Goal: Task Accomplishment & Management: Manage account settings

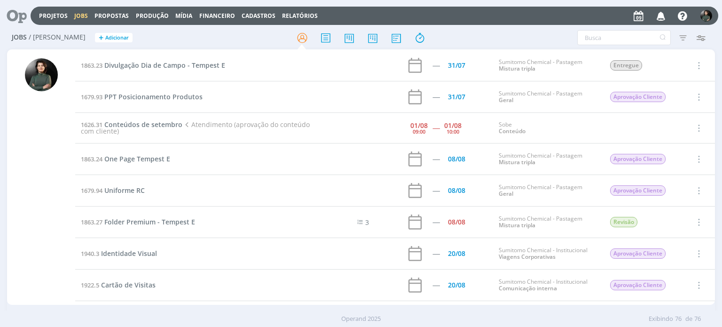
scroll to position [470, 0]
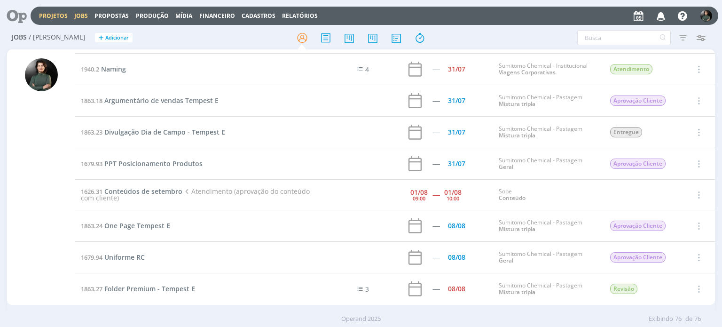
click at [65, 16] on link "Projetos" at bounding box center [53, 16] width 29 height 8
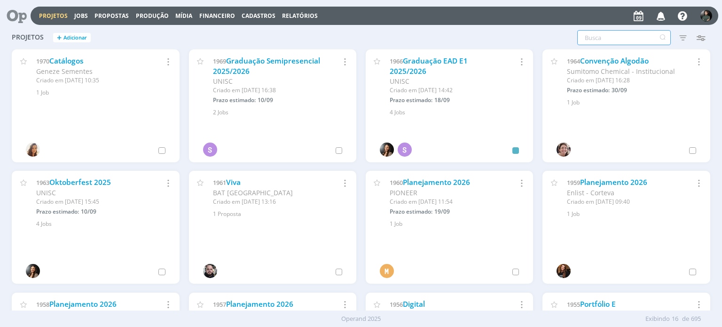
click at [603, 42] on input "text" at bounding box center [624, 37] width 94 height 15
type input "s"
type input "su"
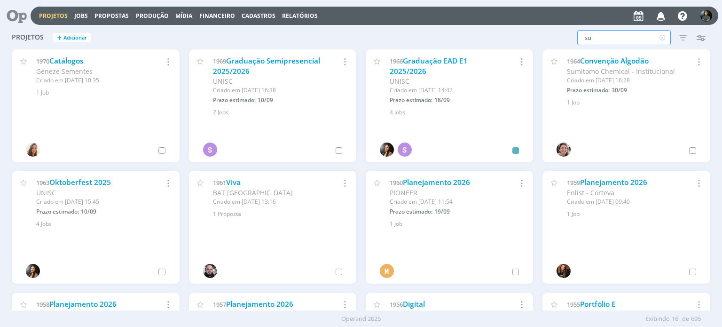
type input "sum"
type input "sumi"
type input "sumit"
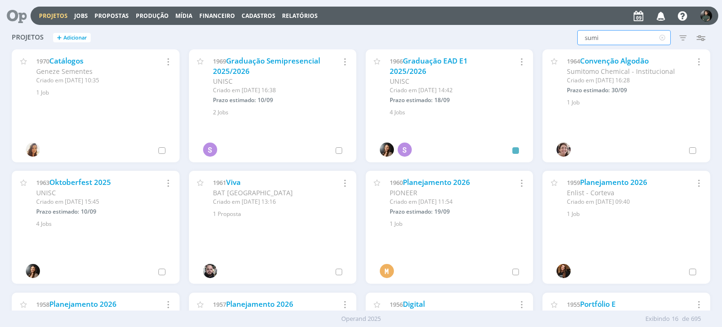
type input "sumit"
type input "sumito"
type input "sumitom"
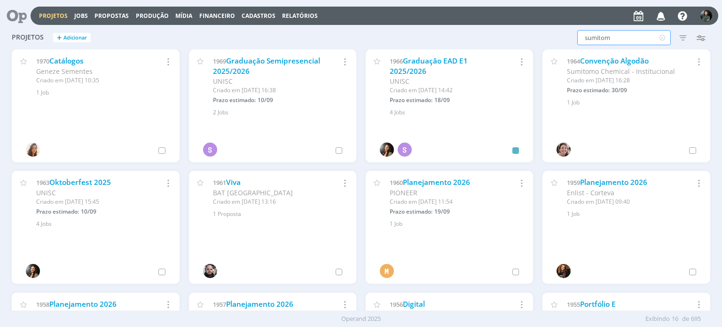
type input "sumitomo"
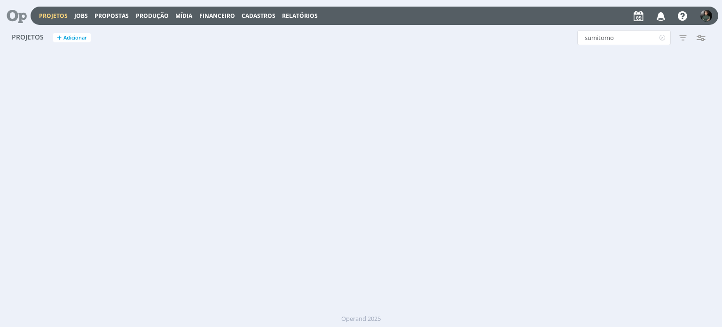
click at [682, 35] on icon "button" at bounding box center [683, 37] width 17 height 17
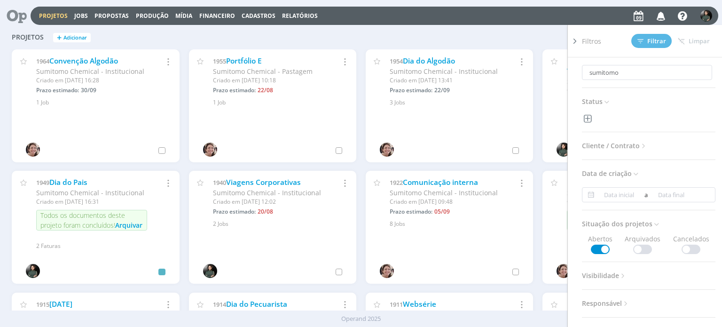
click at [629, 143] on span "Cliente / Contrato" at bounding box center [615, 146] width 66 height 12
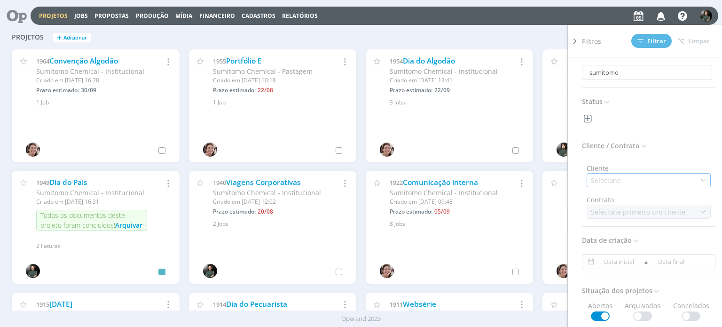
click at [638, 180] on div "Selecione" at bounding box center [649, 180] width 124 height 14
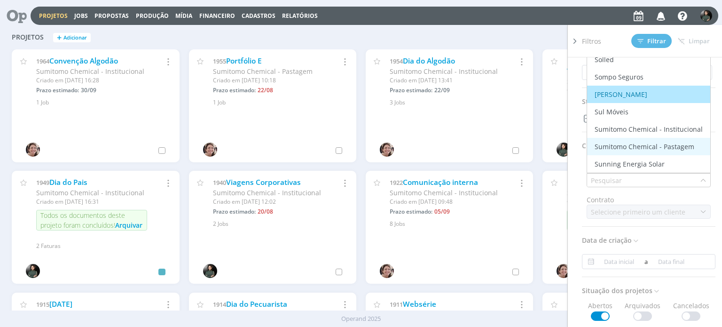
scroll to position [1599, 0]
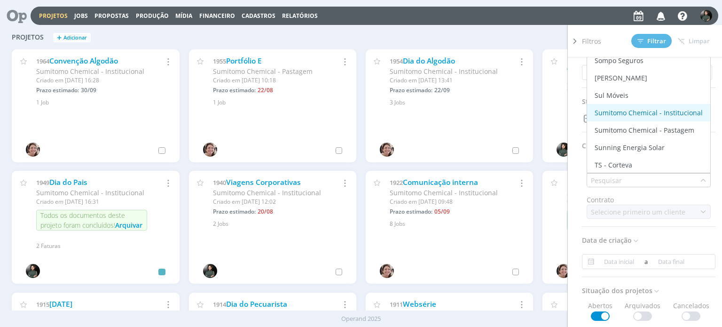
click at [647, 113] on div "Sumitomo Chemical - Institucional" at bounding box center [649, 113] width 108 height 10
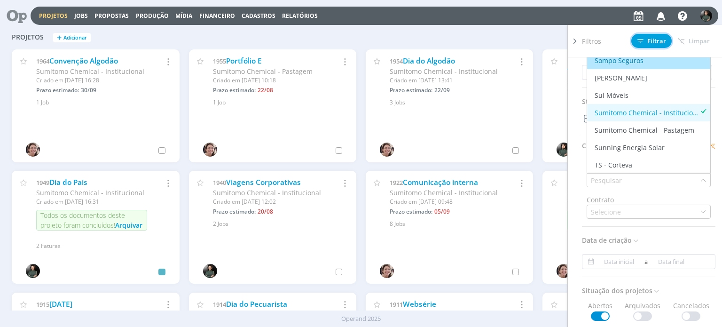
click at [652, 43] on span "Filtrar" at bounding box center [652, 41] width 29 height 6
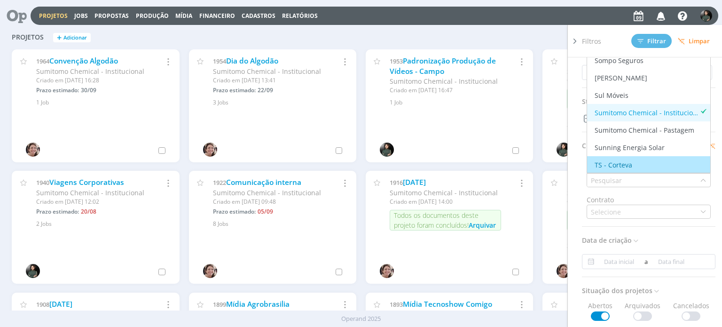
click at [537, 35] on div "sumitomo Filtros Filtrar Limpar sumitomo Status Cliente / Contrato Cliente Marc…" at bounding box center [582, 37] width 256 height 15
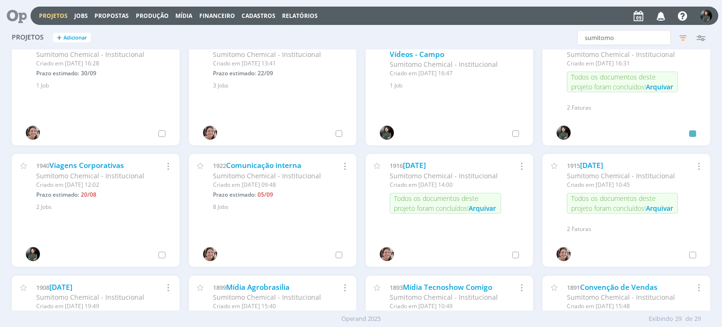
scroll to position [0, 0]
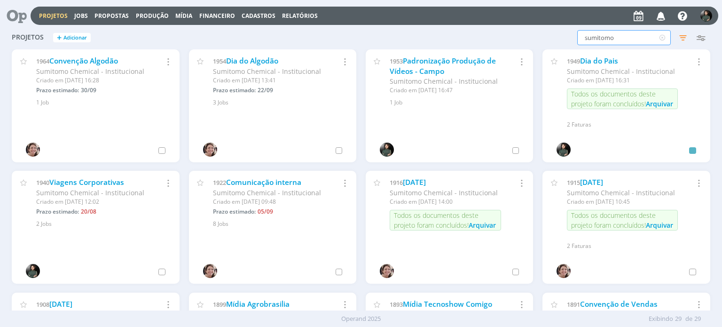
click at [617, 38] on input "sumitomo" at bounding box center [624, 37] width 94 height 15
type input "s"
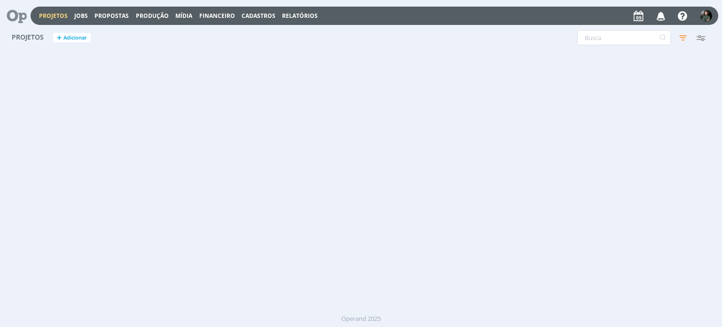
click at [530, 35] on div "Filtros Filtrar Limpar Status Cliente / Contrato Cliente 1 selecionado Contrato…" at bounding box center [582, 37] width 256 height 15
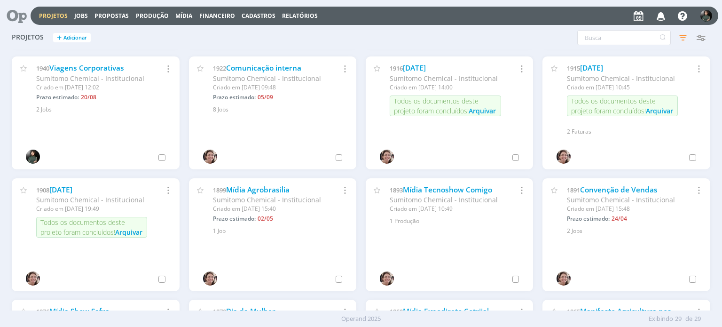
scroll to position [113, 0]
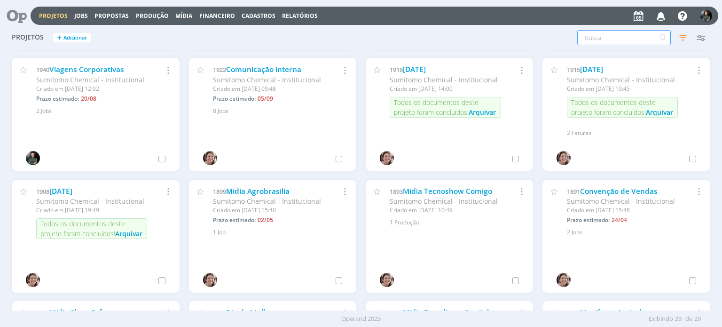
click at [593, 39] on input "text" at bounding box center [624, 37] width 94 height 15
click at [79, 18] on link "Jobs" at bounding box center [81, 16] width 14 height 8
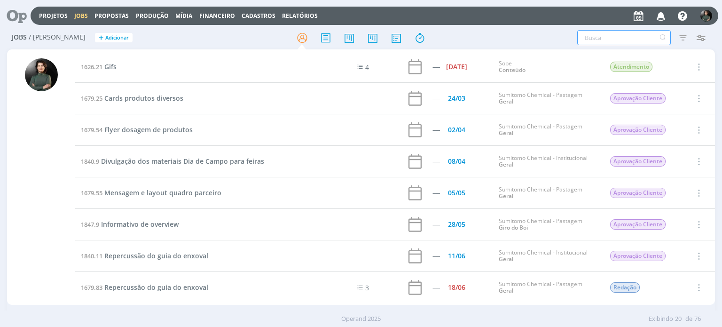
click at [611, 37] on input "text" at bounding box center [624, 37] width 94 height 15
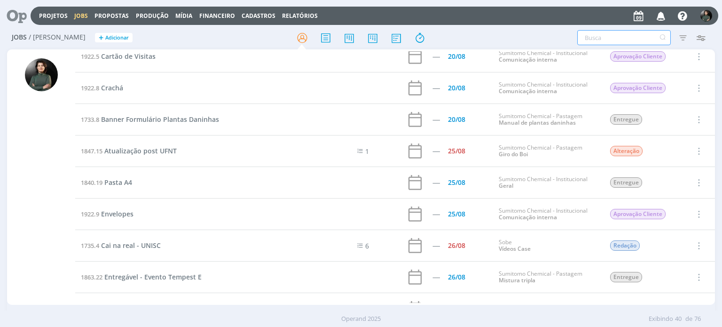
scroll to position [766, 0]
click at [512, 213] on link "Comunicação interna" at bounding box center [528, 216] width 58 height 8
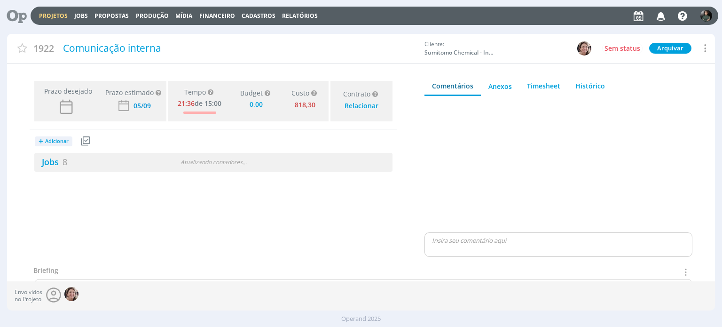
type input "0,00"
click at [55, 161] on link "Jobs 8" at bounding box center [50, 161] width 33 height 11
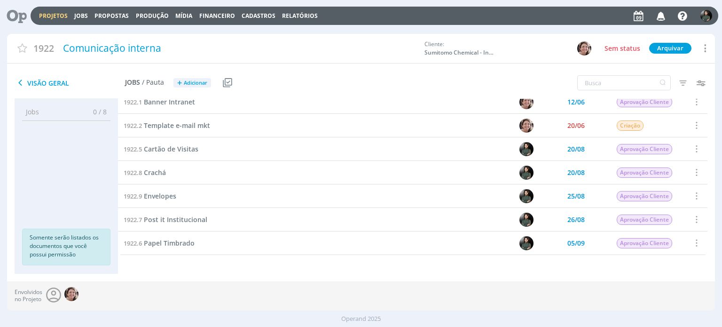
scroll to position [31, 0]
click at [171, 197] on span "Envelopes" at bounding box center [160, 196] width 32 height 9
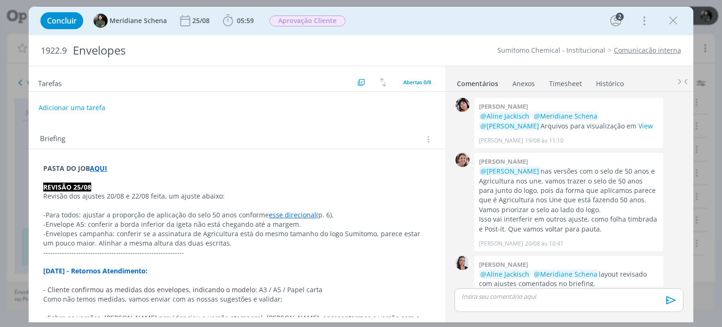
scroll to position [468, 0]
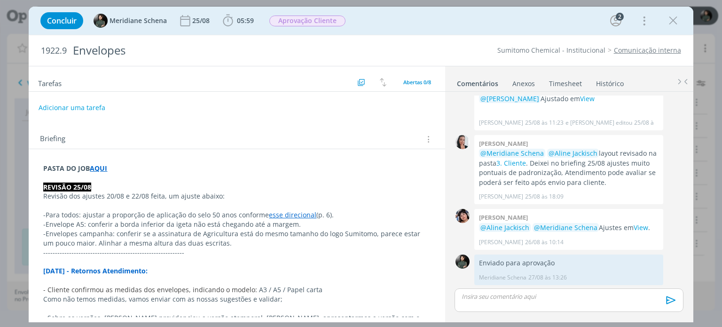
click at [150, 166] on p "PASTA DO JOB AQUI" at bounding box center [236, 168] width 387 height 9
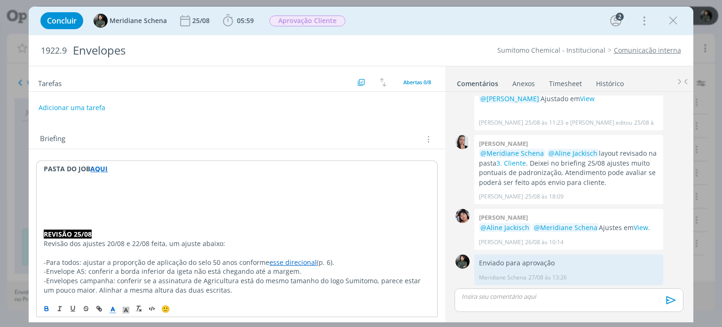
click at [45, 193] on p "dialog" at bounding box center [237, 196] width 386 height 9
click at [83, 195] on p "AJUSTES CLIENTE" at bounding box center [237, 196] width 386 height 9
click at [94, 197] on p "AJUSTES CLIENTE" at bounding box center [237, 196] width 386 height 9
click at [98, 195] on p "AJUSTES CLIENTE" at bounding box center [237, 196] width 386 height 9
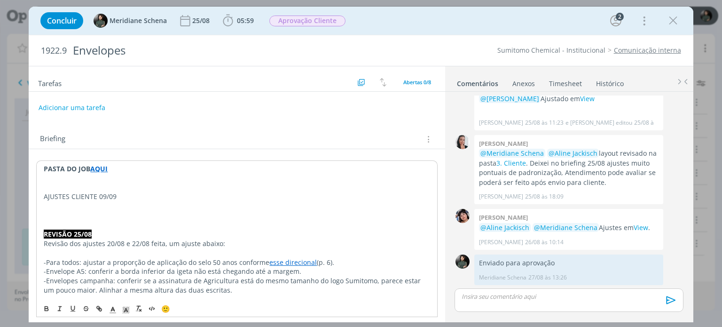
click at [100, 194] on p "AJUSTES CLIENTE 09/09" at bounding box center [237, 196] width 386 height 9
click at [113, 310] on icon "dialog" at bounding box center [113, 310] width 8 height 8
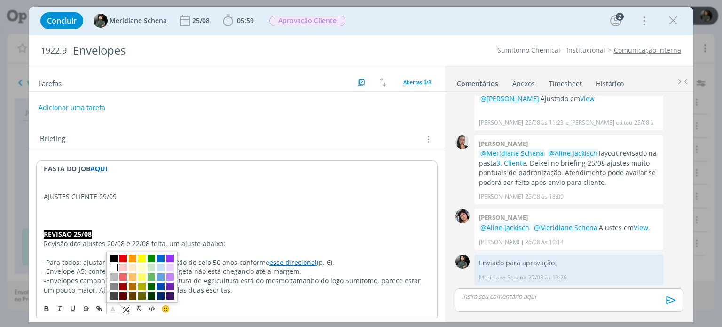
click at [114, 264] on span "dialog" at bounding box center [114, 268] width 8 height 8
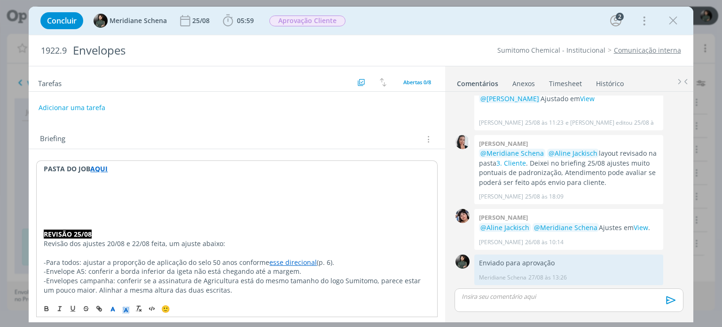
click at [129, 311] on icon "dialog" at bounding box center [126, 310] width 8 height 8
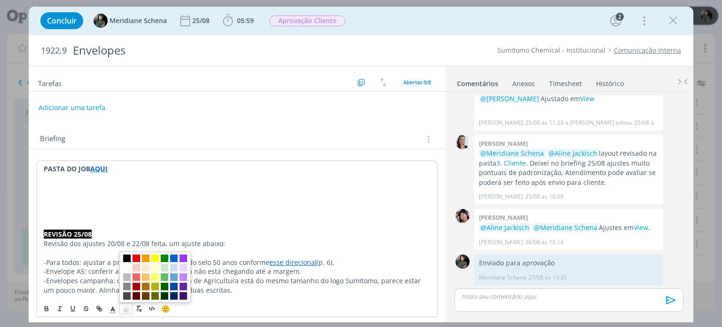
click at [126, 255] on span "dialog" at bounding box center [127, 258] width 8 height 8
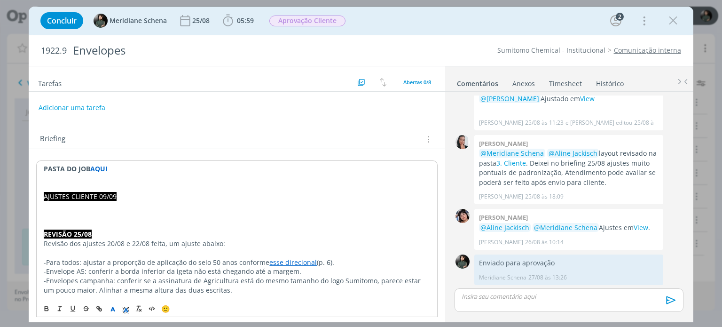
click at [126, 225] on p "dialog" at bounding box center [237, 224] width 386 height 9
click at [50, 207] on p "dialog" at bounding box center [237, 205] width 386 height 9
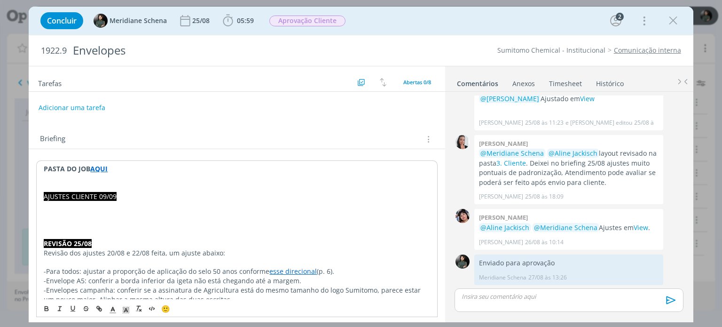
click at [50, 207] on p "dialog" at bounding box center [237, 205] width 386 height 9
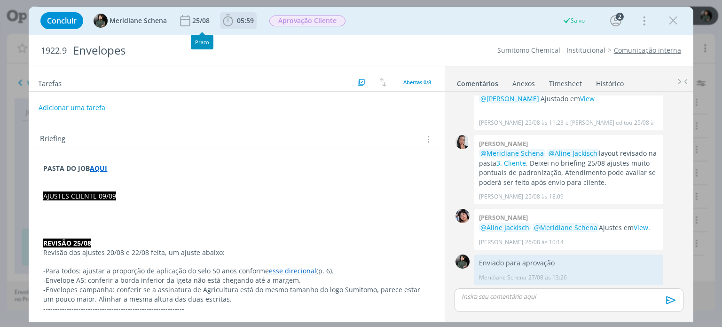
click at [229, 20] on icon "dialog" at bounding box center [228, 21] width 14 height 14
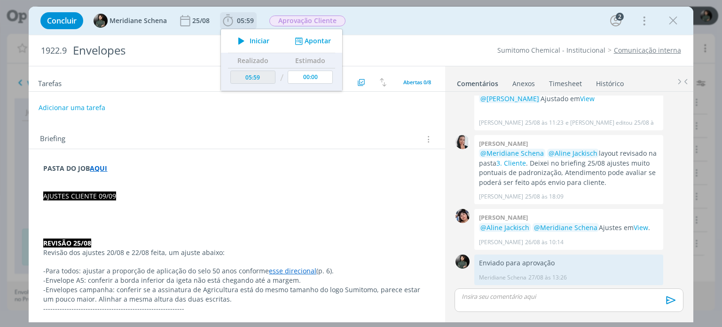
click at [245, 41] on icon "dialog" at bounding box center [241, 41] width 16 height 12
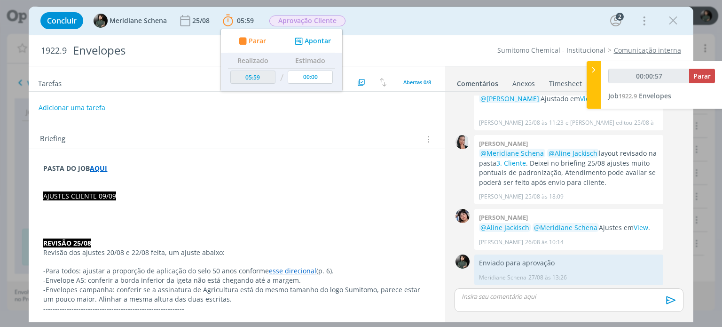
click at [339, 118] on div "Tarefas Usar Job de template Criar template a partir deste job Visualizar Templ…" at bounding box center [237, 191] width 416 height 251
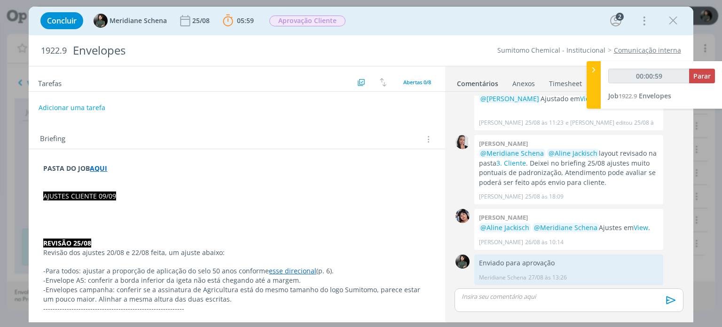
click at [127, 195] on p "AJUSTES CLIENTE 09/09" at bounding box center [236, 195] width 387 height 9
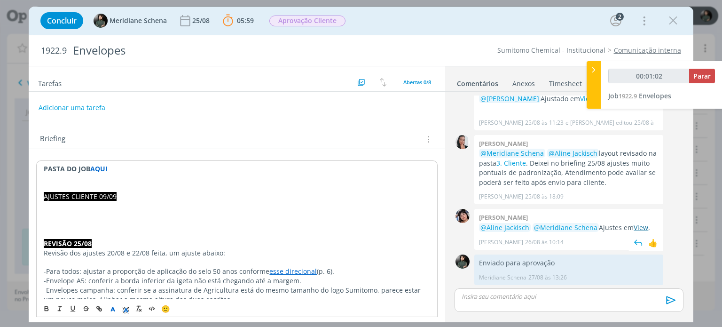
click at [643, 227] on link "View" at bounding box center [641, 227] width 15 height 9
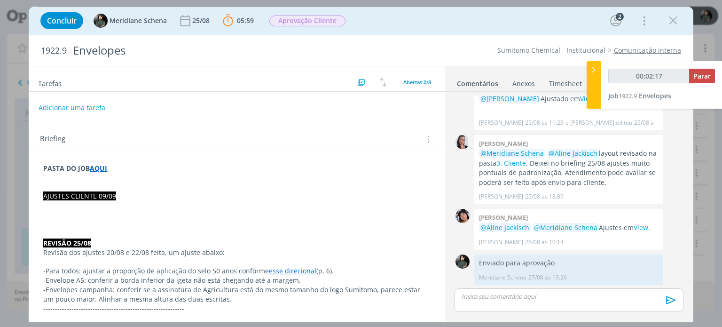
click at [19, 189] on div "Concluir Meridiane Schena 25/08 05:59 Parar Apontar Data * 09/09/2025 Horas * 0…" at bounding box center [361, 163] width 722 height 327
click at [52, 205] on p "dialog" at bounding box center [236, 205] width 387 height 9
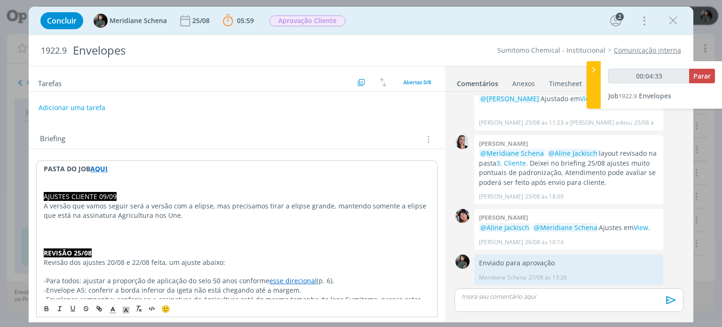
drag, startPoint x: 213, startPoint y: 203, endPoint x: 226, endPoint y: 218, distance: 20.0
click at [226, 218] on p "A versão que vamos seguir será a versão com a elipse, mas precisamos tirar a el…" at bounding box center [237, 210] width 386 height 19
drag, startPoint x: 296, startPoint y: 206, endPoint x: 315, endPoint y: 205, distance: 19.4
click at [315, 205] on p "A versão que vamos seguir será a versão com a elipse, o que precisamos ajustar …" at bounding box center [237, 210] width 386 height 19
click at [41, 308] on button "dialog" at bounding box center [46, 308] width 13 height 11
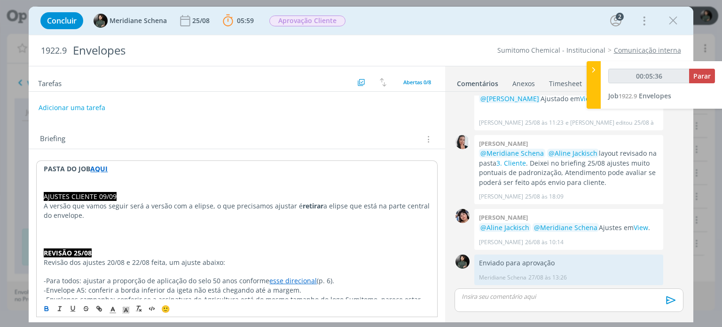
click at [162, 218] on p "A versão que vamos seguir será a versão com a elipse, o que precisamos ajustar …" at bounding box center [237, 210] width 386 height 19
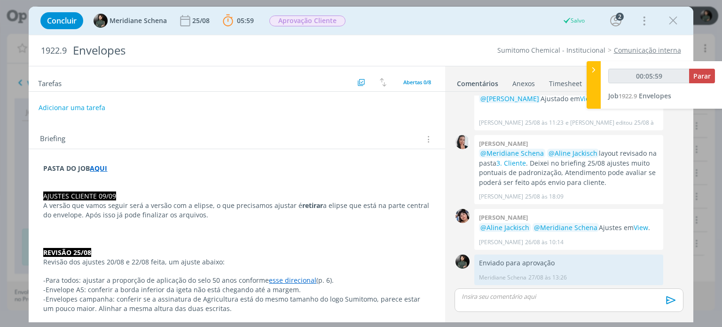
click at [228, 220] on p "dialog" at bounding box center [236, 224] width 387 height 9
click at [228, 221] on p "dialog" at bounding box center [236, 224] width 387 height 9
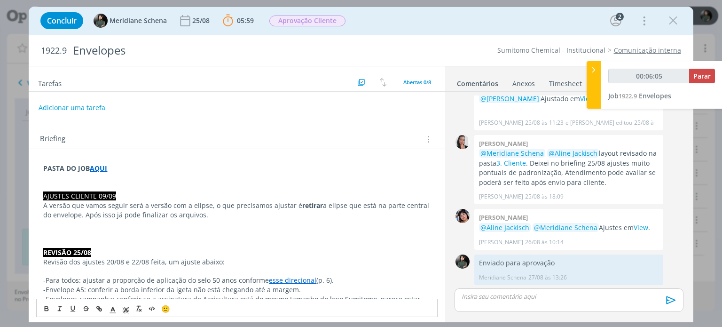
click at [216, 220] on p "dialog" at bounding box center [236, 224] width 387 height 9
click at [220, 217] on p "A versão que vamos seguir será a versão com a elipse, o que precisamos ajustar …" at bounding box center [236, 210] width 387 height 19
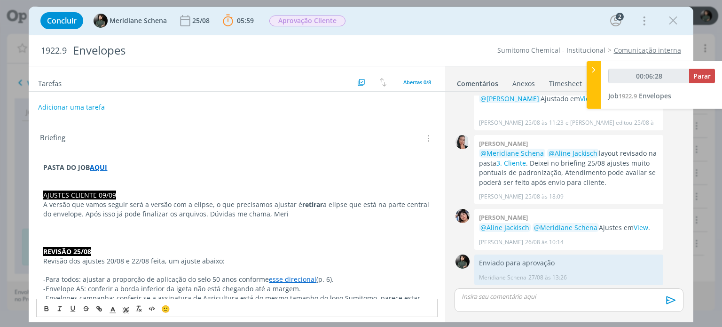
click at [75, 107] on button "Adicionar uma tarefa" at bounding box center [71, 107] width 67 height 16
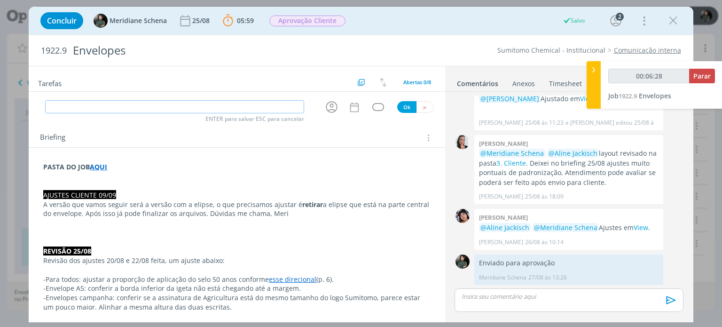
type input "00:06:29"
type input "F"
type input "00:06:30"
type input "Finali"
type input "00:06:31"
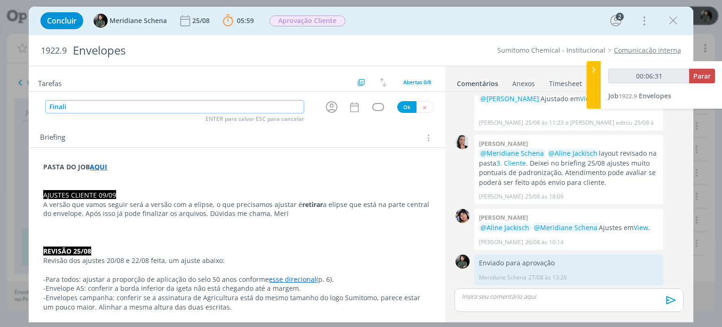
type input "Finaliz"
type input "00:06:33"
type input "Final"
type input "00:06:34"
type input "Finaliz"
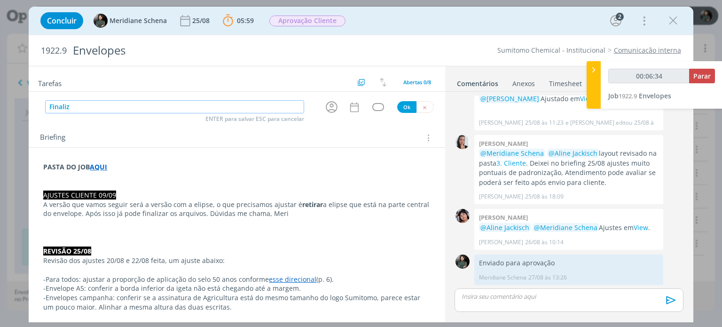
type input "00:06:35"
type input "Finalização"
type input "00:06:36"
type input "Finalização"
type input "00:06:37"
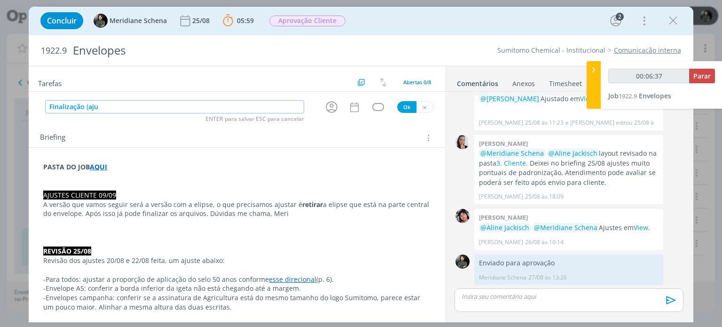
type input "Finalização (ajus"
type input "00:06:38"
type input "Finalização (ajustes"
type input "00:06:39"
type input "Finalização (ajustes c"
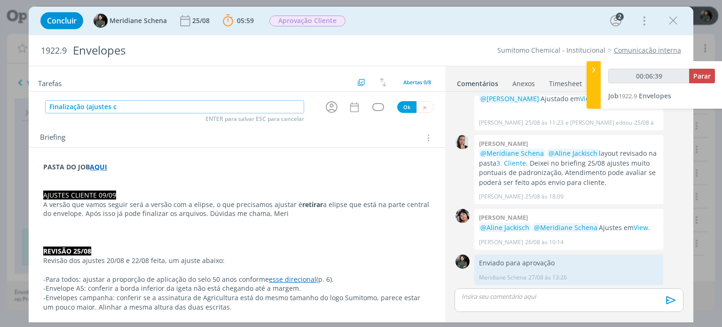
type input "00:06:40"
type input "Finalização (ajustes cliente"
type input "00:06:42"
type input "Finalização (ajustes cliente"
type input "00:06:43"
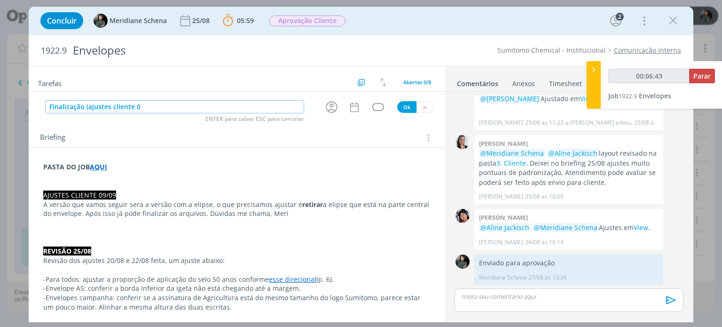
type input "Finalização (ajustes cliente 09"
type input "00:06:45"
type input "Finalização (ajustes cliente 09/09"
type input "00:06:47"
type input "Finalização (ajustes cliente 09/09)"
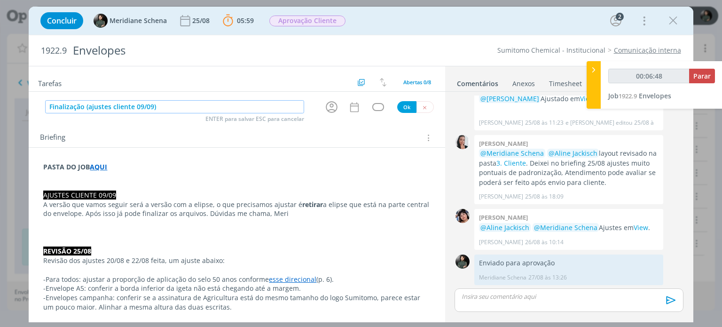
type input "00:06:49"
click at [326, 109] on icon "dialog" at bounding box center [331, 107] width 15 height 15
type input "Finalização (ajustes cliente 09/09)"
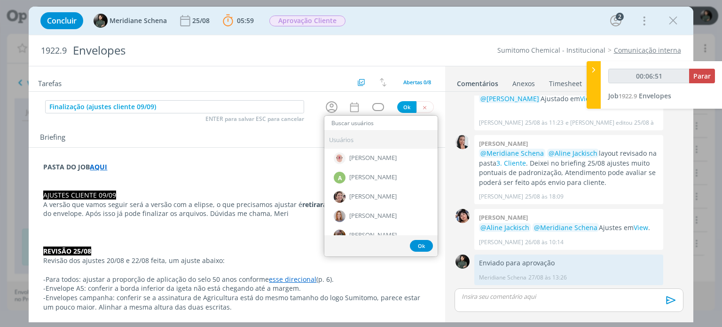
type input "00:06:52"
type input "n"
type input "00:06:53"
type input "nic"
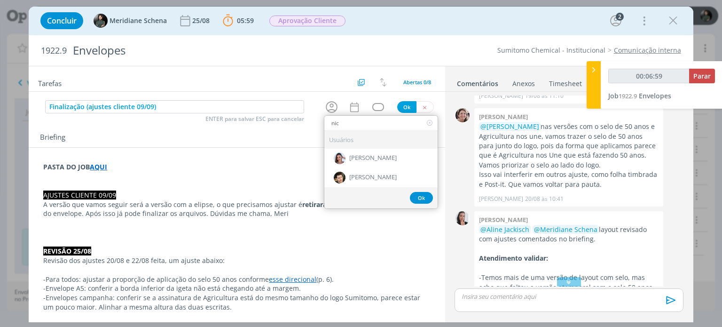
scroll to position [0, 0]
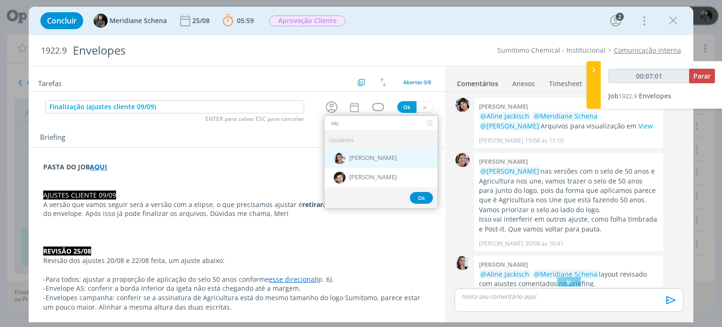
type input "00:07:02"
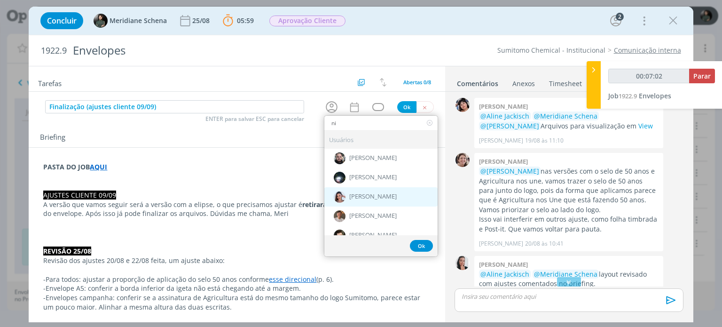
type input "n"
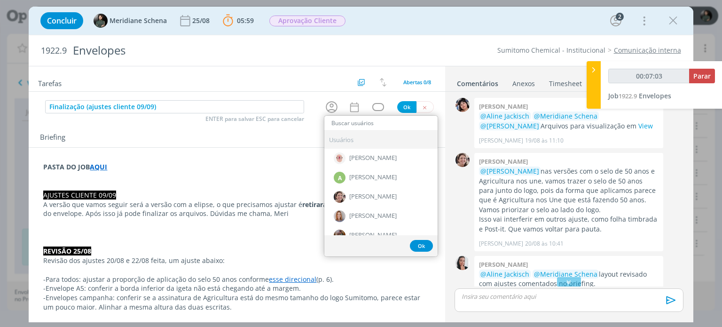
type input "00:07:04"
type input "eli"
type input "00:07:05"
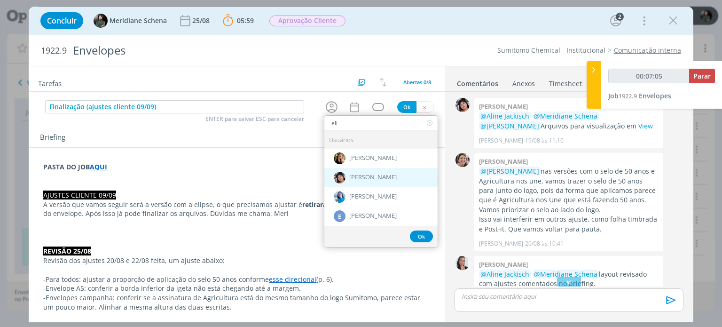
type input "eli"
click at [354, 174] on span "[PERSON_NAME]" at bounding box center [372, 178] width 47 height 8
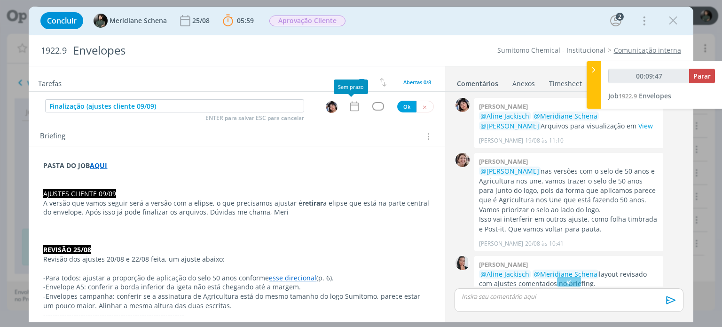
click at [348, 110] on icon "dialog" at bounding box center [354, 106] width 12 height 12
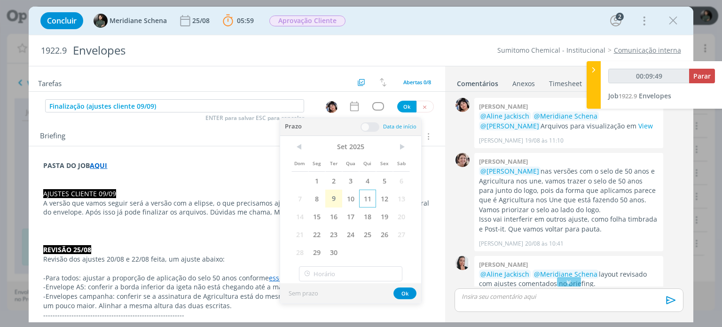
click at [369, 204] on span "11" at bounding box center [367, 198] width 17 height 18
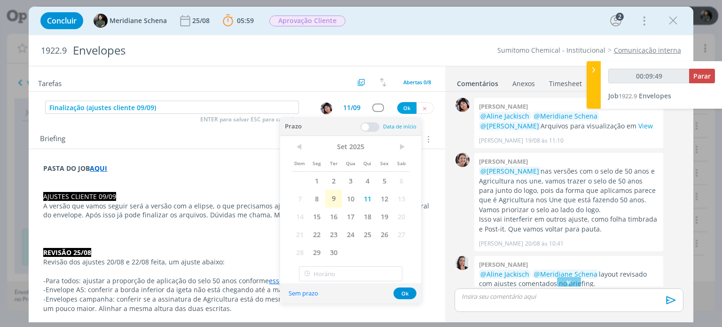
click at [370, 129] on span at bounding box center [370, 126] width 19 height 9
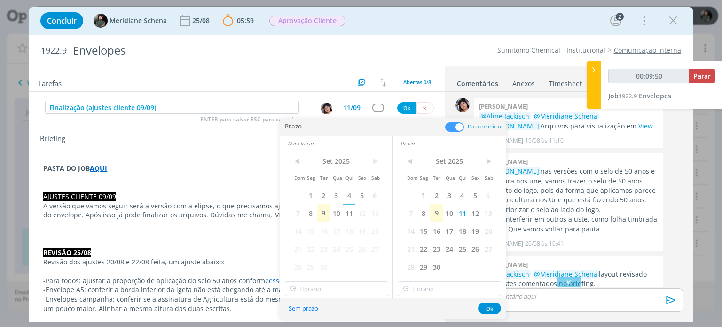
click at [352, 214] on span "11" at bounding box center [349, 213] width 13 height 18
type input "00:09:51"
type input "14:00"
click at [322, 289] on input "14:00" at bounding box center [336, 288] width 103 height 15
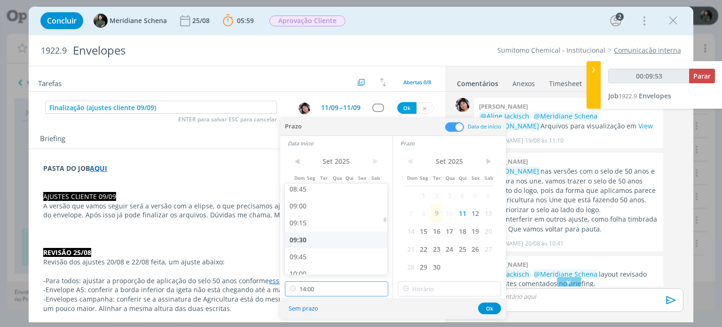
scroll to position [594, 0]
type input "00:09:54"
click at [315, 200] on div "09:00" at bounding box center [337, 206] width 105 height 17
type input "09:00"
type input "14:00"
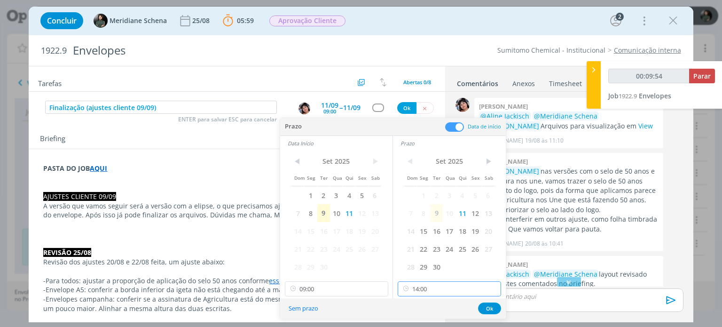
click at [448, 289] on input "14:00" at bounding box center [449, 288] width 103 height 15
type input "00:09:57"
click at [431, 228] on div "10:00" at bounding box center [450, 227] width 105 height 17
type input "10:00"
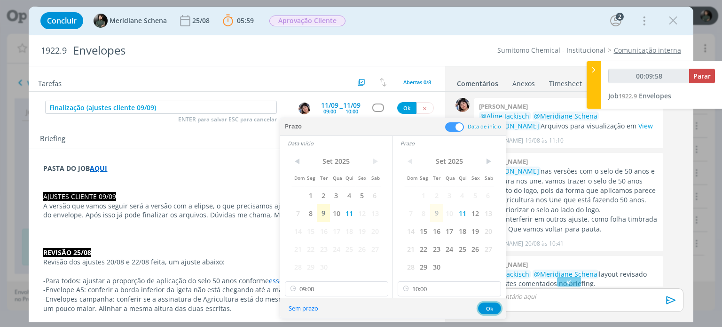
click at [491, 309] on button "Ok" at bounding box center [489, 308] width 23 height 12
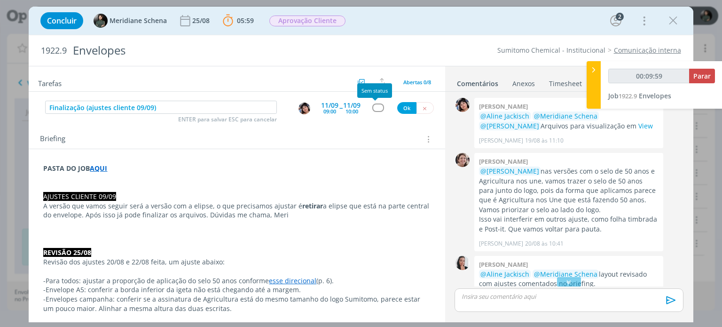
click at [376, 109] on div "dialog" at bounding box center [378, 107] width 12 height 8
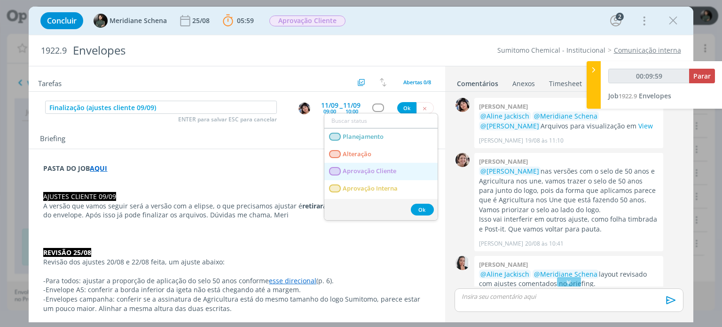
type input "00:10:00"
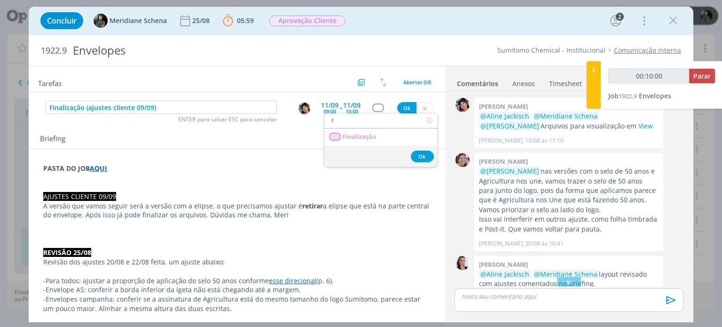
type input "fi"
type input "00:10:01"
type input "fin"
type input "00:10:02"
type input "fin"
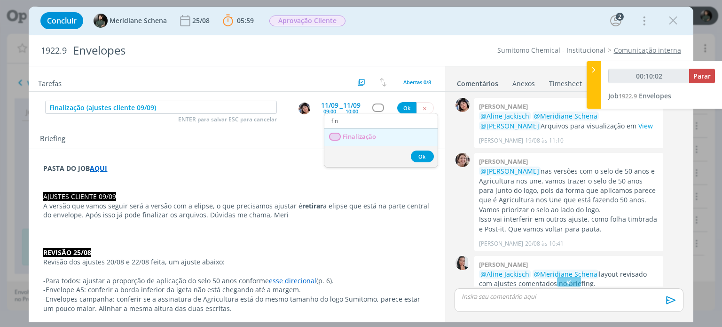
click at [368, 139] on span "Finalização" at bounding box center [359, 137] width 33 height 8
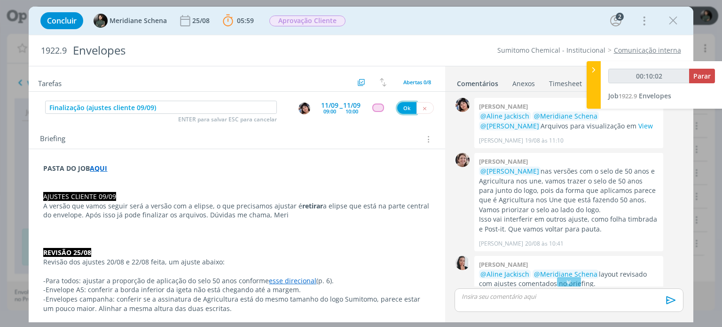
click at [398, 110] on button "Ok" at bounding box center [406, 108] width 19 height 12
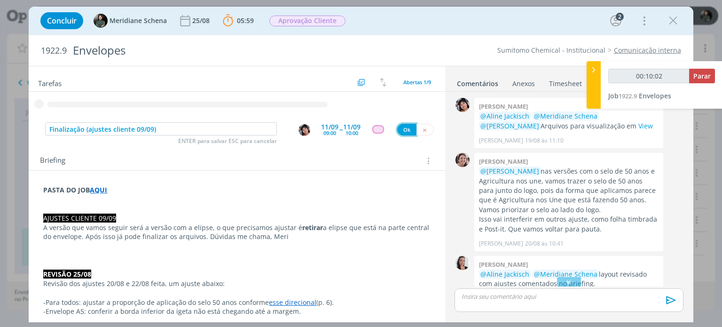
type input "00:10:03"
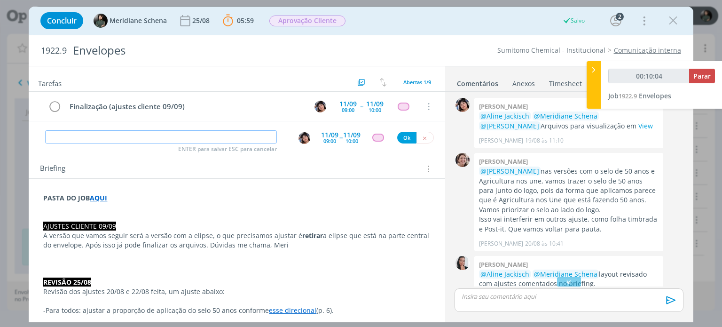
click at [176, 138] on input "dialog" at bounding box center [161, 136] width 232 height 13
type input "00:10:05"
type input "R"
type input "00:10:06"
type input "Revis"
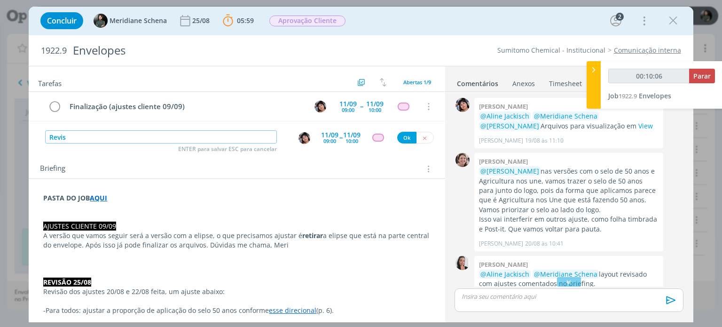
type input "00:10:07"
type input "Revisão A"
type input "00:10:08"
type input "Revisão AF"
type input "00:10:09"
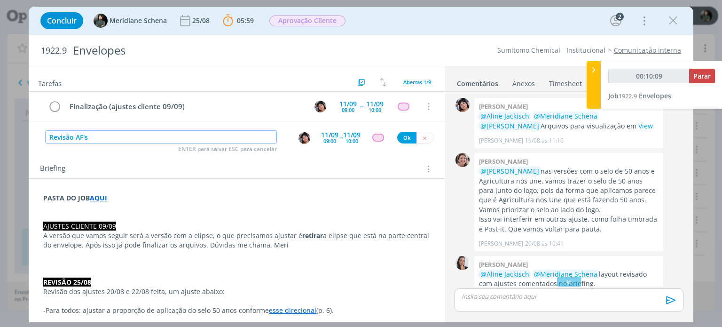
type input "Revisão AF's"
type input "00:10:11"
click at [301, 140] on img "dialog" at bounding box center [305, 138] width 12 height 12
type input "Revisão AF's"
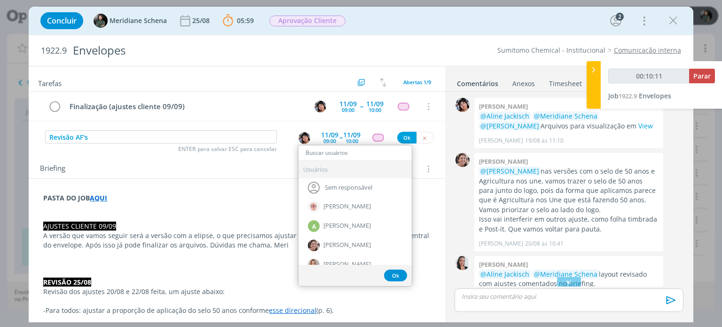
type input "c"
type input "00:10:12"
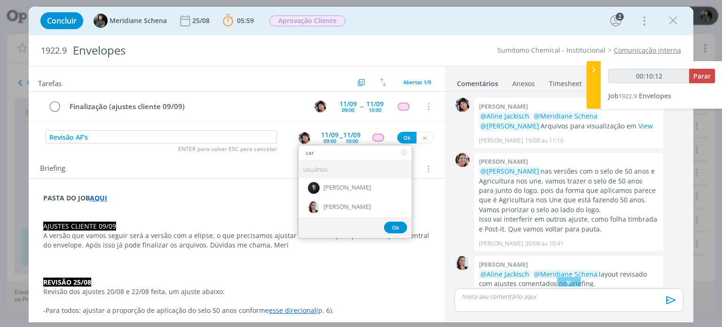
type input "caro"
type input "00:10:13"
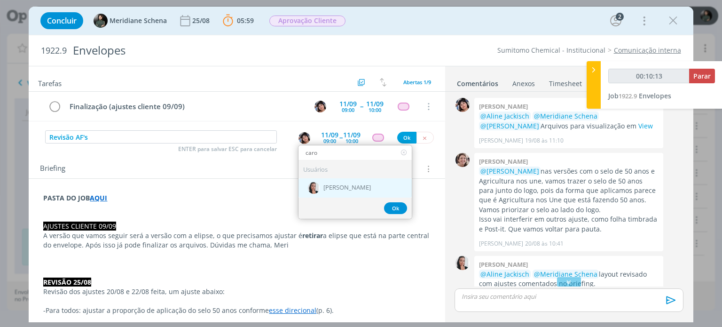
type input "caro"
click at [361, 185] on span "[PERSON_NAME]" at bounding box center [346, 188] width 47 height 8
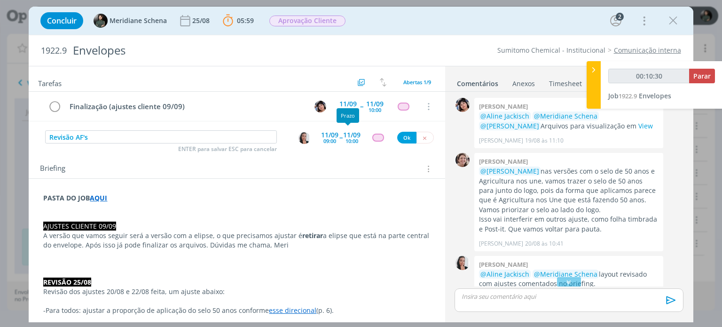
click at [339, 139] on span "--" at bounding box center [340, 137] width 3 height 9
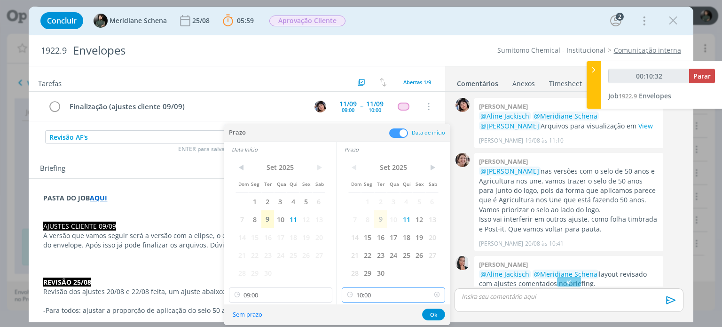
click at [378, 290] on input "10:00" at bounding box center [393, 294] width 103 height 15
type input "00:10:36"
click at [368, 238] on div "14:30" at bounding box center [394, 244] width 105 height 17
type input "14:30"
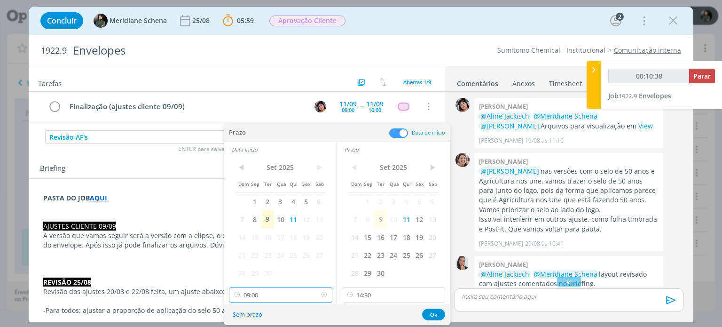
click at [284, 289] on input "09:00" at bounding box center [280, 294] width 103 height 15
type input "00:10:45"
click at [262, 195] on div "13:30" at bounding box center [281, 197] width 105 height 17
type input "13:30"
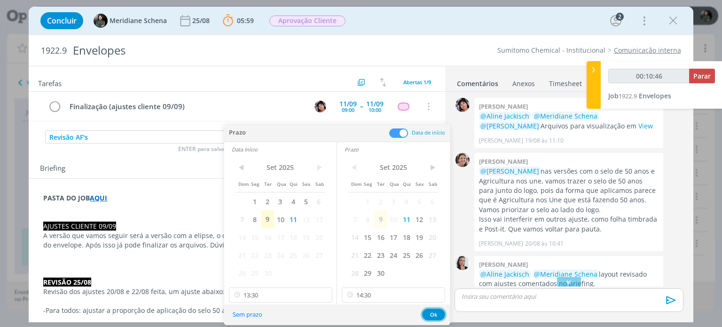
click at [424, 310] on button "Ok" at bounding box center [433, 314] width 23 height 12
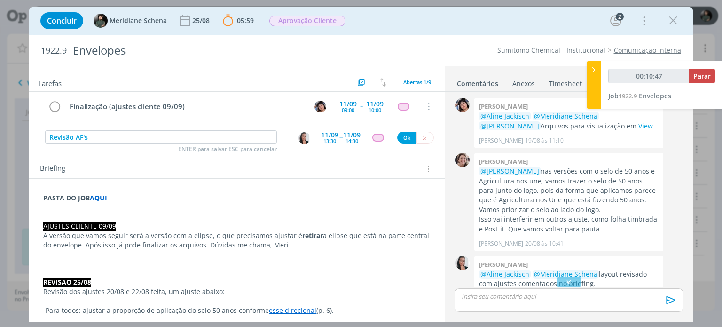
click at [378, 141] on div "Revisão AF's ENTER para salvar ESC para cancelar 11/09 13:30 -- 11/09 14:30 Ok" at bounding box center [237, 137] width 416 height 17
type input "00:10:48"
click at [377, 141] on div "dialog" at bounding box center [378, 138] width 12 height 8
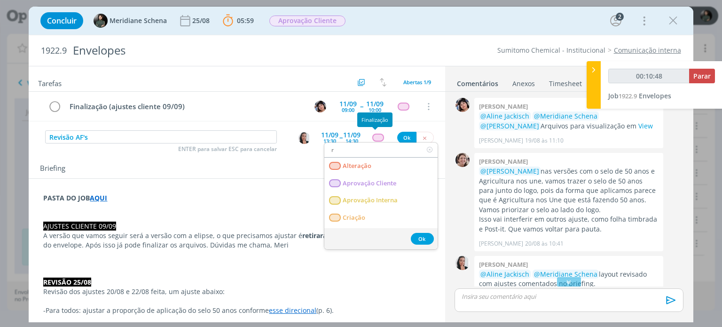
type input "re"
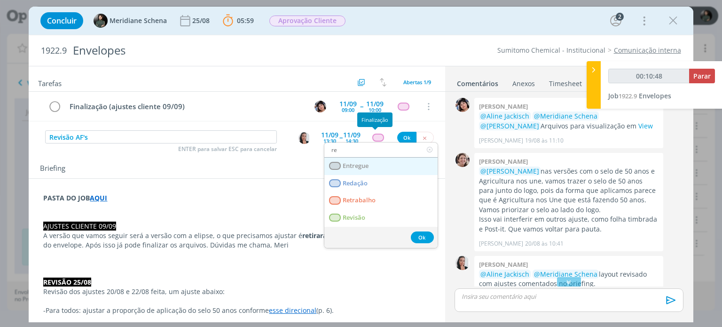
type input "00:10:49"
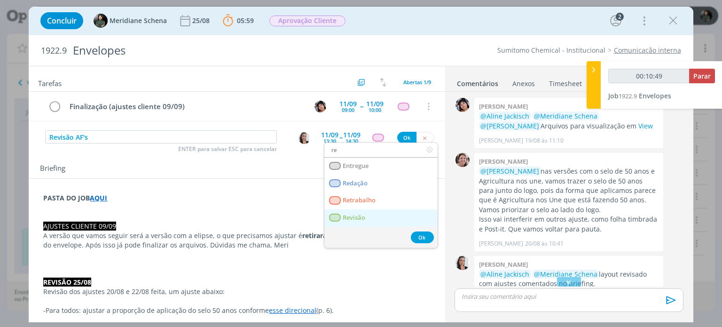
type input "re"
drag, startPoint x: 356, startPoint y: 219, endPoint x: 357, endPoint y: 214, distance: 4.7
click at [356, 219] on span "Revisão" at bounding box center [354, 218] width 23 height 8
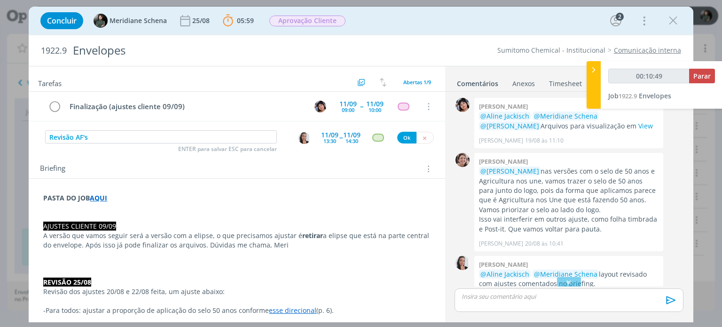
type input "00:10:50"
click at [408, 138] on button "Ok" at bounding box center [406, 138] width 19 height 12
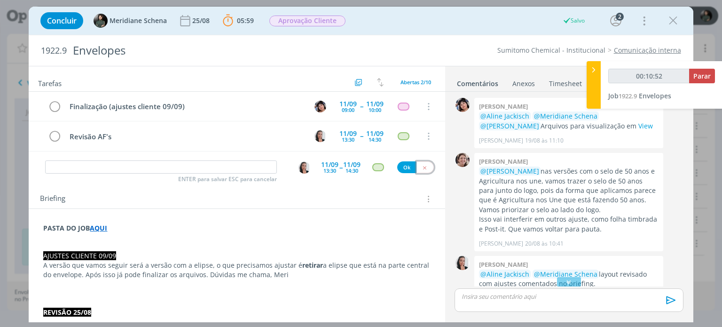
click at [422, 165] on icon "dialog" at bounding box center [425, 168] width 6 height 6
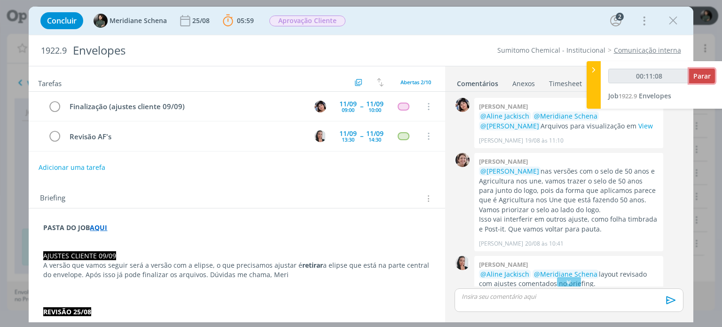
click at [703, 80] on span "Parar" at bounding box center [701, 75] width 17 height 9
type input "00:12:00"
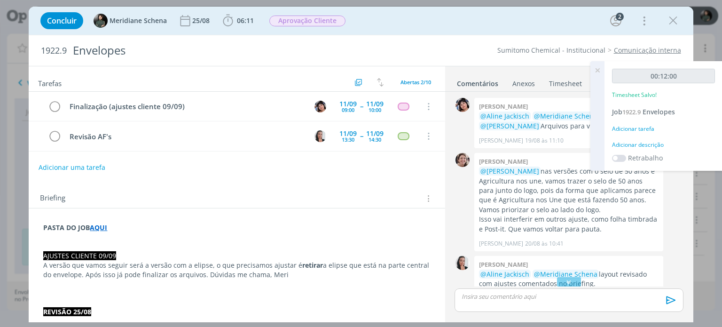
click at [645, 144] on div "Adicionar descrição" at bounding box center [663, 145] width 103 height 8
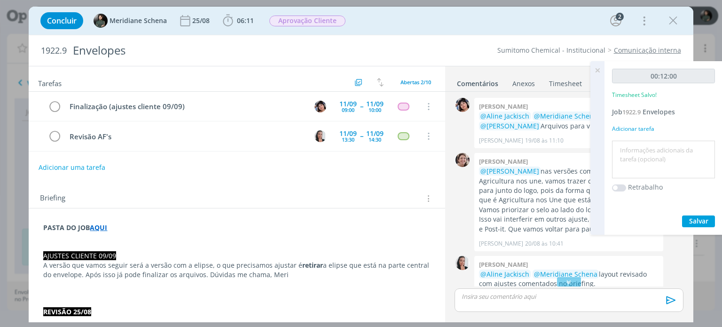
click at [639, 146] on textarea at bounding box center [663, 159] width 98 height 33
type textarea "Briefing dos ajustes + pauta"
click at [705, 221] on span "Salvar" at bounding box center [698, 220] width 19 height 9
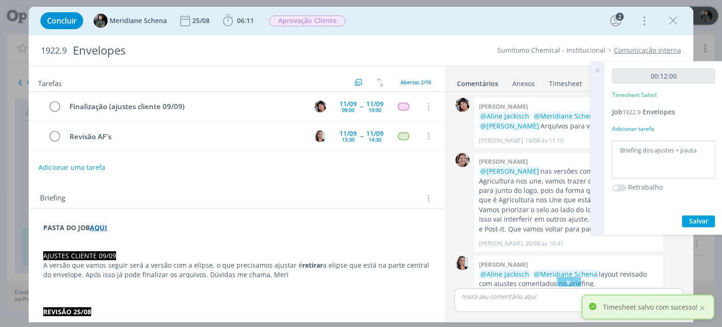
click at [599, 71] on icon at bounding box center [597, 70] width 17 height 18
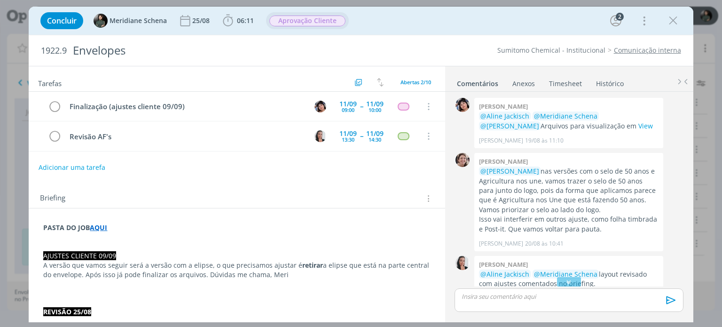
click at [308, 22] on span "Aprovação Cliente" at bounding box center [307, 21] width 76 height 11
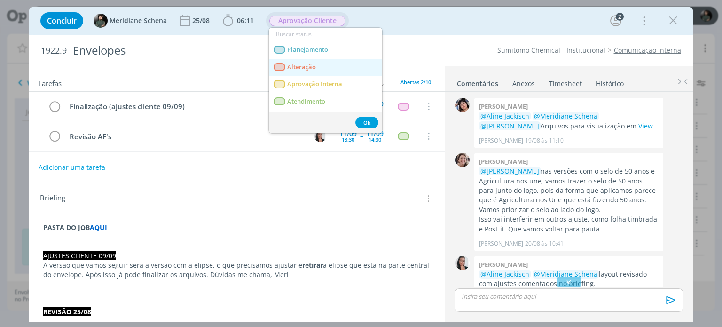
click at [322, 60] on link "Alteração" at bounding box center [325, 67] width 113 height 17
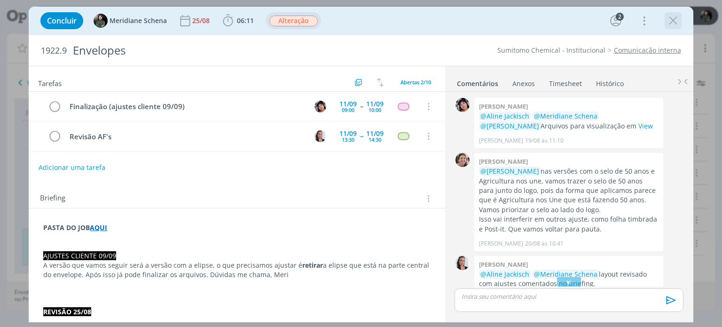
click at [671, 22] on icon "dialog" at bounding box center [673, 21] width 14 height 14
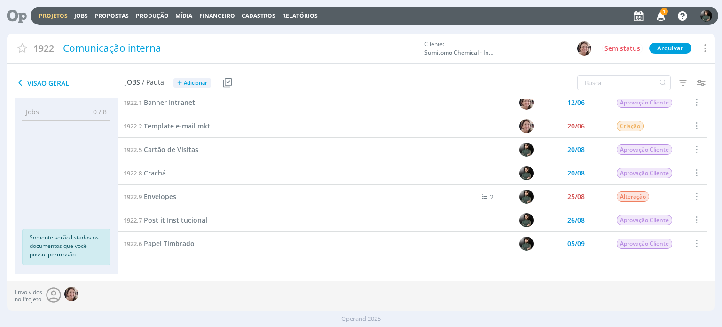
drag, startPoint x: 81, startPoint y: 14, endPoint x: 378, endPoint y: 16, distance: 297.6
click at [81, 14] on link "Jobs" at bounding box center [81, 16] width 14 height 8
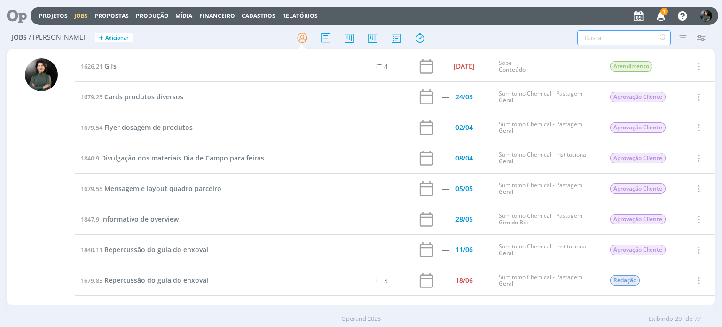
click at [592, 38] on input "text" at bounding box center [624, 37] width 94 height 15
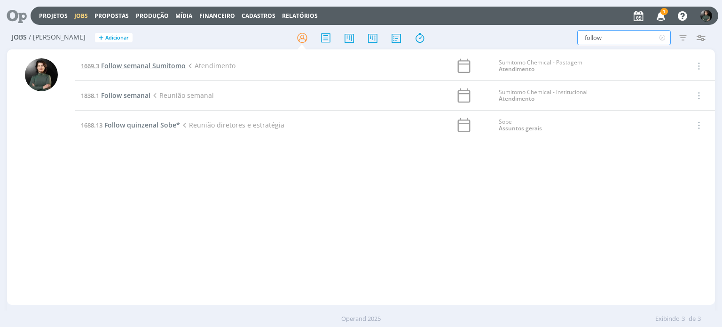
type input "follow"
click at [168, 63] on span "Follow semanal Sumitomo" at bounding box center [143, 65] width 85 height 9
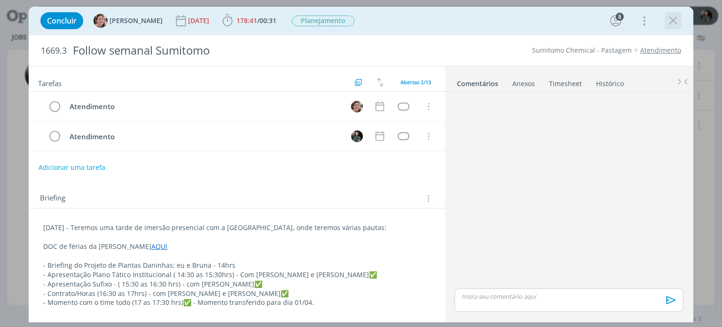
click at [672, 20] on icon "dialog" at bounding box center [673, 21] width 14 height 14
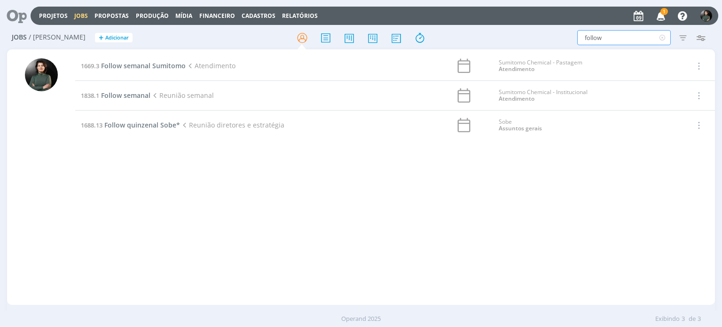
drag, startPoint x: 603, startPoint y: 37, endPoint x: 563, endPoint y: 43, distance: 40.4
click at [563, 43] on div "follow Filtros Filtrar Limpar follow Tipo Jobs e Tarefas Data Personalizado a S…" at bounding box center [597, 37] width 227 height 15
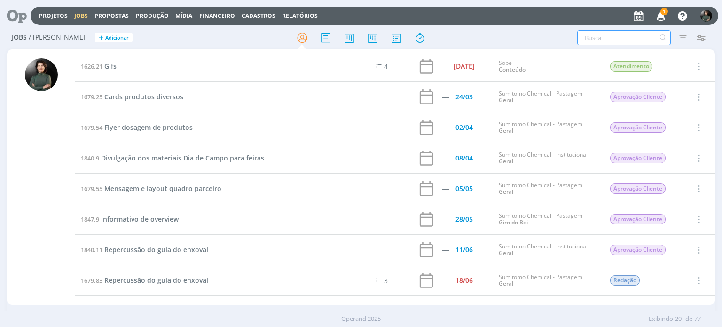
click at [662, 16] on icon "button" at bounding box center [661, 16] width 16 height 16
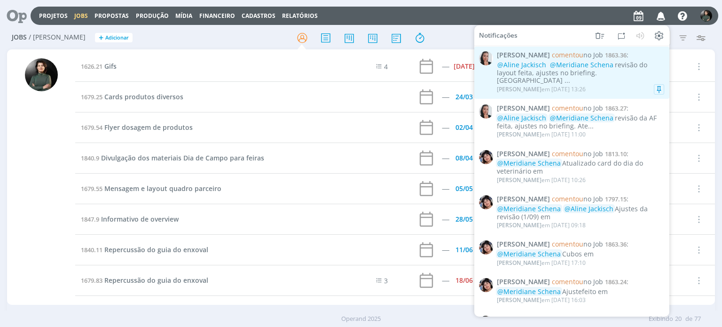
click at [622, 85] on div "Caroline Pieczarka em 09/09 às 13:26" at bounding box center [580, 89] width 167 height 9
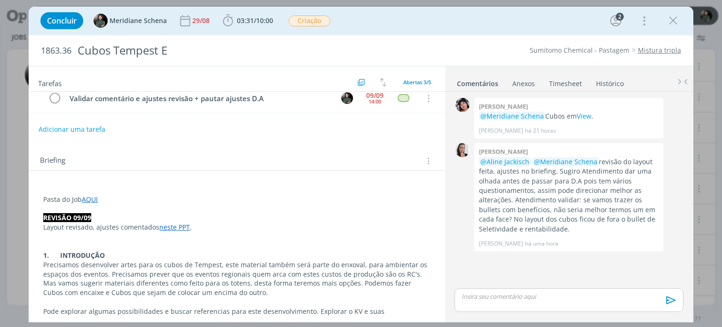
scroll to position [94, 0]
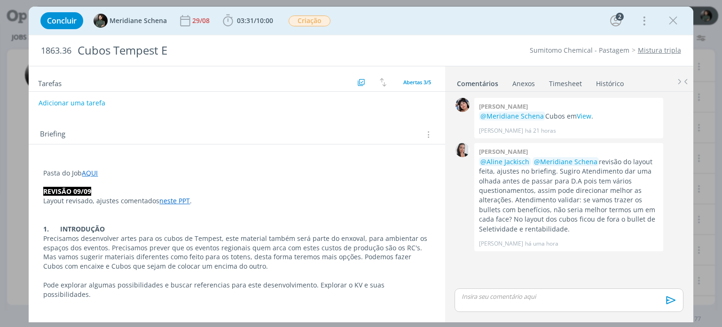
click at [183, 200] on link "neste PPT" at bounding box center [174, 200] width 31 height 9
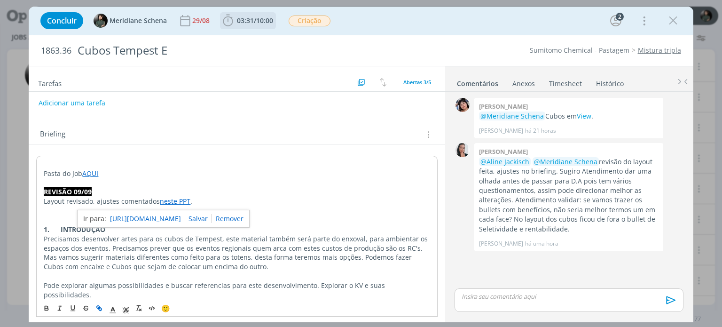
click at [237, 16] on span "03:31" at bounding box center [245, 20] width 17 height 9
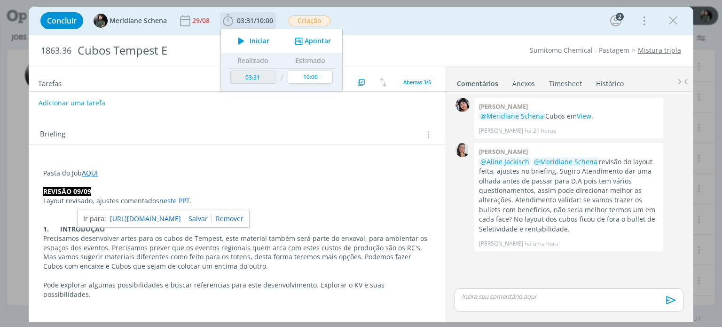
click at [253, 42] on span "Iniciar" at bounding box center [260, 41] width 20 height 7
click at [257, 41] on span "Iniciar" at bounding box center [260, 41] width 20 height 7
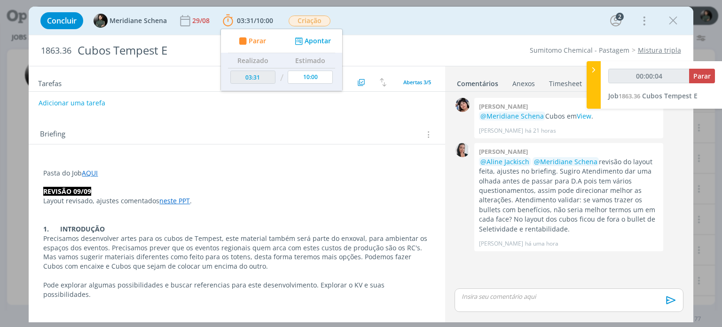
click at [175, 200] on link "neste PPT" at bounding box center [174, 200] width 31 height 9
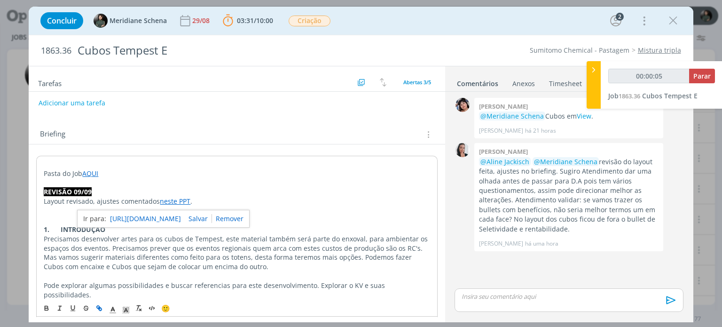
click at [181, 214] on link "https://sobeae.sharepoint.com/sites/SOBEAE/Documentos%20Compartilhados/Forms/Al…" at bounding box center [145, 219] width 71 height 12
click at [93, 102] on button "Adicionar uma tarefa" at bounding box center [71, 102] width 67 height 16
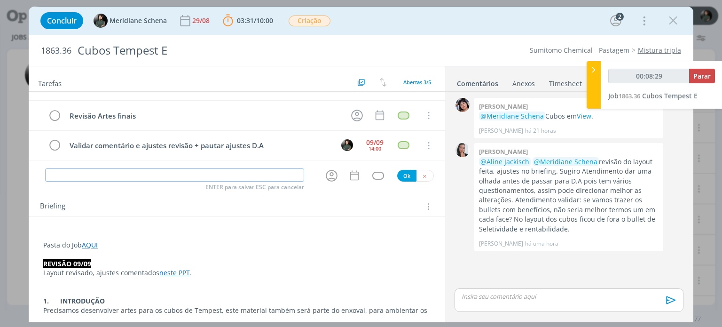
scroll to position [0, 0]
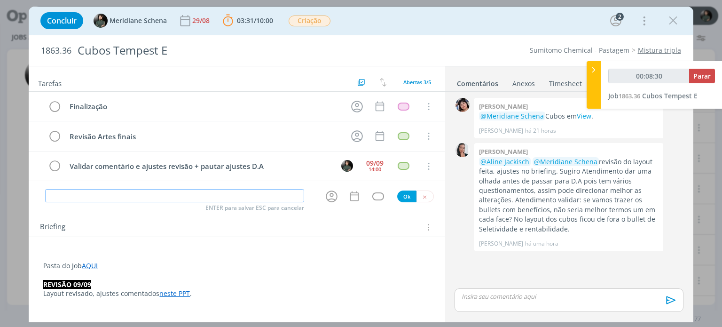
type input "00:08:31"
type input "R"
type input "00:08:32"
type input "Redaç"
type input "00:08:33"
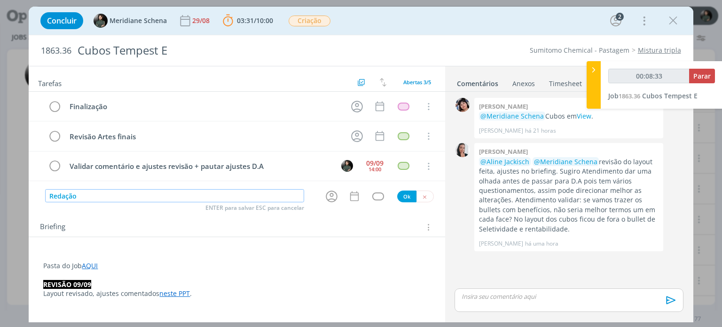
type input "Redação"
type input "00:08:34"
type input "Redação (a"
type input "00:08:35"
type input "Redação (ajus"
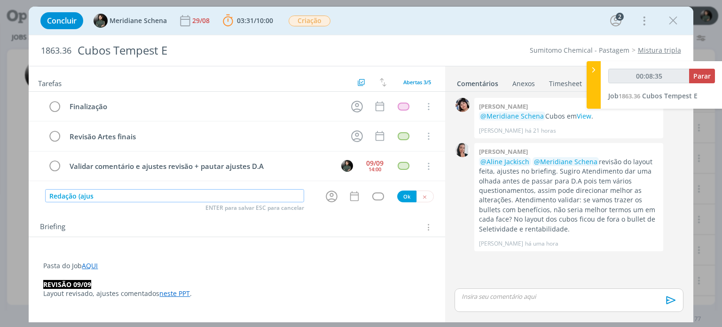
type input "00:08:36"
type input "Redação (ajustes"
type input "00:08:37"
type input "Redação (ajustes 0"
type input "00:08:38"
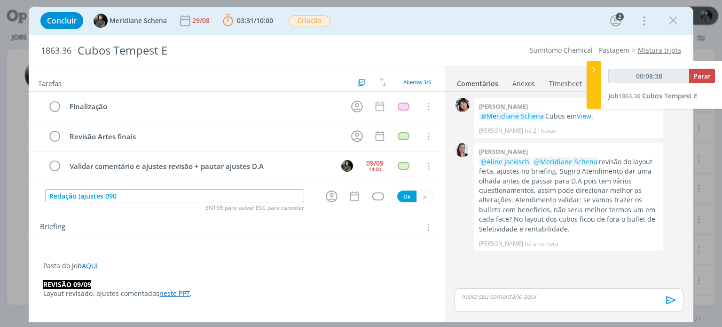
type input "Redação (ajustes 0909"
type input "00:08:40"
type input "Redação (ajustes 09/"
type input "00:08:41"
type input "Redação (ajustes 09/09"
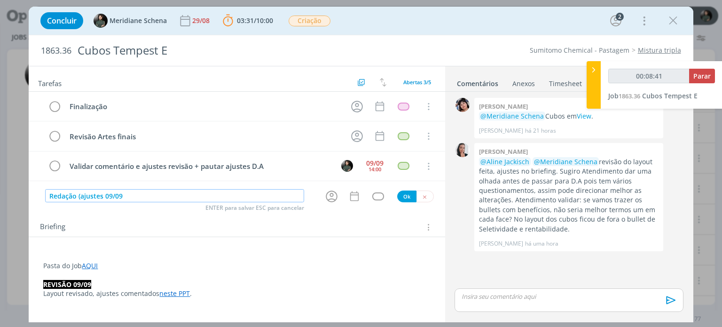
type input "00:08:42"
type input "Redação (ajustes 09/09)"
type input "00:08:44"
click at [327, 193] on icon "dialog" at bounding box center [331, 196] width 15 height 15
type input "Redação (ajustes 09/09)"
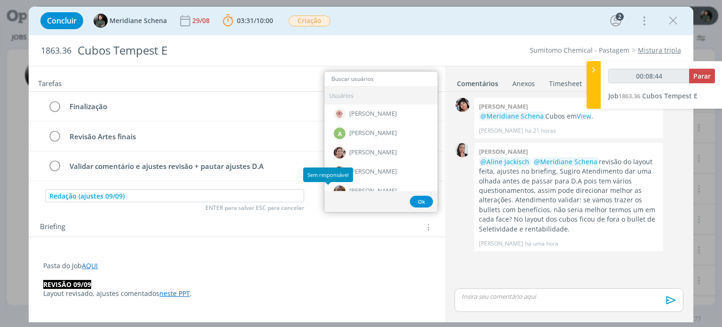
type input "00:08:45"
type input "lu"
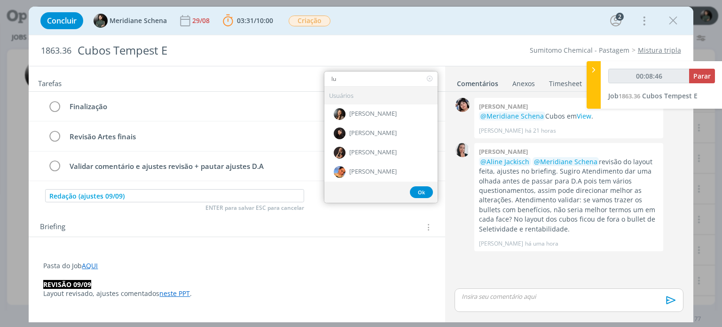
type input "00:08:47"
type input "lu"
click at [369, 125] on div "[PERSON_NAME]" at bounding box center [380, 133] width 113 height 19
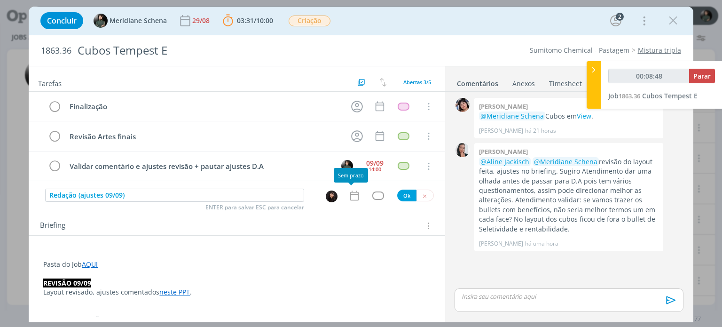
click at [352, 197] on icon "dialog" at bounding box center [354, 195] width 12 height 12
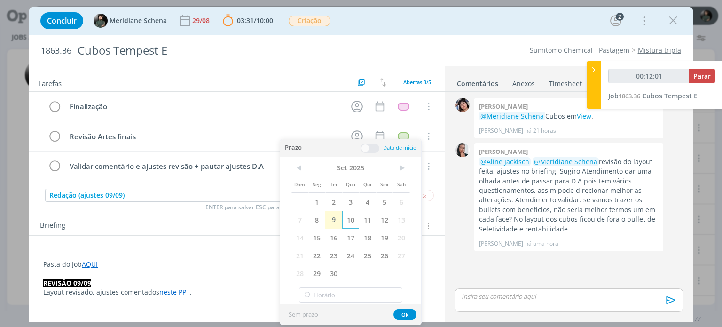
click at [350, 219] on span "10" at bounding box center [350, 220] width 17 height 18
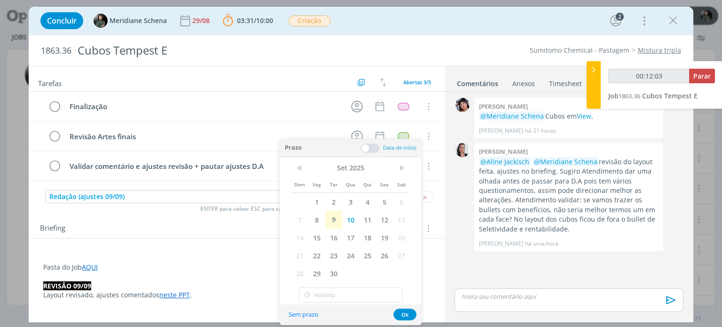
click at [372, 148] on span at bounding box center [370, 147] width 19 height 9
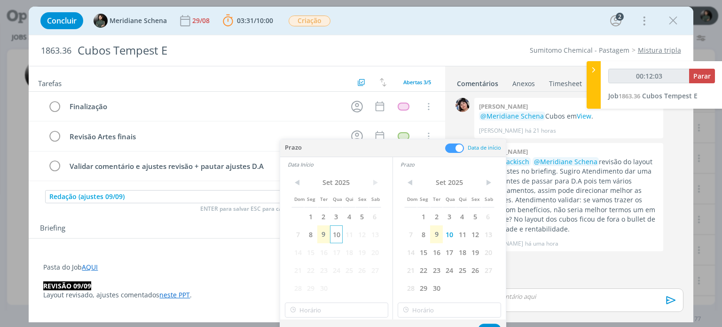
type input "00:12:04"
click at [335, 234] on span "10" at bounding box center [336, 234] width 13 height 18
type input "15:00"
click at [322, 315] on input "15:00" at bounding box center [336, 309] width 103 height 15
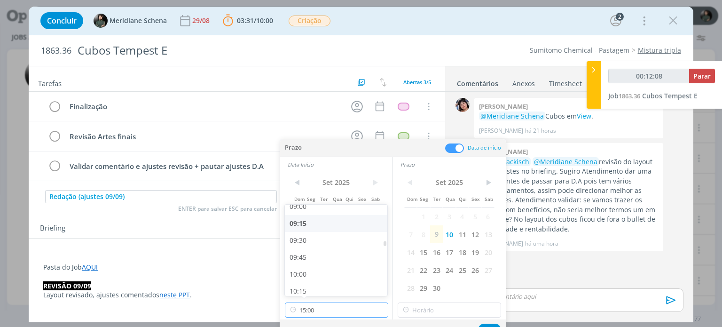
scroll to position [615, 0]
type input "00:12:09"
click at [299, 210] on div "09:00" at bounding box center [337, 207] width 105 height 17
type input "09:00"
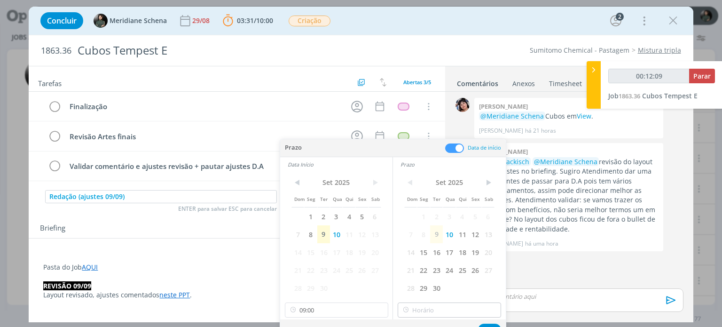
type input "00:12:10"
type input "15:00"
click at [430, 310] on input "15:00" at bounding box center [449, 309] width 103 height 15
type input "00:12:13"
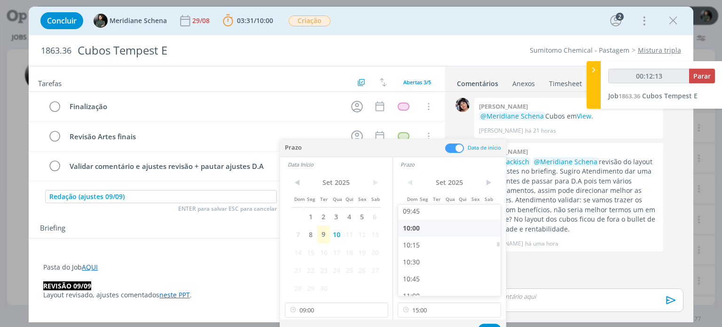
click at [414, 228] on div "10:00" at bounding box center [450, 228] width 105 height 17
type input "10:00"
click at [483, 324] on button "Ok" at bounding box center [489, 329] width 23 height 12
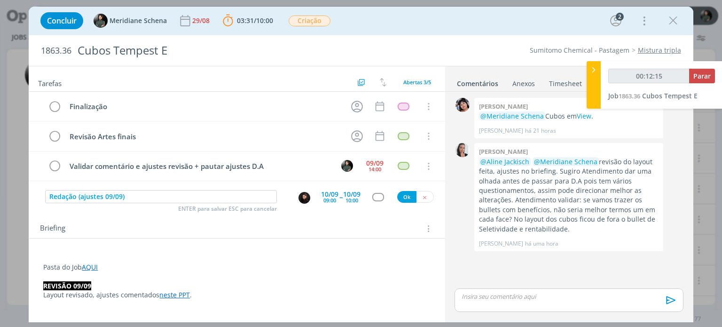
click at [377, 199] on div "dialog" at bounding box center [378, 197] width 12 height 8
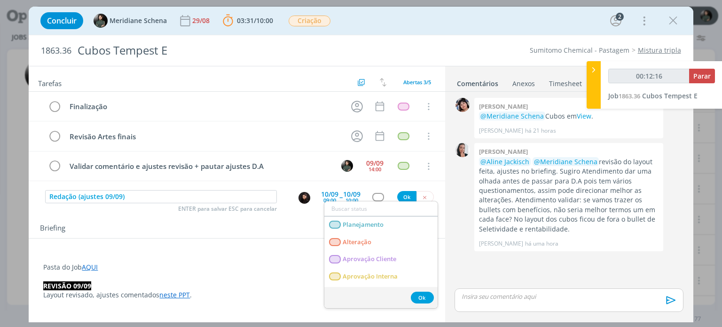
type input "00:12:17"
type input "re"
type input "00:12:18"
type input "reda"
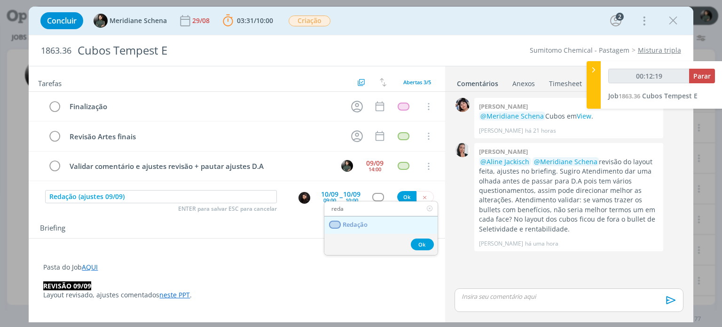
type input "00:12:20"
click at [353, 211] on input "reda" at bounding box center [380, 208] width 113 height 13
type input "reda"
click at [353, 221] on span "Redação" at bounding box center [355, 225] width 25 height 8
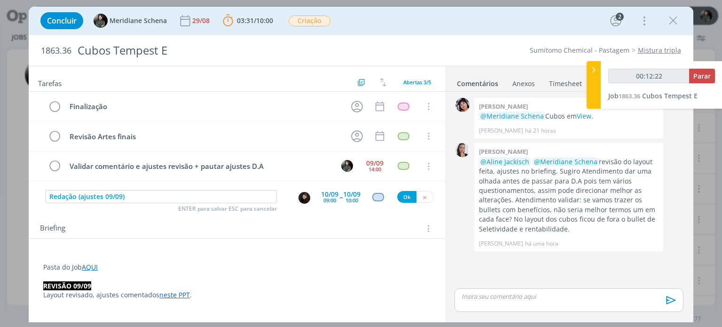
type input "00:12:23"
click at [401, 195] on button "Ok" at bounding box center [406, 197] width 19 height 12
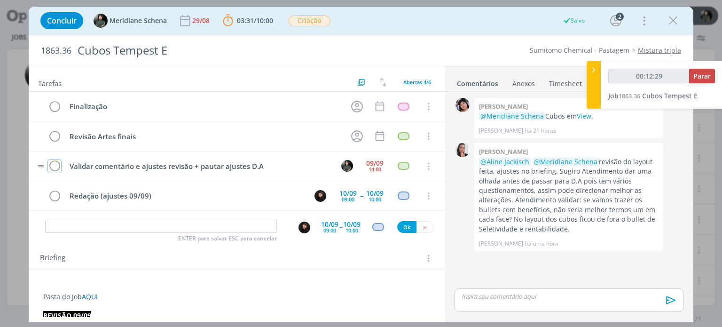
click at [49, 163] on icon "dialog" at bounding box center [54, 166] width 13 height 14
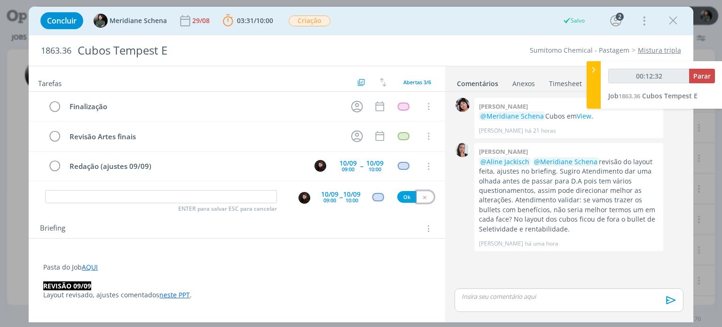
click at [419, 225] on div "Tarefas Usar Job de template Criar template a partir deste job Visualizar Templ…" at bounding box center [237, 191] width 416 height 251
click at [422, 197] on icon "dialog" at bounding box center [425, 197] width 6 height 6
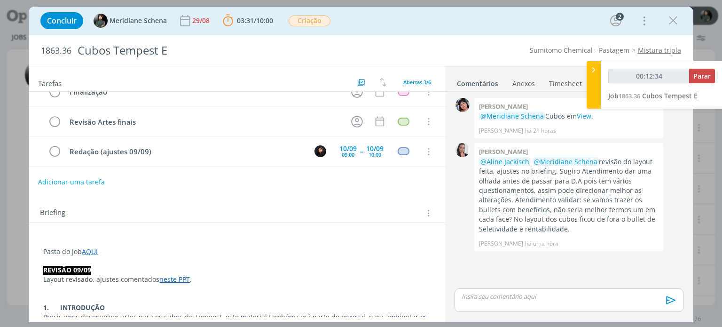
scroll to position [47, 0]
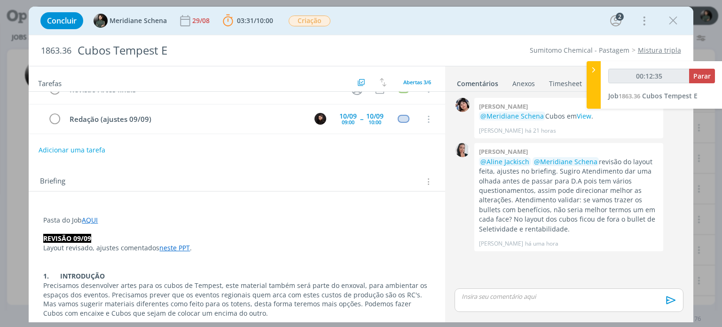
click at [106, 235] on p "REVISÃO 09/09" at bounding box center [236, 238] width 387 height 9
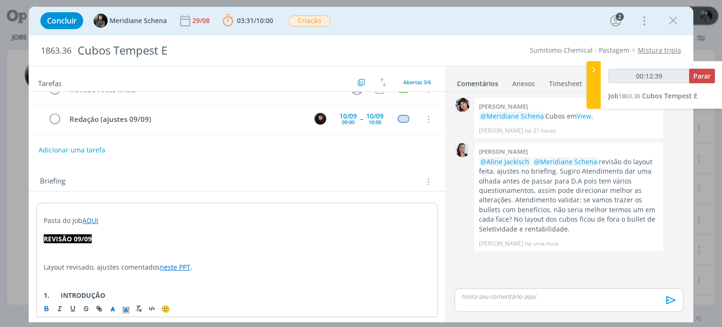
click at [59, 245] on p "dialog" at bounding box center [237, 248] width 386 height 9
type input "00:12:40"
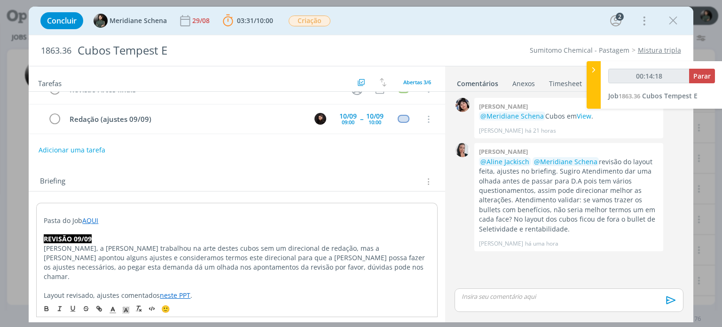
click at [45, 291] on p "Layout revisado, ajustes comentados neste PPT ." at bounding box center [237, 295] width 386 height 9
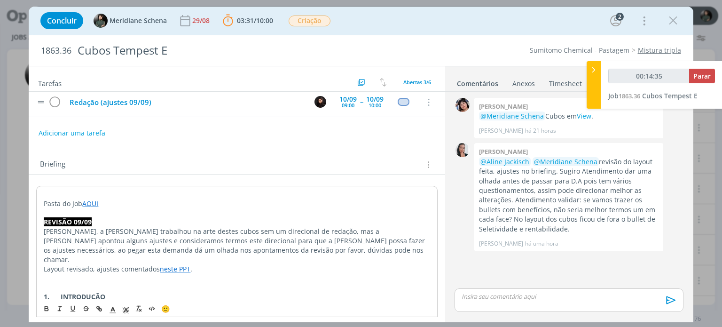
scroll to position [0, 0]
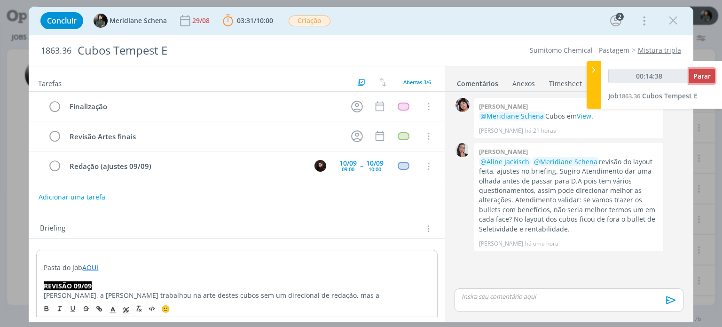
click at [701, 76] on span "Parar" at bounding box center [701, 75] width 17 height 9
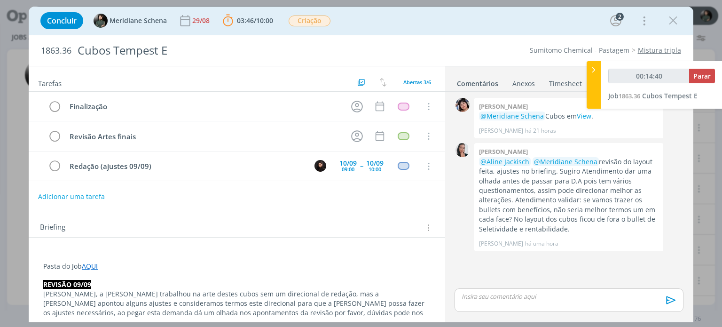
click at [95, 190] on button "Adicionar uma tarefa" at bounding box center [71, 197] width 67 height 16
type input "00:14:42"
type input "Dire"
type input "00:15:00"
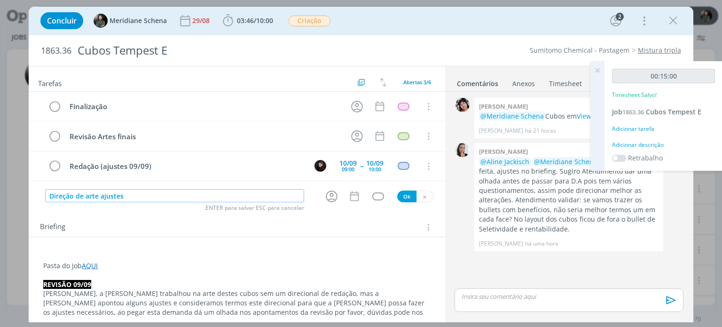
click at [98, 193] on input "Direção de arte ajustes" at bounding box center [174, 195] width 259 height 13
click at [132, 192] on input "Direção de arte (ajustes" at bounding box center [174, 195] width 259 height 13
click at [329, 190] on icon "dialog" at bounding box center [332, 196] width 12 height 12
type input "Direção de arte (ajustes)"
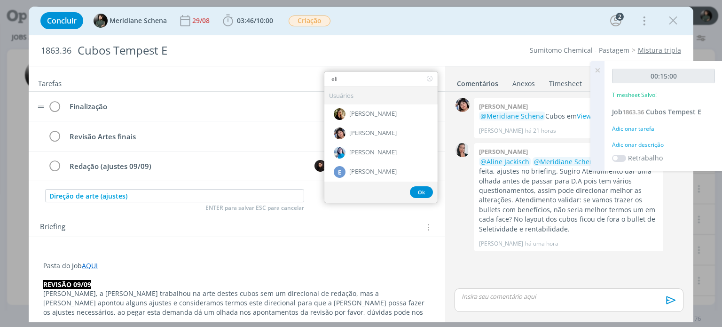
type input "eli"
click at [359, 126] on div "[PERSON_NAME]" at bounding box center [380, 133] width 113 height 19
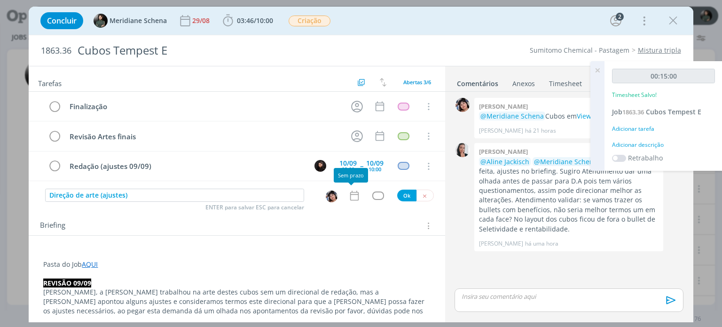
click at [354, 194] on icon "dialog" at bounding box center [354, 195] width 12 height 12
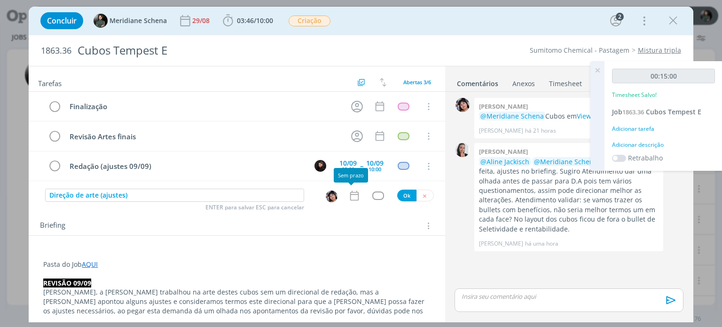
click at [350, 197] on icon "dialog" at bounding box center [354, 195] width 12 height 12
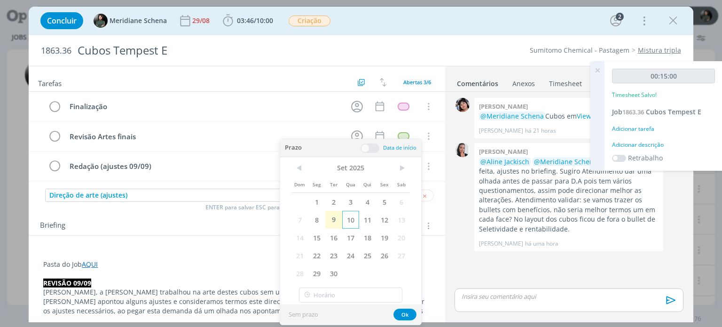
click at [348, 220] on span "10" at bounding box center [350, 220] width 17 height 18
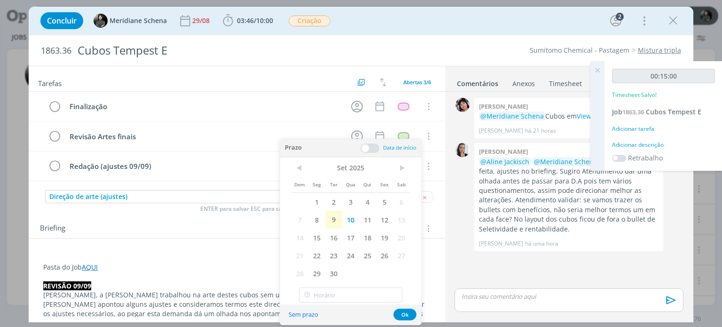
click at [370, 146] on span at bounding box center [370, 147] width 19 height 9
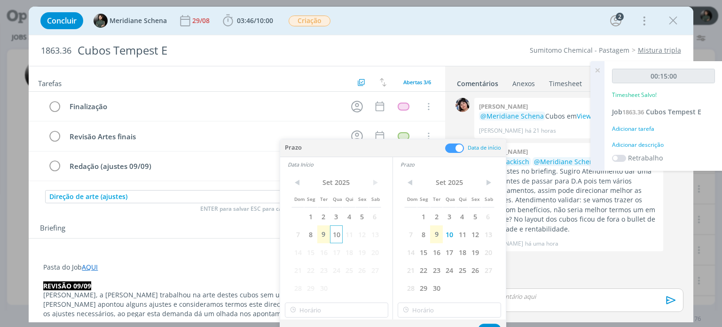
click at [337, 237] on span "10" at bounding box center [336, 234] width 13 height 18
click at [311, 314] on input "text" at bounding box center [336, 309] width 103 height 15
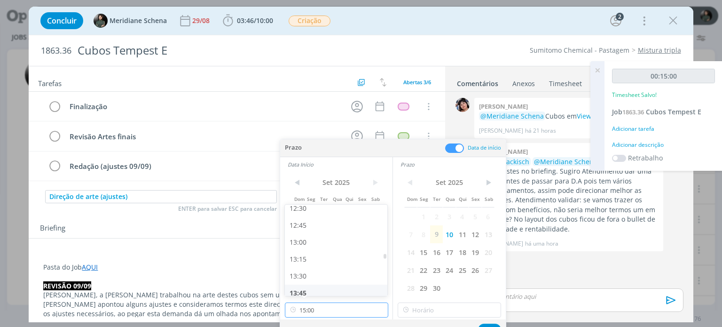
scroll to position [850, 0]
click at [303, 247] on div "13:00" at bounding box center [337, 243] width 105 height 17
type input "13:00"
drag, startPoint x: 425, startPoint y: 300, endPoint x: 426, endPoint y: 307, distance: 6.7
click at [425, 302] on div "< Set 2025 > Dom Seg Ter Qua Qui Sex Sab 1 2 3 4 5 6 7 8 9 10 11 12 13 14 15 16…" at bounding box center [449, 246] width 113 height 148
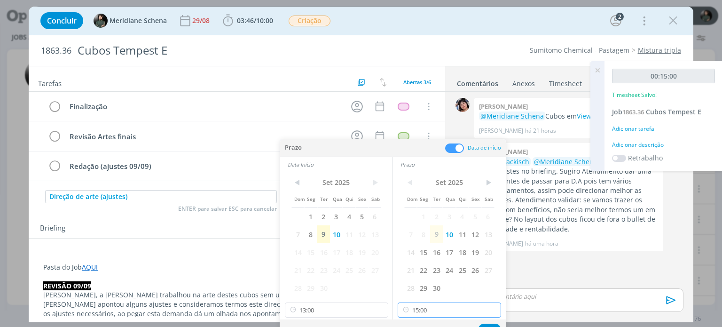
click at [426, 307] on input "15:00" at bounding box center [449, 309] width 103 height 15
click at [417, 215] on div "14:00" at bounding box center [450, 216] width 105 height 17
type input "14:00"
click at [488, 322] on div "Sem prazo Ok" at bounding box center [393, 329] width 226 height 20
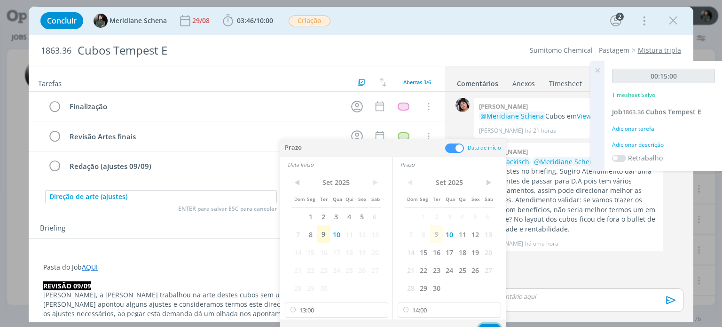
click at [484, 323] on button "Ok" at bounding box center [489, 329] width 23 height 12
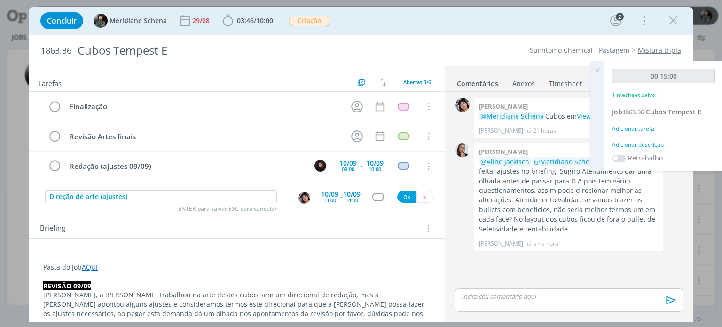
click at [374, 195] on div "dialog" at bounding box center [378, 197] width 12 height 8
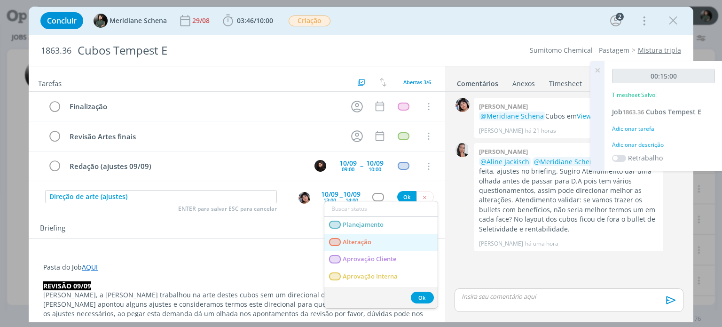
click at [367, 238] on span "Alteração" at bounding box center [357, 242] width 29 height 8
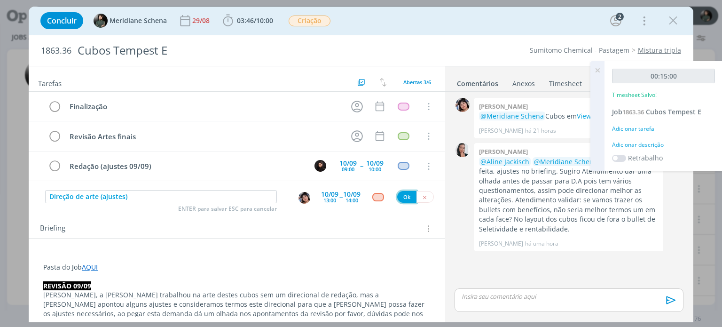
click at [404, 195] on button "Ok" at bounding box center [406, 197] width 19 height 12
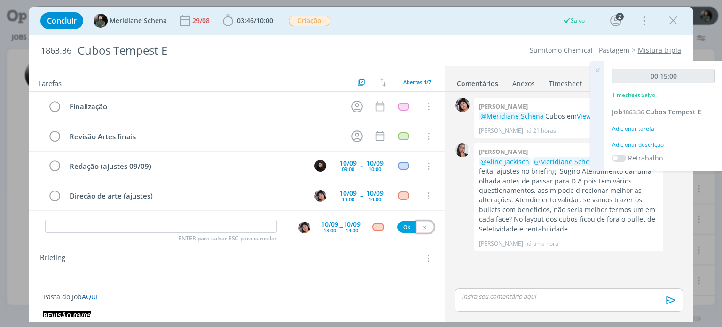
click at [422, 225] on icon "dialog" at bounding box center [425, 227] width 6 height 6
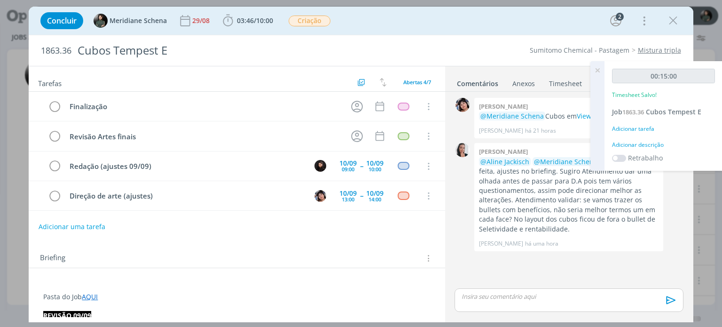
click at [623, 142] on div "Adicionar descrição" at bounding box center [663, 145] width 103 height 8
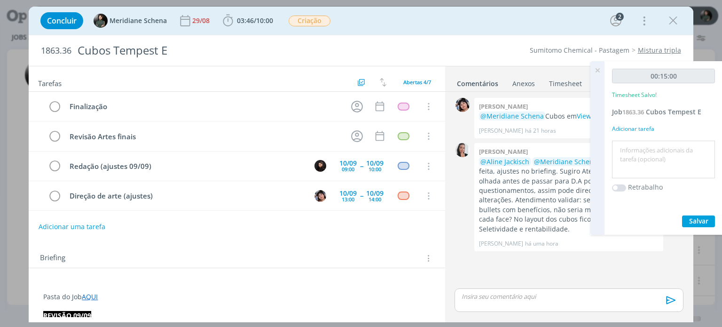
click at [621, 145] on textarea at bounding box center [663, 159] width 98 height 33
type textarea "pauta para ajustes + validação dos ajustes"
click at [706, 221] on span "Salvar" at bounding box center [698, 220] width 19 height 9
click at [597, 65] on icon at bounding box center [597, 70] width 17 height 18
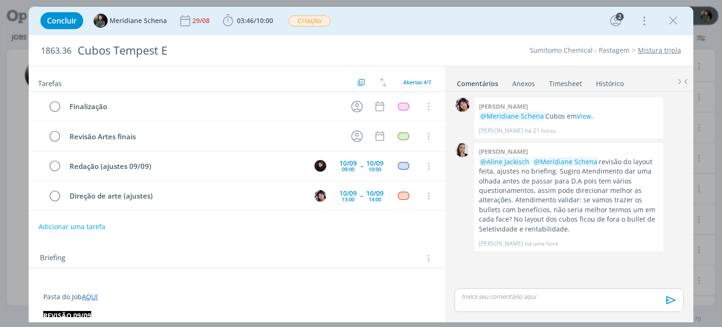
click at [678, 23] on icon "dialog" at bounding box center [673, 21] width 14 height 14
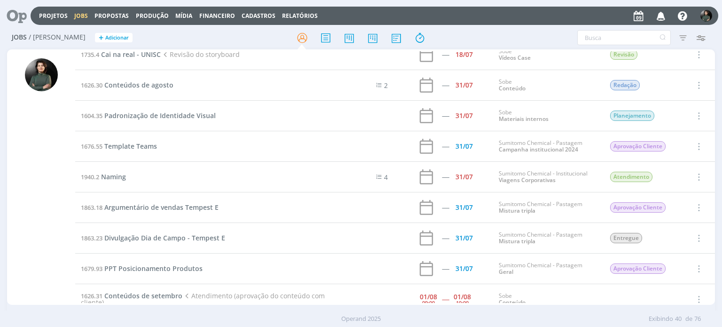
scroll to position [329, 0]
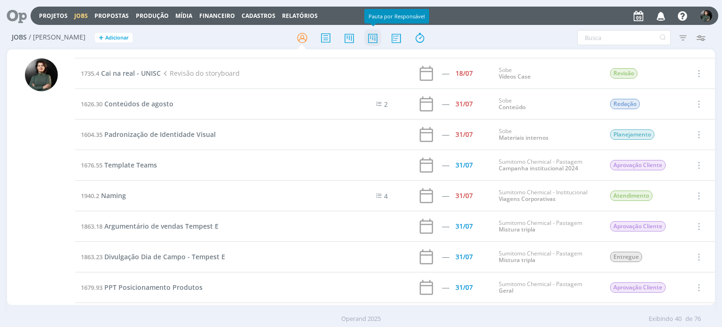
click at [370, 39] on icon at bounding box center [372, 38] width 17 height 18
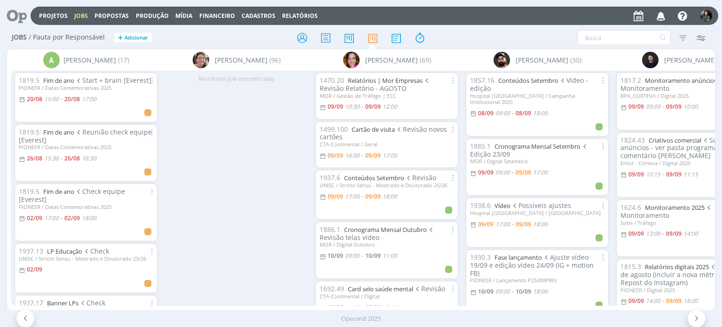
scroll to position [0, 238]
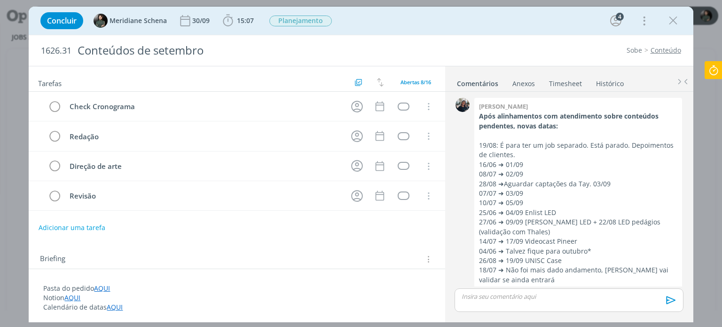
scroll to position [706, 0]
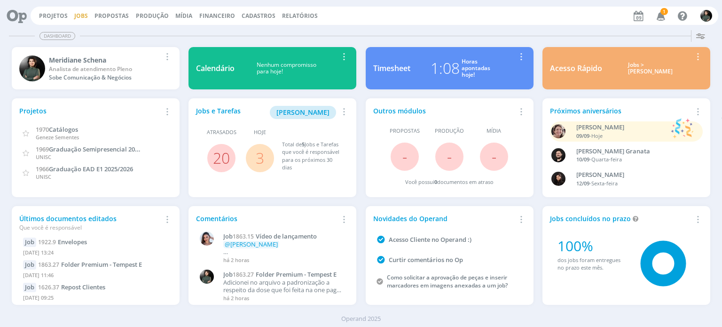
click at [77, 18] on link "Jobs" at bounding box center [81, 16] width 14 height 8
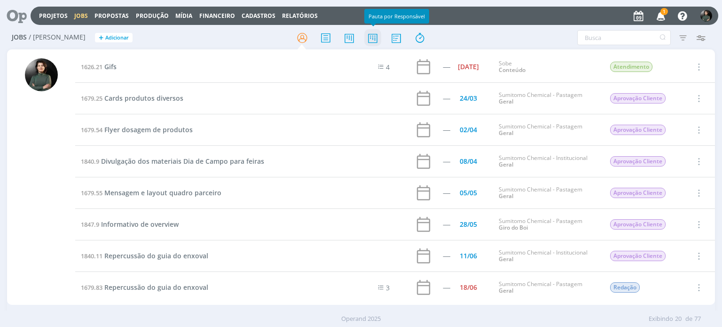
click at [378, 42] on icon at bounding box center [372, 38] width 17 height 18
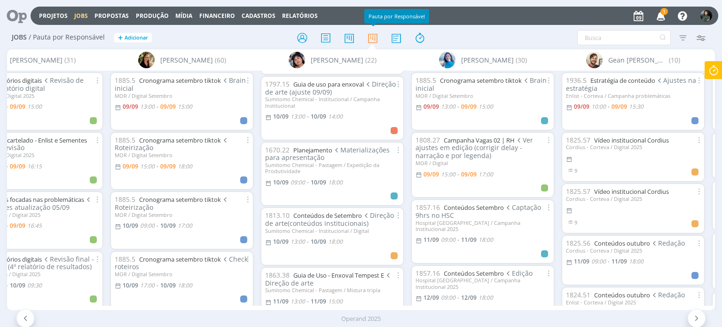
scroll to position [329, 0]
click at [323, 213] on link "Conteúdos de Setembro" at bounding box center [327, 214] width 69 height 8
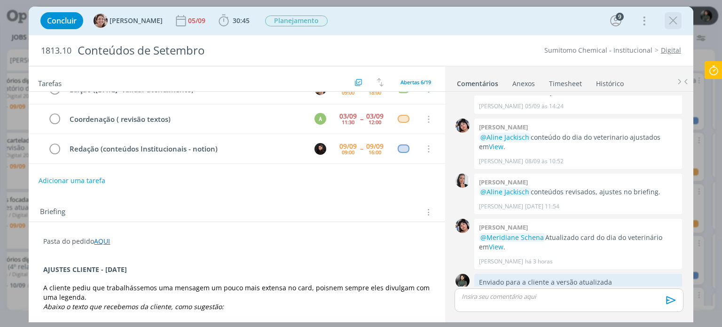
click at [669, 19] on icon "dialog" at bounding box center [673, 21] width 14 height 14
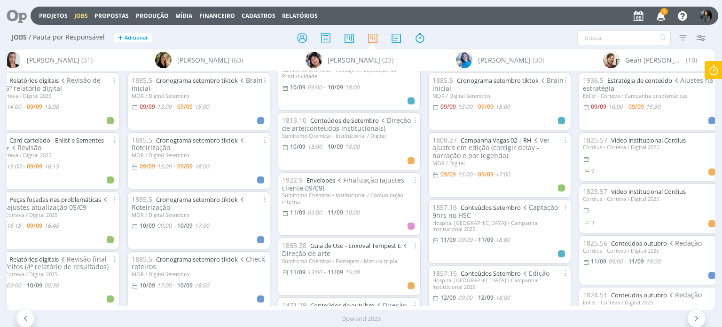
scroll to position [0, 780]
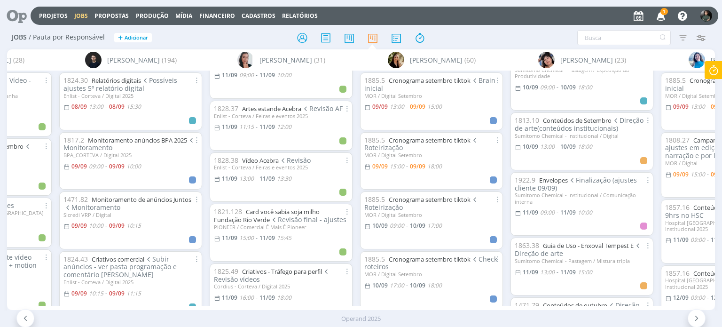
scroll to position [564, 0]
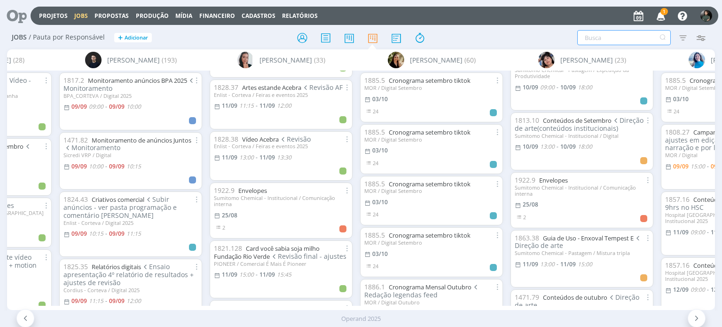
click at [590, 40] on input "text" at bounding box center [624, 37] width 94 height 15
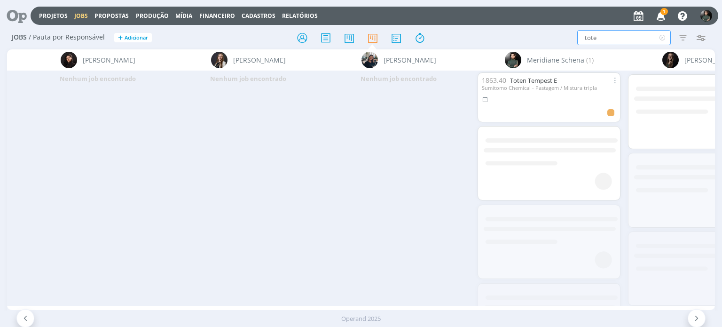
scroll to position [0, 1826]
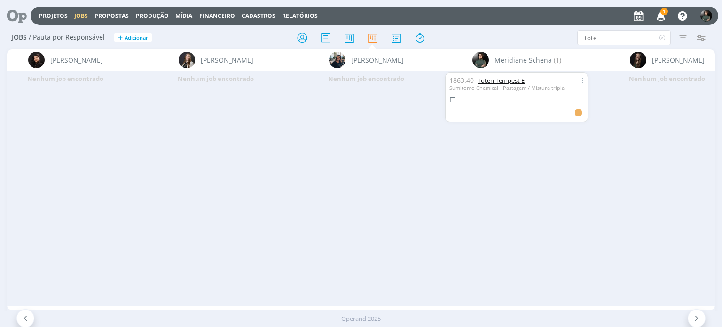
click at [513, 78] on link "Toten Tempest E" at bounding box center [501, 80] width 47 height 8
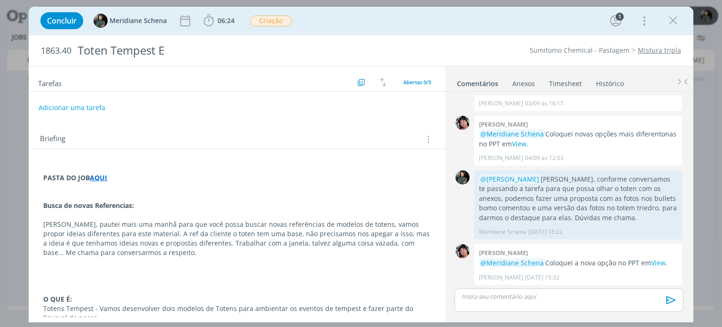
drag, startPoint x: 675, startPoint y: 22, endPoint x: 429, endPoint y: 102, distance: 258.9
click at [675, 22] on icon "dialog" at bounding box center [673, 21] width 14 height 14
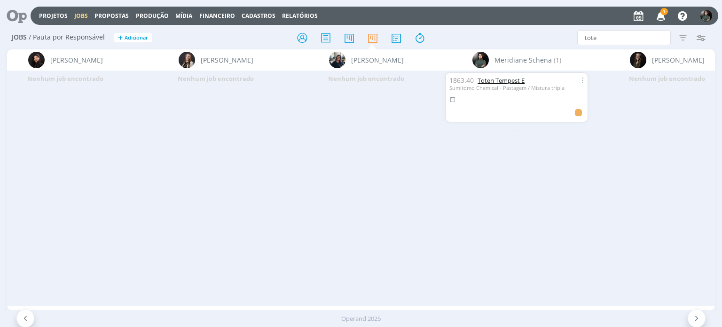
click at [512, 78] on link "Toten Tempest E" at bounding box center [501, 80] width 47 height 8
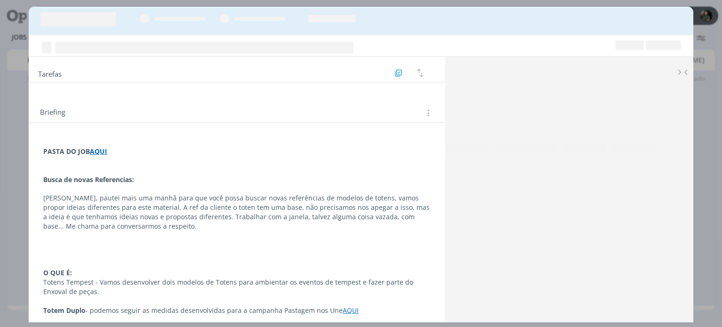
scroll to position [37, 0]
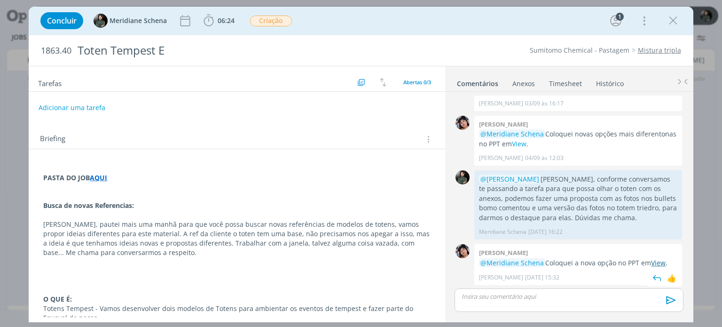
click at [662, 263] on link "View" at bounding box center [658, 262] width 15 height 9
click at [668, 24] on icon "dialog" at bounding box center [673, 21] width 14 height 14
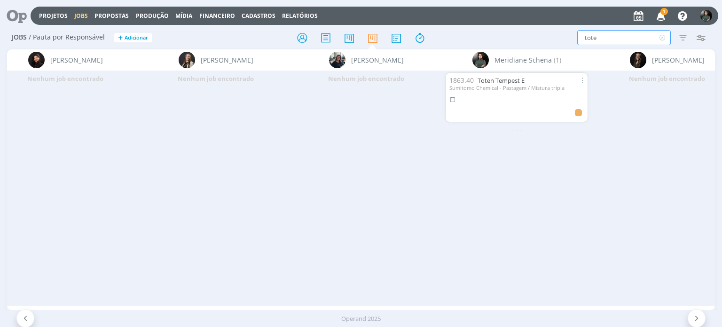
click at [613, 36] on input "tote" at bounding box center [624, 37] width 94 height 15
type input "t"
click at [595, 37] on input "onepage" at bounding box center [624, 37] width 94 height 15
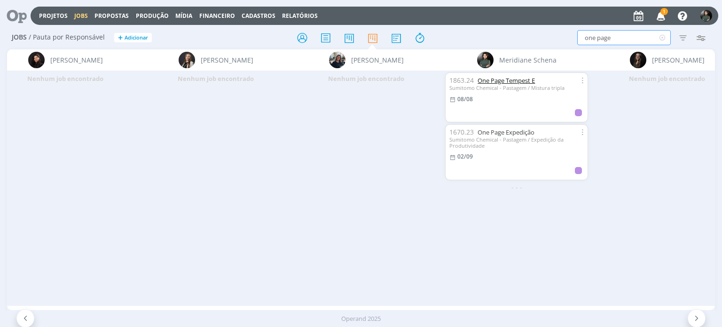
type input "one page"
click at [502, 80] on link "One Page Tempest E" at bounding box center [506, 80] width 57 height 8
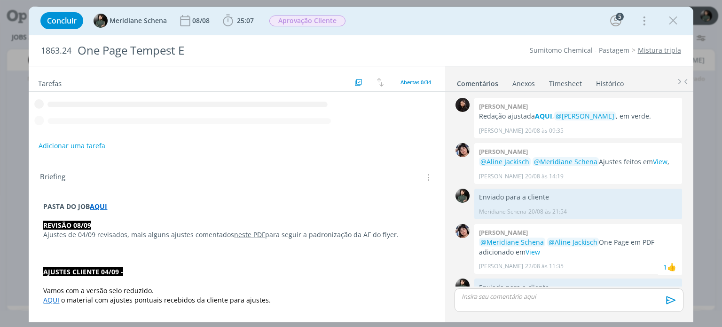
scroll to position [904, 0]
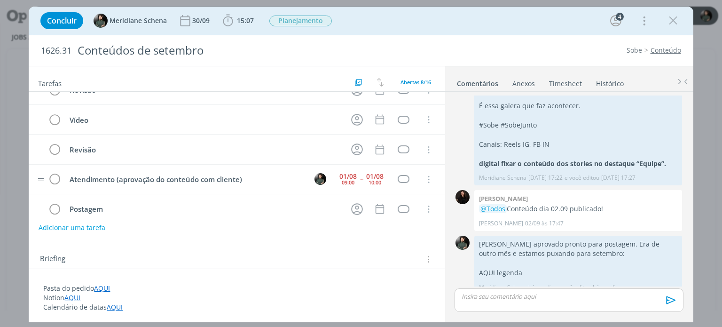
scroll to position [115, 0]
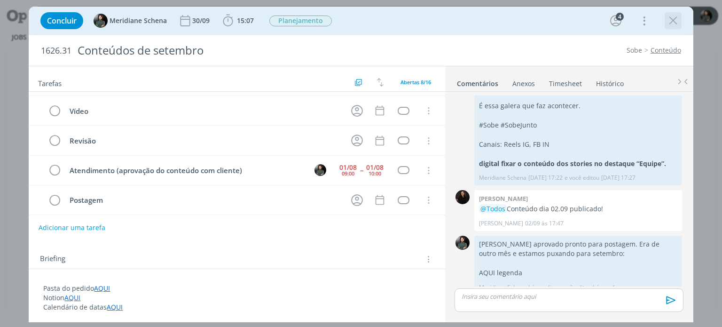
click at [675, 22] on icon "dialog" at bounding box center [673, 21] width 14 height 14
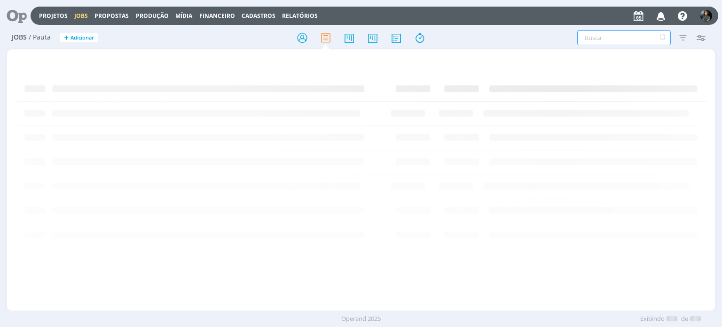
click at [588, 34] on input "text" at bounding box center [624, 37] width 94 height 15
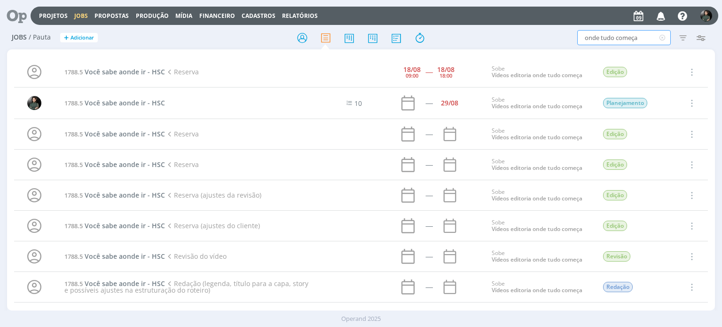
type input "onde tudo começa"
click at [137, 73] on span "Você sabe aonde ir - HSC" at bounding box center [125, 71] width 80 height 9
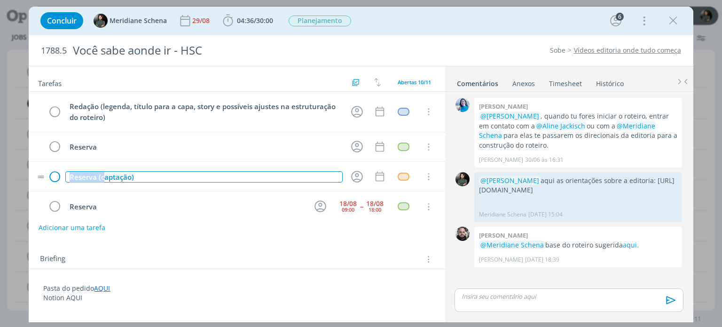
drag, startPoint x: 102, startPoint y: 173, endPoint x: 57, endPoint y: 178, distance: 45.4
click at [57, 178] on tr "Reserva (captação) Cancelar" at bounding box center [237, 177] width 416 height 30
click at [181, 178] on div "Captação)" at bounding box center [203, 177] width 277 height 12
click at [354, 173] on icon "dialog" at bounding box center [357, 177] width 12 height 12
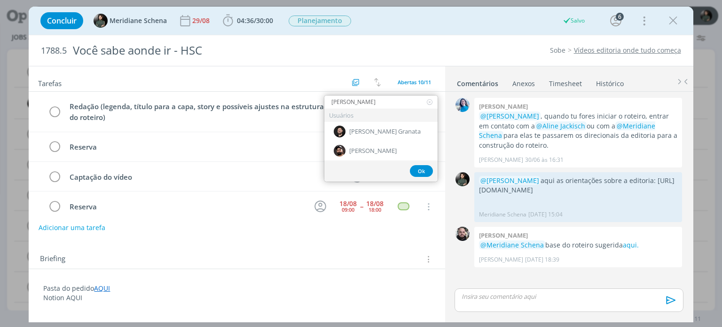
type input "bruno"
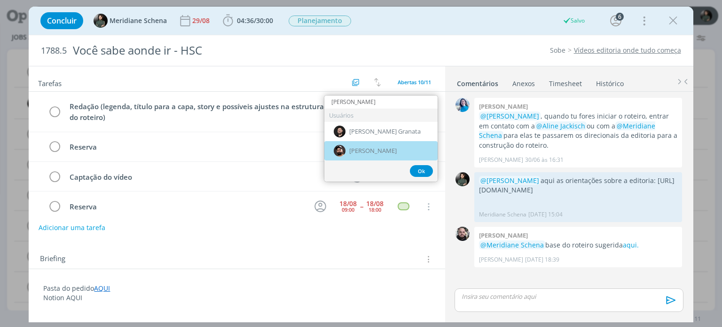
click at [375, 153] on span "[PERSON_NAME]" at bounding box center [372, 151] width 47 height 8
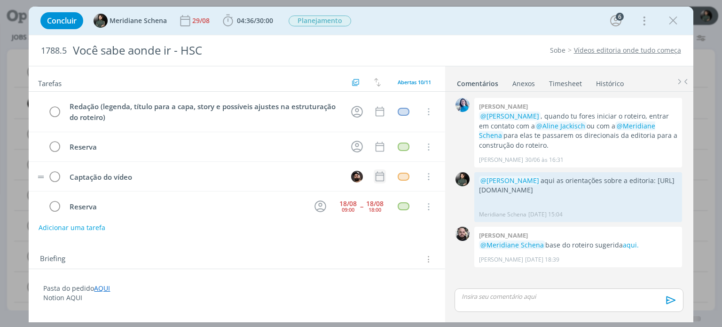
click at [374, 180] on icon "dialog" at bounding box center [380, 176] width 12 height 12
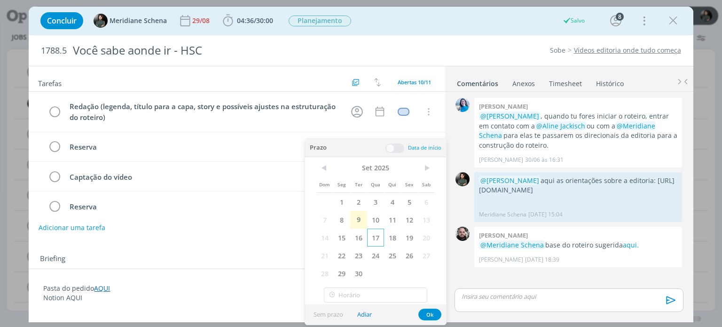
click at [378, 243] on span "17" at bounding box center [375, 237] width 17 height 18
click at [397, 145] on span at bounding box center [395, 147] width 19 height 9
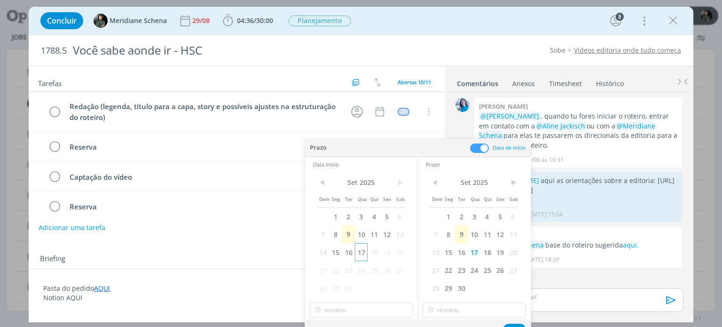
click at [357, 251] on span "17" at bounding box center [361, 252] width 13 height 18
type input "15:00"
click at [339, 308] on input "15:00" at bounding box center [361, 309] width 103 height 15
click at [327, 210] on div "09:00" at bounding box center [362, 207] width 105 height 17
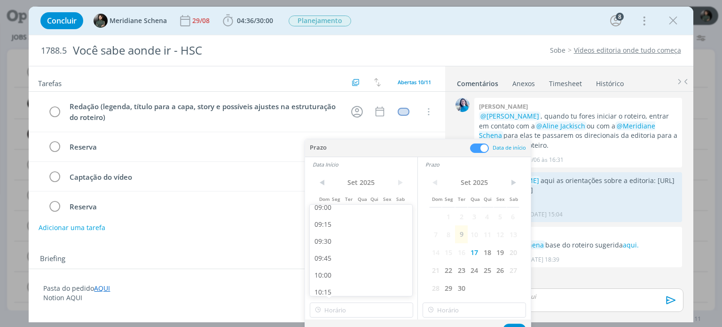
type input "09:00"
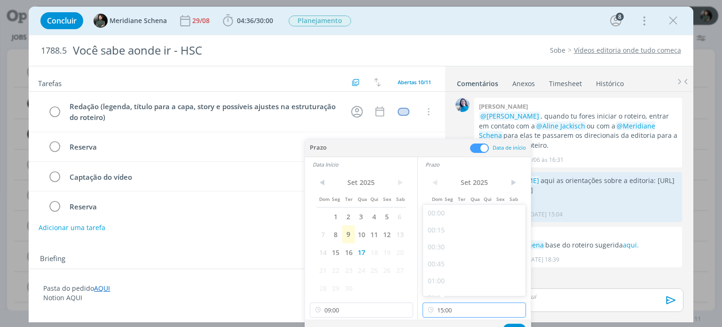
click at [453, 304] on input "15:00" at bounding box center [474, 309] width 103 height 15
click at [448, 220] on div "12:00" at bounding box center [475, 222] width 105 height 17
type input "12:00"
click at [512, 324] on button "Ok" at bounding box center [514, 329] width 23 height 12
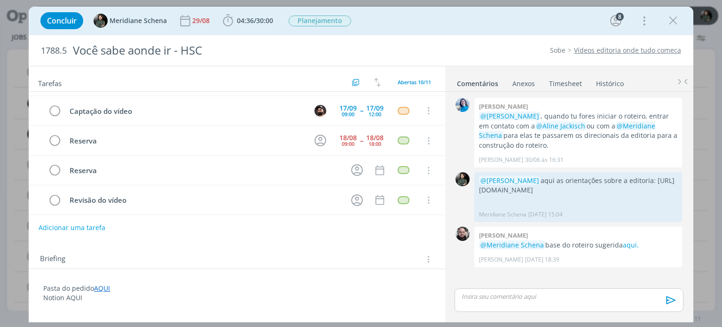
scroll to position [47, 0]
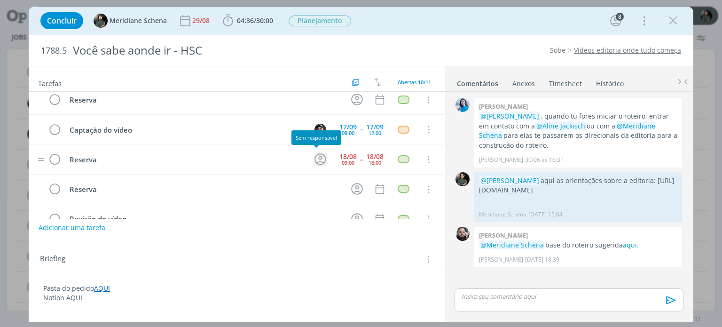
click at [315, 161] on icon "dialog" at bounding box center [320, 159] width 15 height 15
click at [105, 162] on div "Reserva" at bounding box center [185, 160] width 240 height 12
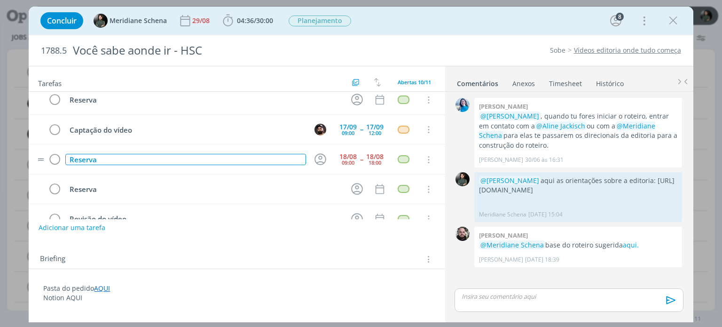
click at [105, 162] on div "Reserva" at bounding box center [185, 160] width 240 height 12
click at [316, 159] on icon "dialog" at bounding box center [321, 159] width 12 height 12
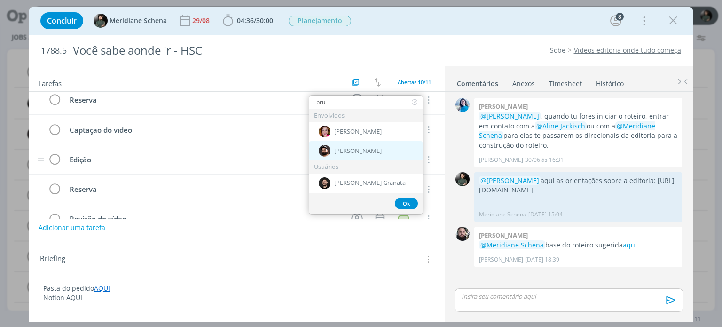
type input "bru"
click at [365, 151] on span "[PERSON_NAME]" at bounding box center [357, 151] width 47 height 8
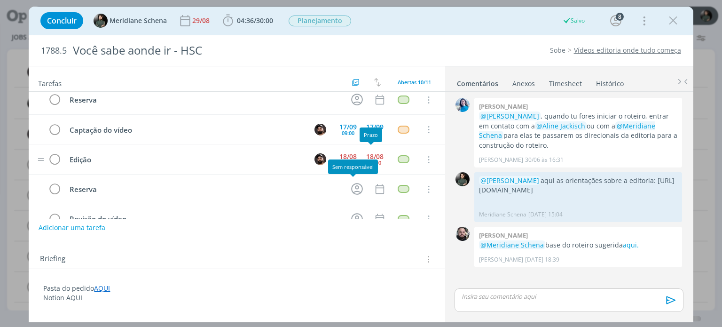
click at [353, 160] on div "Sem responsável" at bounding box center [353, 166] width 50 height 15
click at [353, 156] on div "18/08 09:00" at bounding box center [348, 159] width 22 height 14
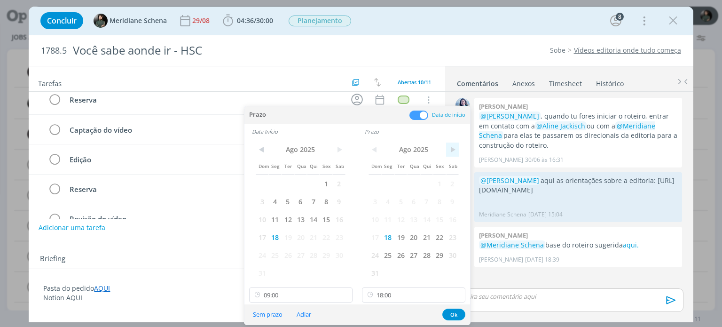
click at [454, 150] on span ">" at bounding box center [452, 149] width 13 height 14
click at [341, 150] on span ">" at bounding box center [339, 149] width 13 height 14
click at [437, 234] on span "26" at bounding box center [439, 237] width 13 height 18
click at [338, 151] on span ">" at bounding box center [339, 149] width 13 height 14
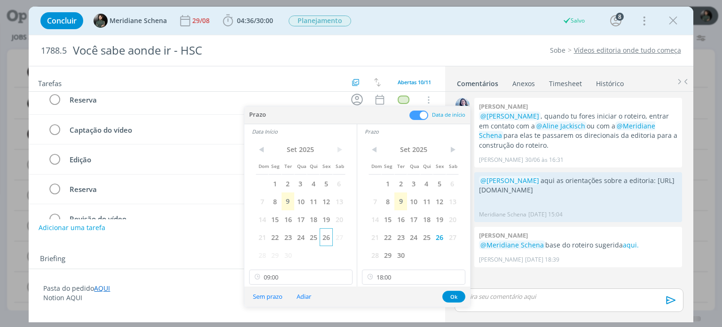
click at [326, 229] on span "26" at bounding box center [326, 237] width 13 height 18
click at [448, 286] on div "Prazo < Set 2025 > Dom Seg Ter Qua Qui Sex Sab 1 2 3 4 5 6 7 8 9 10 11 12 13 14…" at bounding box center [413, 205] width 113 height 162
click at [446, 294] on button "Ok" at bounding box center [453, 297] width 23 height 12
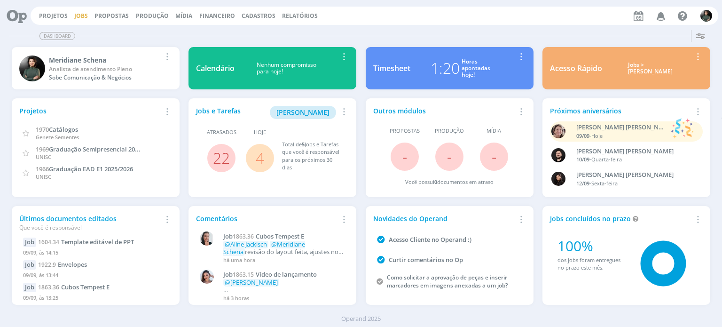
click at [85, 17] on link "Jobs" at bounding box center [81, 16] width 14 height 8
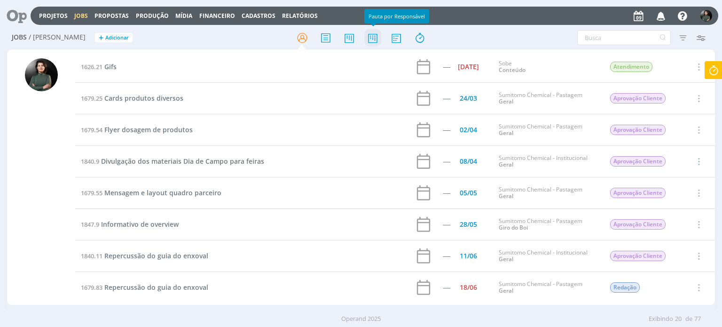
click at [378, 36] on icon at bounding box center [372, 38] width 17 height 18
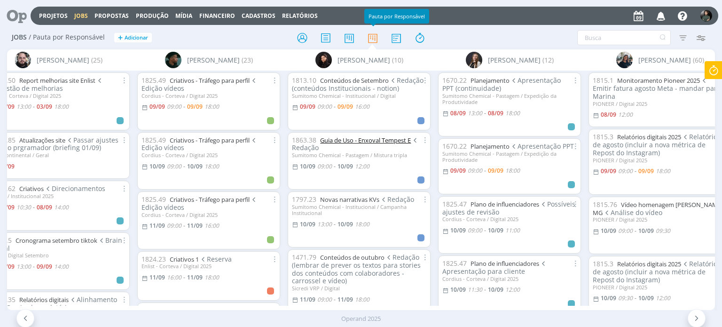
click at [374, 139] on link "Guia de Uso - Enxoval Tempest E" at bounding box center [365, 140] width 91 height 8
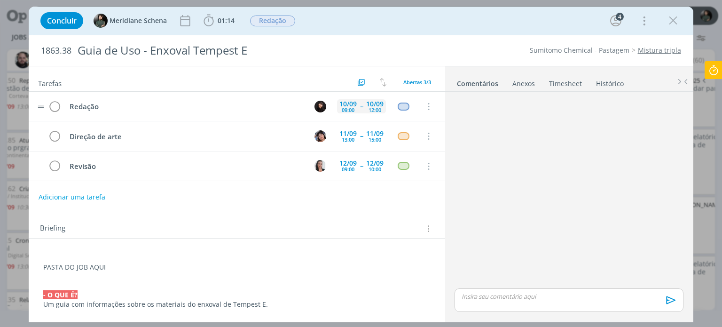
click at [360, 107] on span "--" at bounding box center [361, 106] width 3 height 7
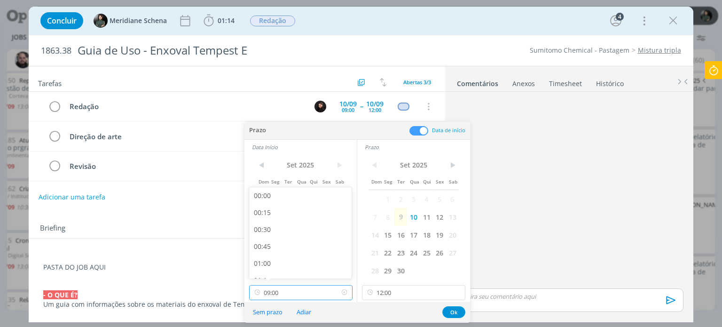
click at [279, 285] on input "09:00" at bounding box center [300, 292] width 103 height 15
click at [265, 241] on div "10:00" at bounding box center [301, 240] width 105 height 17
type input "10:00"
click at [450, 311] on button "Ok" at bounding box center [453, 312] width 23 height 12
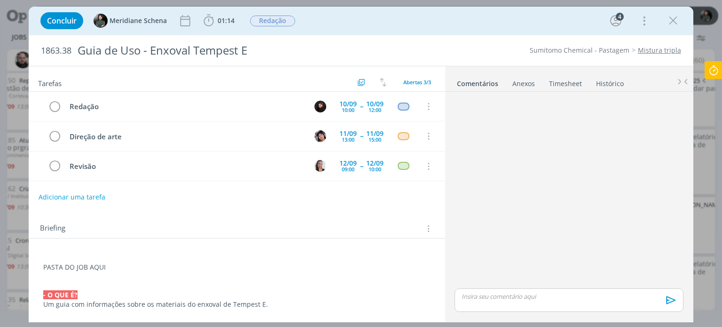
drag, startPoint x: 673, startPoint y: 18, endPoint x: 622, endPoint y: 1, distance: 53.1
click at [673, 18] on icon "dialog" at bounding box center [673, 21] width 14 height 14
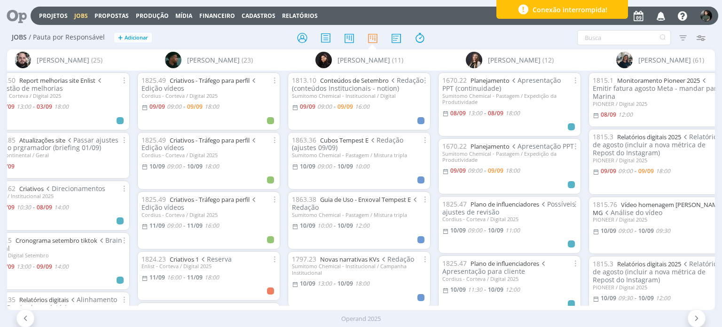
click at [352, 304] on div "A Alexandre Assumpção (16) Aline Jackisch (96) Bruna Bueno (70) Bruno Gassen (2…" at bounding box center [361, 179] width 708 height 260
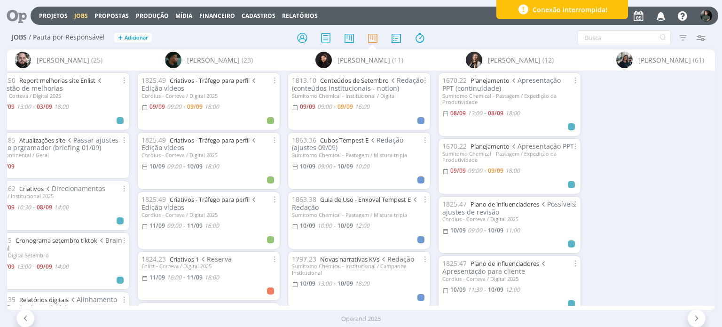
scroll to position [0, 1236]
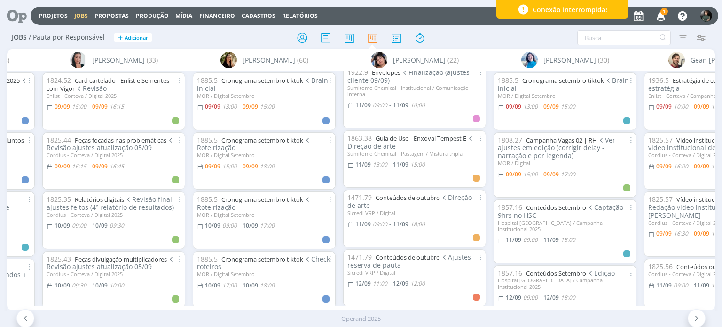
scroll to position [470, 0]
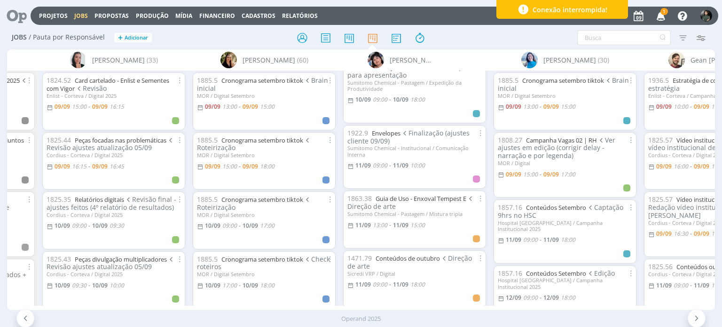
click at [655, 15] on icon "button" at bounding box center [661, 16] width 16 height 16
click at [658, 13] on icon "button" at bounding box center [661, 16] width 16 height 16
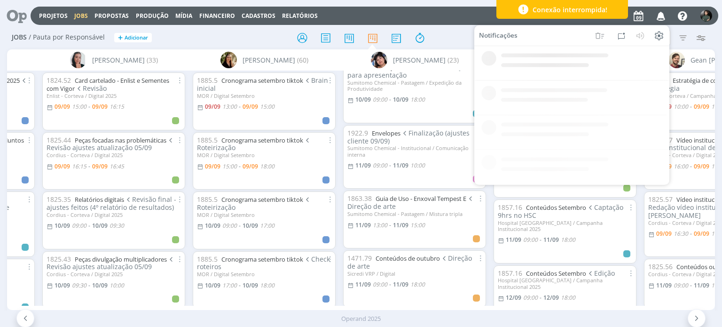
scroll to position [529, 0]
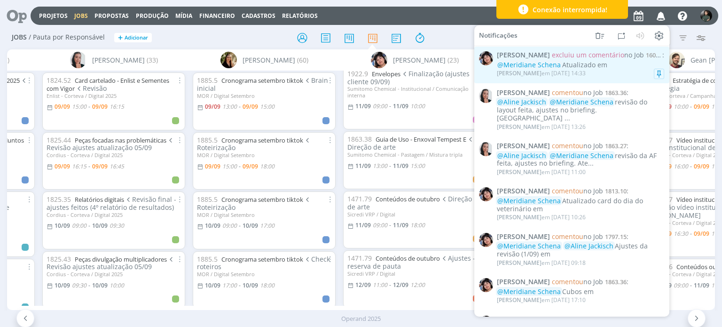
click at [613, 71] on div "[PERSON_NAME] em [DATE] 14:33" at bounding box center [580, 73] width 167 height 9
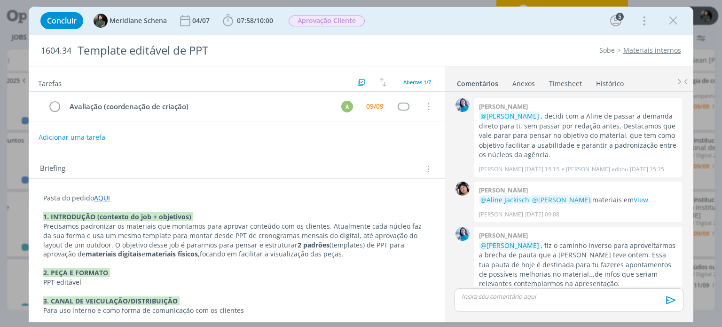
scroll to position [441, 0]
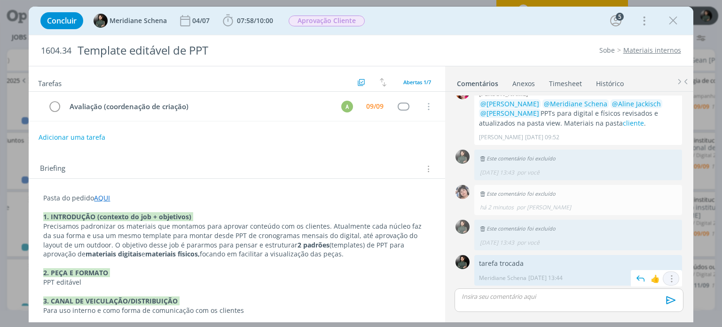
click at [669, 275] on icon "dialog" at bounding box center [671, 278] width 10 height 9
click at [636, 263] on link "Excluir" at bounding box center [639, 266] width 74 height 15
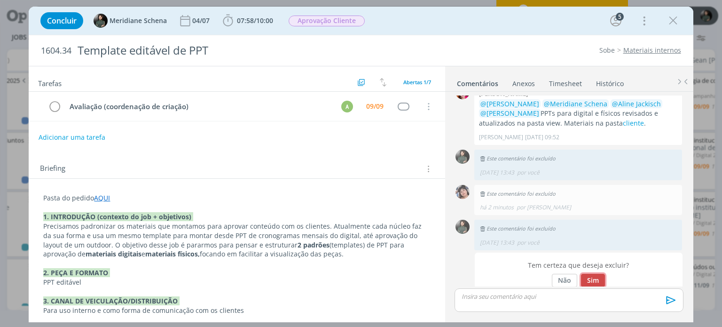
click at [597, 276] on button "Sim" at bounding box center [593, 280] width 24 height 13
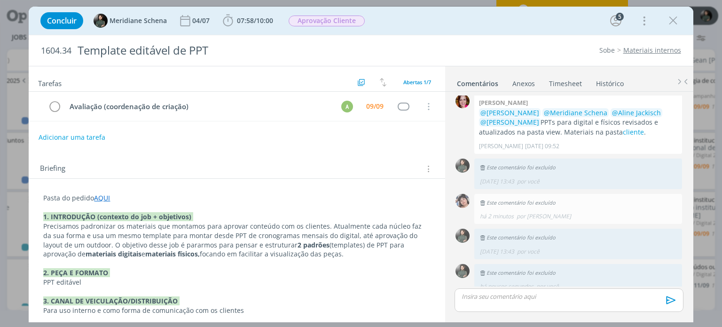
scroll to position [440, 0]
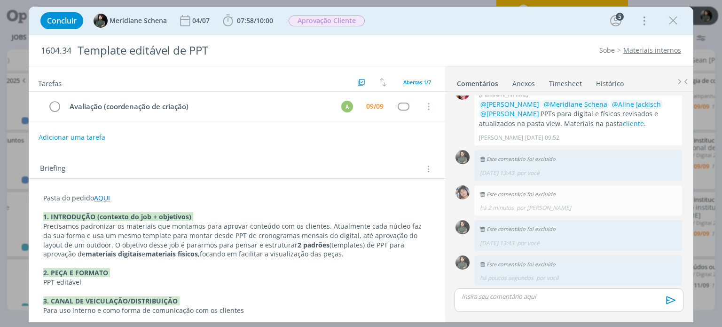
drag, startPoint x: 677, startPoint y: 18, endPoint x: 500, endPoint y: 128, distance: 208.0
click at [677, 18] on icon "dialog" at bounding box center [673, 21] width 14 height 14
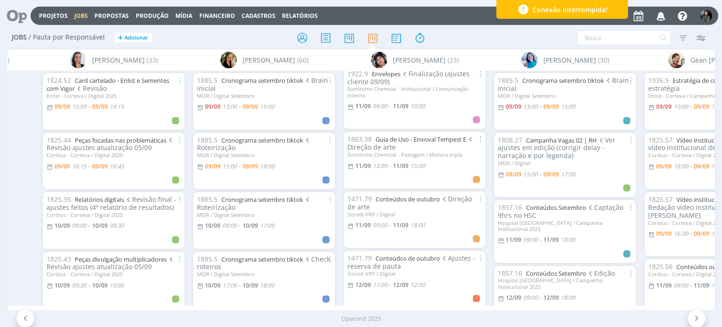
scroll to position [0, 899]
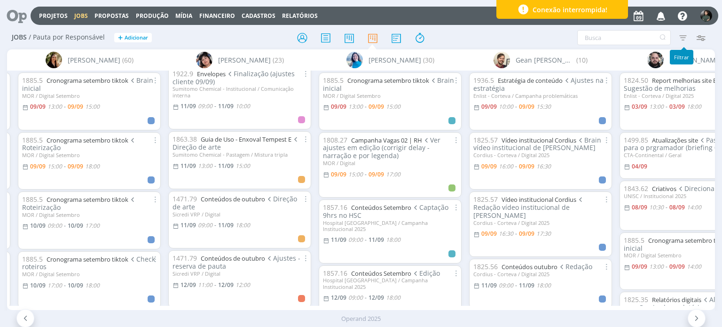
click at [684, 36] on icon "button" at bounding box center [683, 37] width 17 height 17
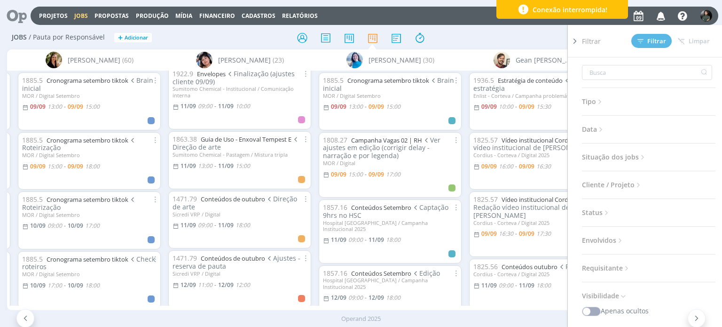
click at [549, 33] on div "Filtrar Filtrar [GEOGRAPHIC_DATA] Tipo Jobs e Tarefas Data Personalizado a Situ…" at bounding box center [597, 37] width 227 height 15
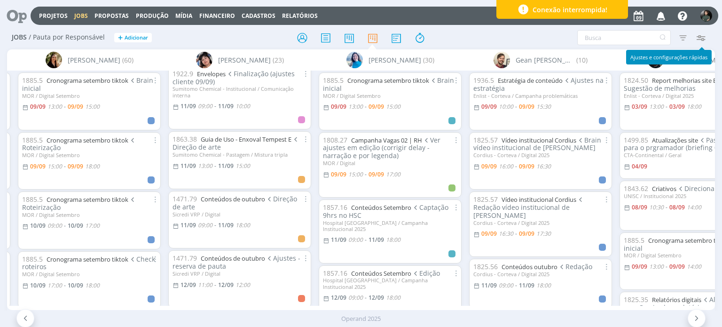
click at [703, 40] on icon "button" at bounding box center [701, 37] width 17 height 17
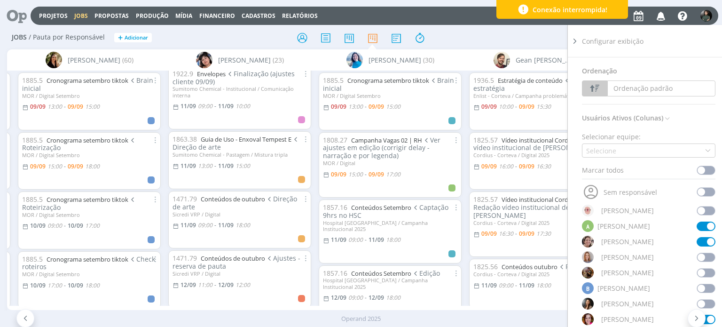
click at [704, 171] on span at bounding box center [706, 169] width 19 height 9
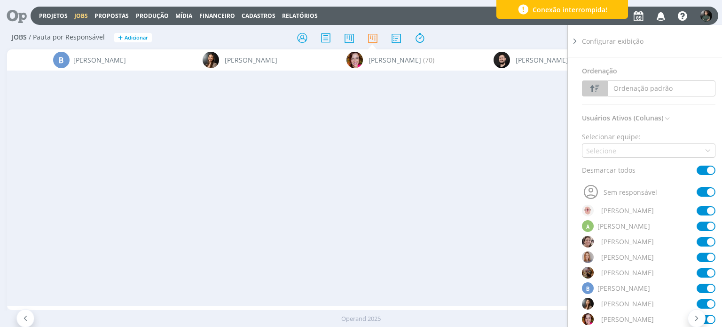
click at [706, 167] on span at bounding box center [706, 169] width 19 height 9
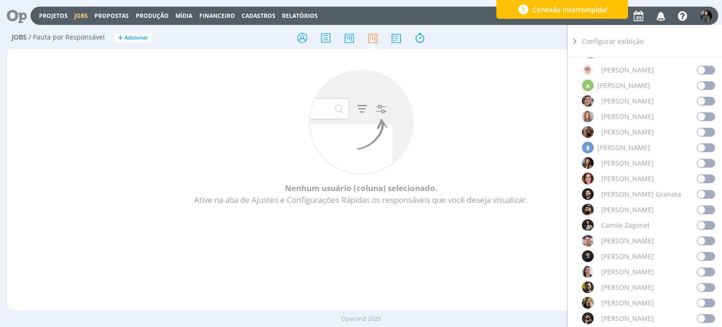
scroll to position [141, 0]
click at [703, 208] on span at bounding box center [706, 209] width 19 height 9
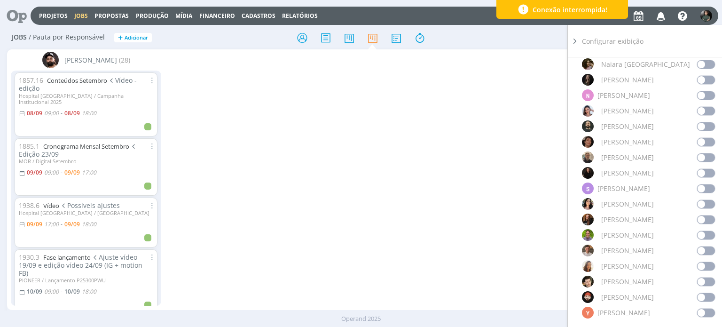
scroll to position [752, 0]
click at [704, 280] on span at bounding box center [706, 280] width 19 height 9
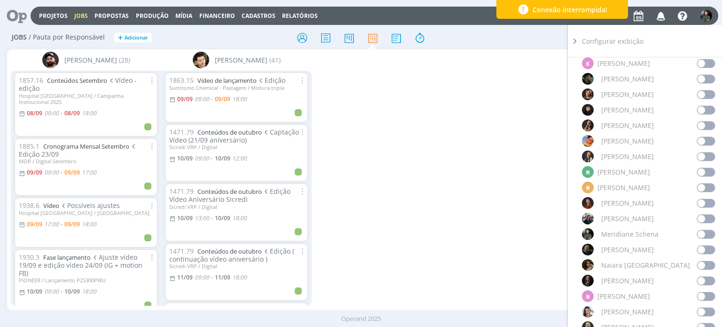
scroll to position [517, 0]
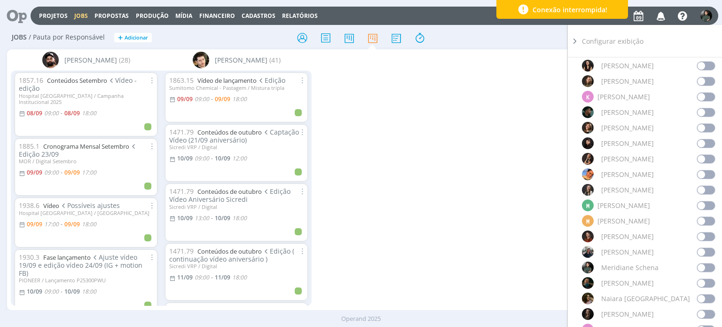
click at [706, 110] on span at bounding box center [706, 112] width 19 height 9
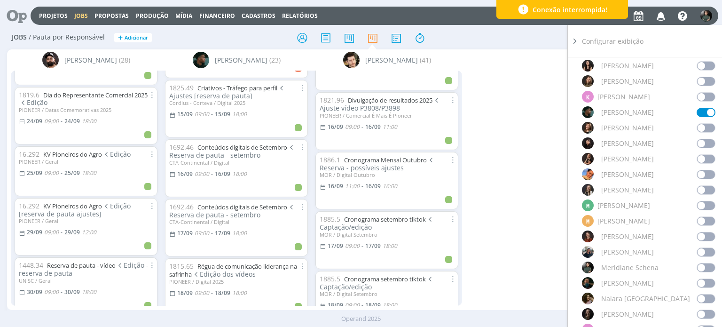
scroll to position [893, 0]
drag, startPoint x: 491, startPoint y: 239, endPoint x: 512, endPoint y: 253, distance: 25.8
click at [491, 239] on div "Bruno Gassen (28) 1857.16 Conteúdos Setembro Vídeo - edição Hospital Santa Cruz…" at bounding box center [361, 179] width 708 height 260
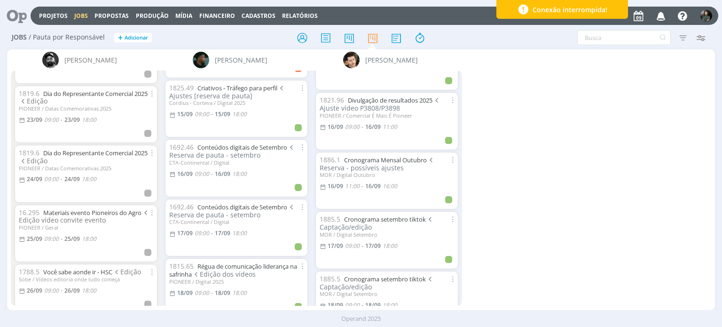
scroll to position [953, 0]
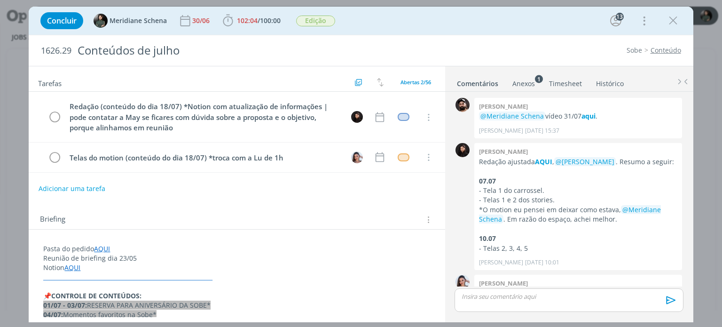
scroll to position [1586, 0]
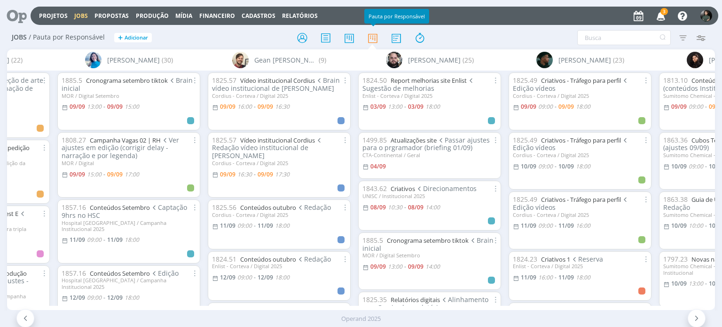
scroll to position [0, 1092]
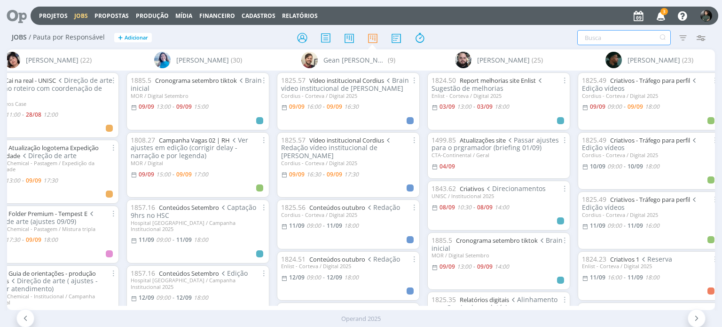
click at [597, 36] on input "text" at bounding box center [624, 37] width 94 height 15
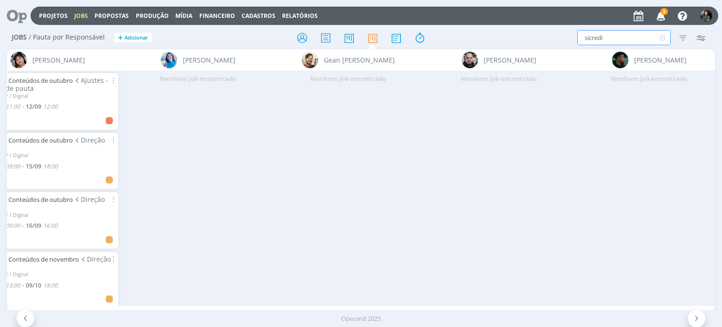
type input "sicredi"
drag, startPoint x: 593, startPoint y: 36, endPoint x: 549, endPoint y: 33, distance: 44.3
click at [549, 33] on div "sicredi Filtrar Filtrar Limpar sicredi Tipo Jobs e Tarefas Data Personalizado a…" at bounding box center [597, 37] width 227 height 15
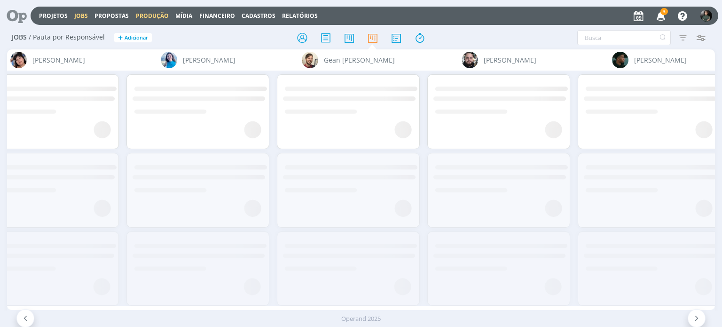
drag, startPoint x: 49, startPoint y: 17, endPoint x: 149, endPoint y: 13, distance: 99.8
click at [49, 17] on link "Projetos" at bounding box center [53, 16] width 29 height 8
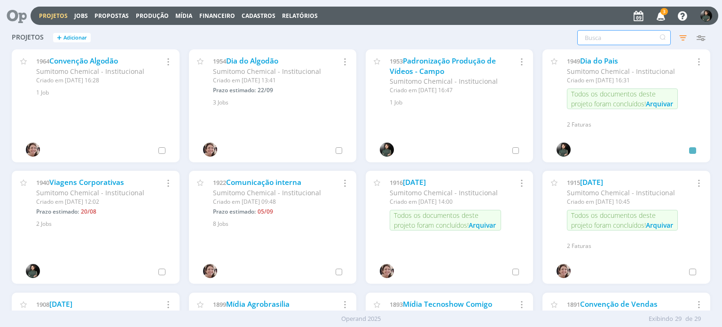
click at [590, 36] on input "text" at bounding box center [624, 37] width 94 height 15
type input "sicredi"
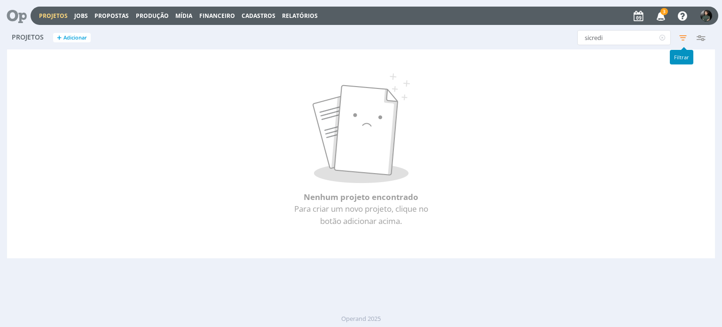
click at [681, 35] on icon "button" at bounding box center [683, 37] width 17 height 17
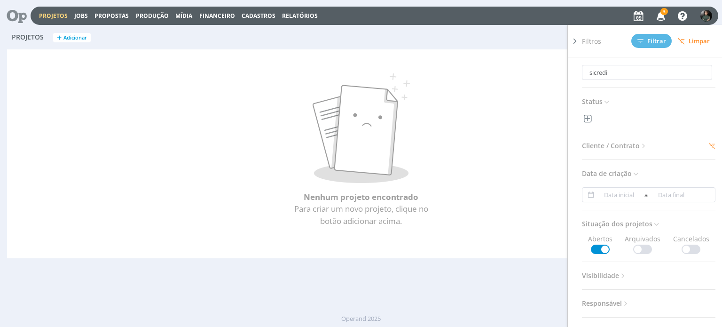
click at [631, 147] on span "Cliente / Contrato" at bounding box center [615, 146] width 66 height 12
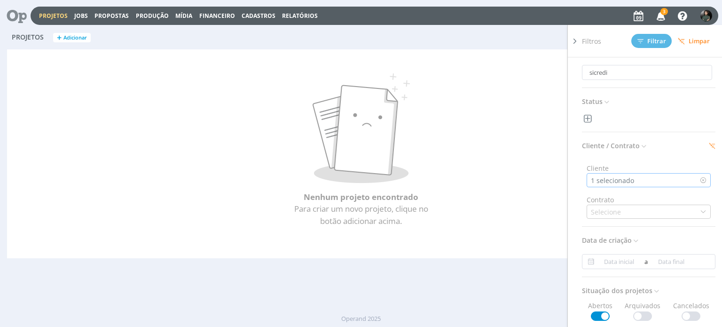
click at [622, 180] on div "1 selecionado" at bounding box center [613, 180] width 45 height 10
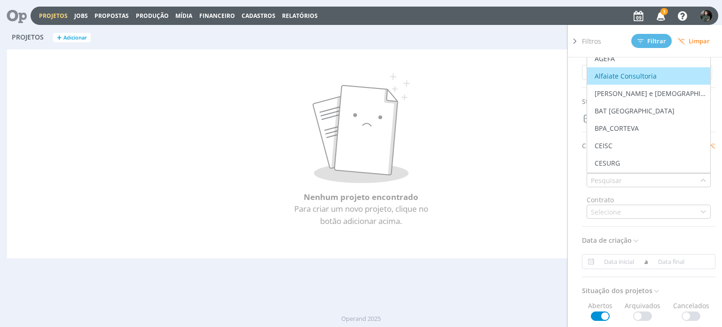
click at [694, 42] on span "Limpar" at bounding box center [694, 41] width 32 height 7
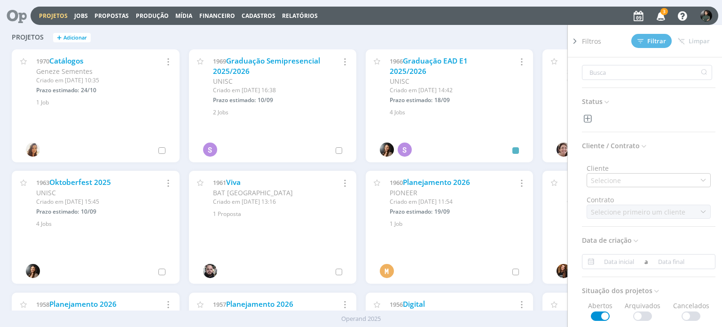
click at [369, 34] on div "Projetos + Adicionar Filtros Filtrar Limpar Status Cliente / Contrato Cliente S…" at bounding box center [361, 38] width 708 height 24
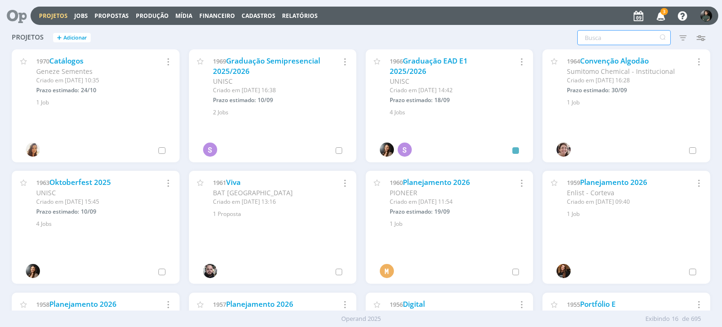
click at [615, 39] on input "text" at bounding box center [624, 37] width 94 height 15
type input "sicredi"
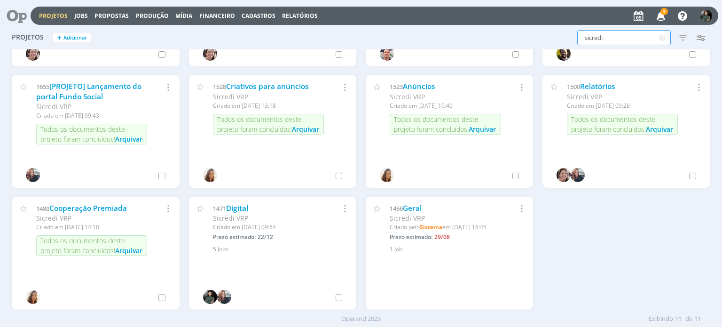
scroll to position [117, 0]
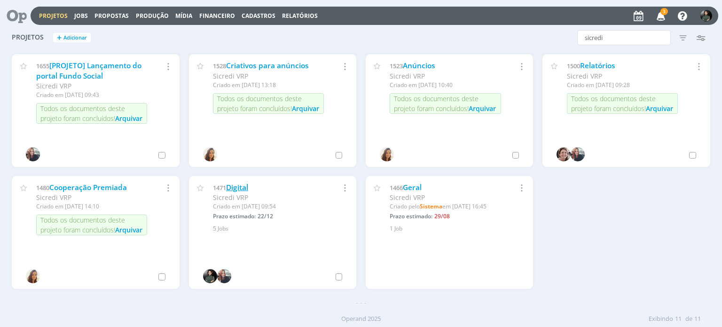
click at [243, 187] on link "Digital" at bounding box center [237, 187] width 22 height 10
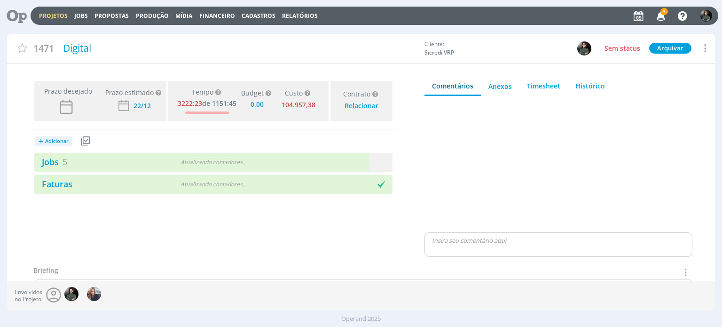
type input "0,00"
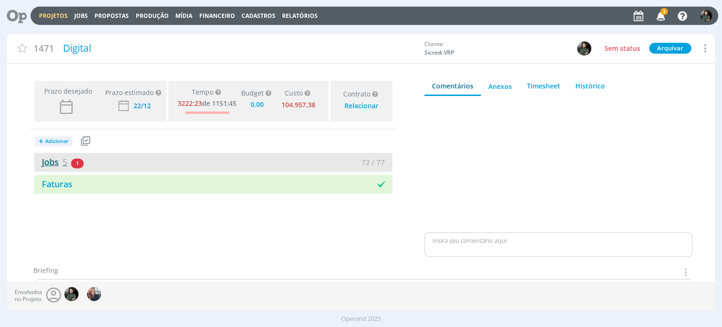
click at [50, 160] on link "Jobs 5" at bounding box center [50, 161] width 33 height 11
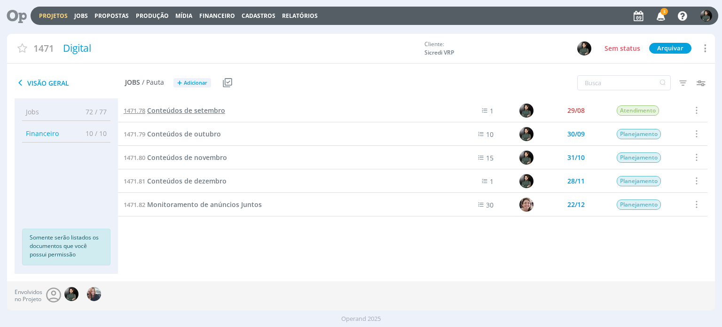
click at [215, 112] on span "Conteúdos de setembro" at bounding box center [186, 110] width 78 height 9
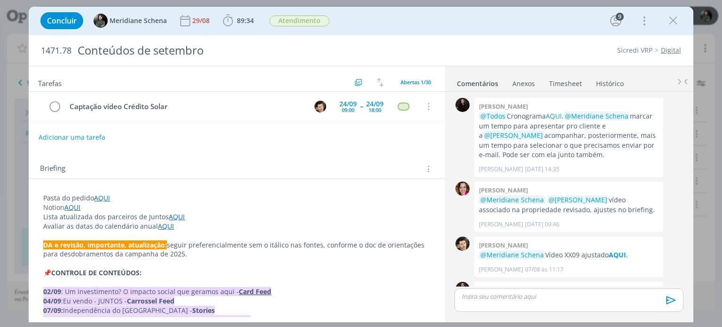
scroll to position [1404, 0]
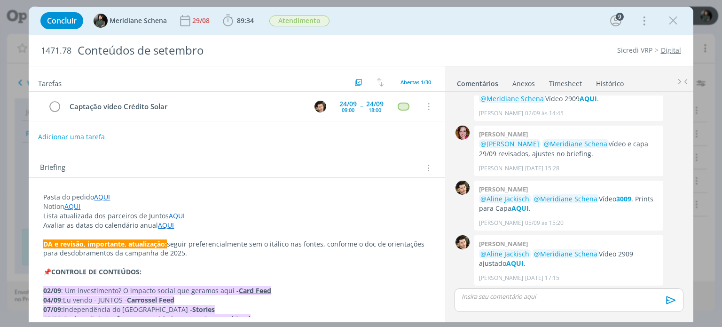
click at [86, 136] on button "Adicionar uma tarefa" at bounding box center [71, 137] width 67 height 16
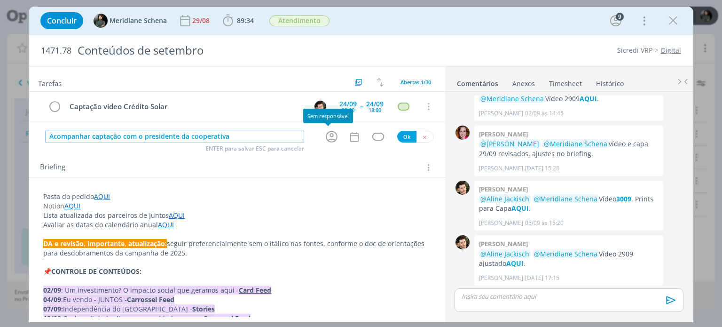
type input "Acompanhar captação com o presidente da cooperativa"
click at [318, 135] on div "dialog" at bounding box center [333, 137] width 30 height 16
click at [329, 136] on icon "dialog" at bounding box center [331, 136] width 15 height 15
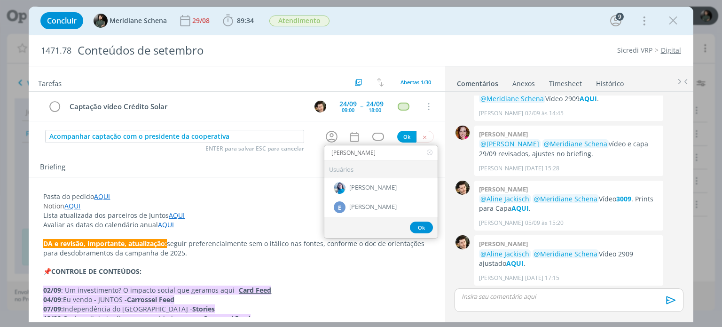
type input "elisa"
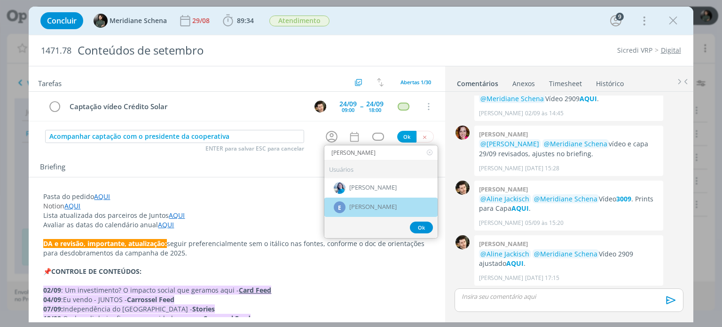
click at [363, 197] on div "E Elisângela Reis" at bounding box center [380, 206] width 113 height 19
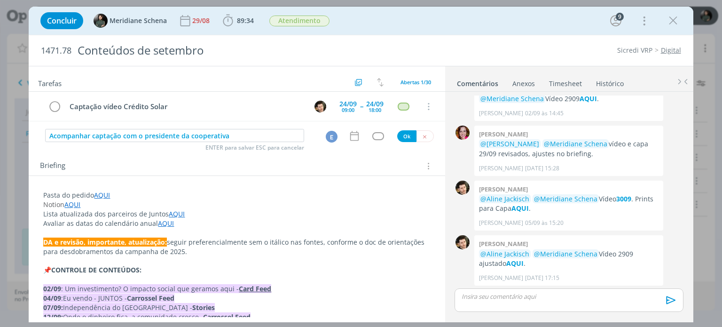
click at [329, 135] on div "E" at bounding box center [332, 137] width 12 height 12
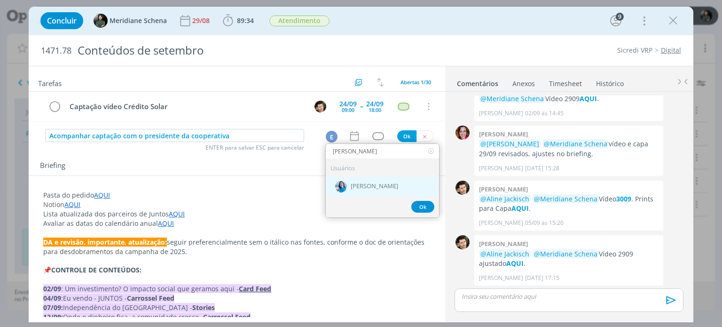
type input "elisa"
click at [372, 184] on span "[PERSON_NAME]" at bounding box center [374, 187] width 47 height 8
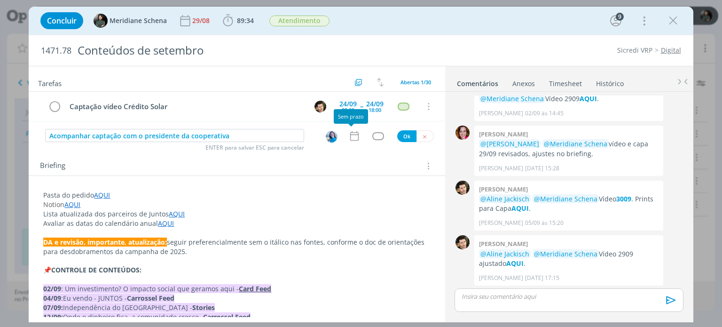
click at [350, 136] on icon "dialog" at bounding box center [354, 136] width 12 height 12
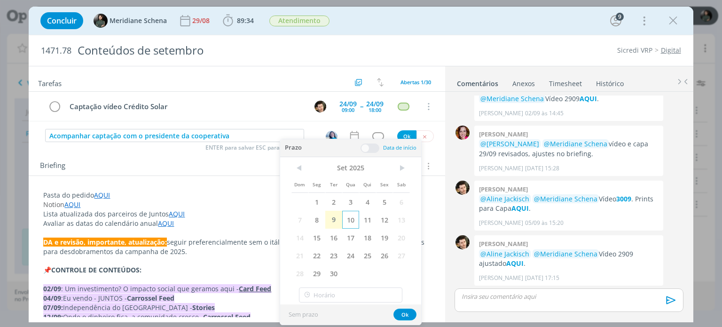
click at [353, 218] on span "10" at bounding box center [350, 220] width 17 height 18
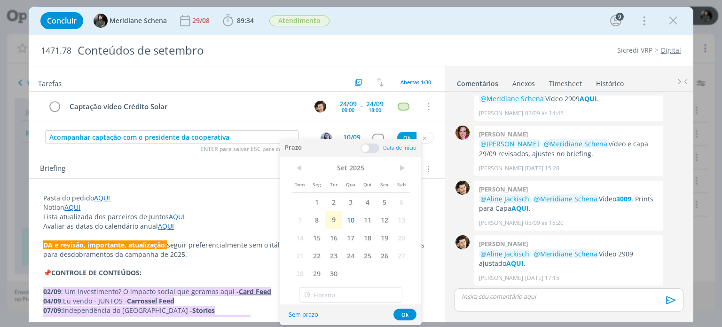
click at [374, 147] on span at bounding box center [370, 147] width 19 height 9
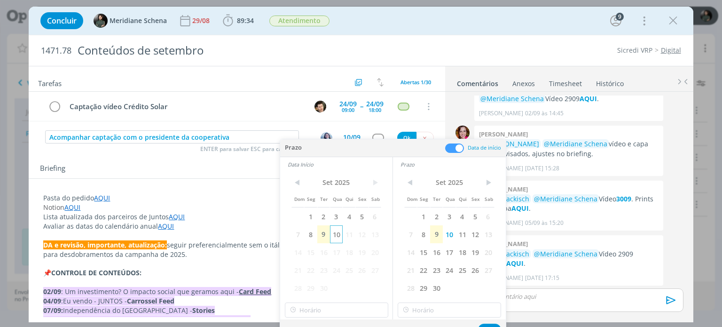
click at [342, 229] on span "10" at bounding box center [336, 234] width 13 height 18
click at [323, 307] on input "16:00" at bounding box center [336, 309] width 103 height 15
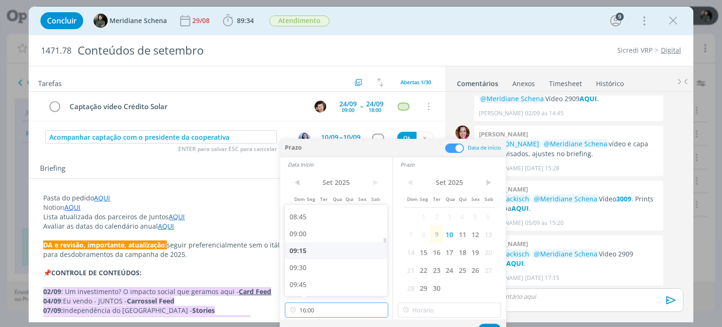
scroll to position [589, 0]
click at [313, 235] on div "09:00" at bounding box center [337, 233] width 105 height 17
type input "09:00"
click at [433, 305] on input "16:00" at bounding box center [449, 309] width 103 height 15
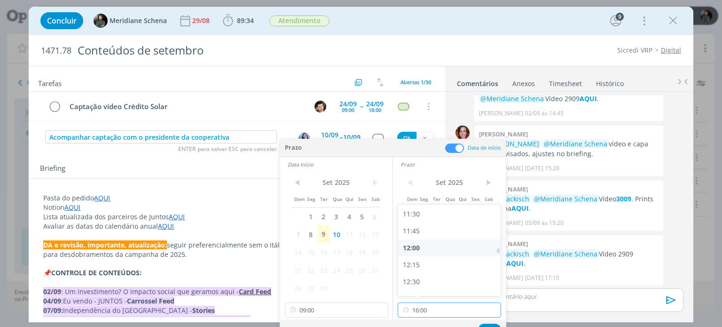
scroll to position [777, 0]
click at [425, 247] on div "12:00" at bounding box center [450, 248] width 105 height 17
type input "12:00"
click at [481, 323] on button "Ok" at bounding box center [489, 329] width 23 height 12
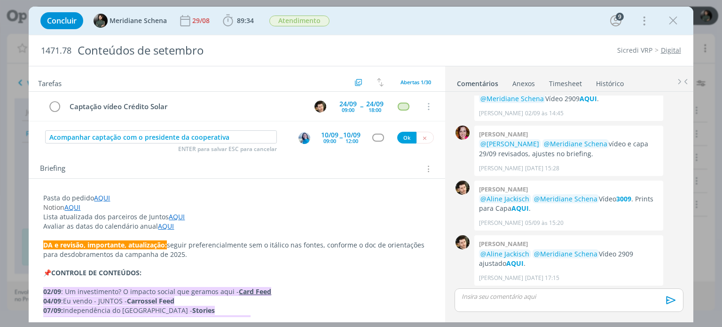
click at [378, 134] on div "dialog" at bounding box center [378, 138] width 12 height 8
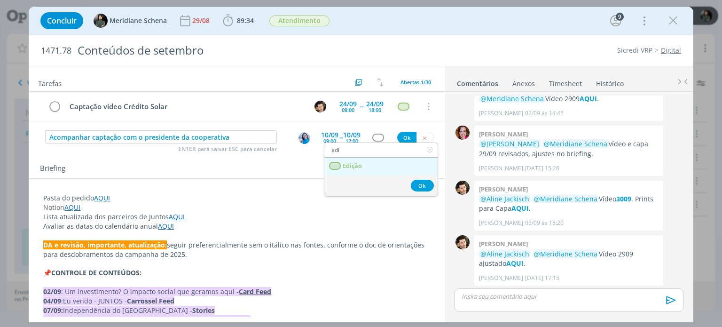
type input "edi"
drag, startPoint x: 367, startPoint y: 159, endPoint x: 383, endPoint y: 149, distance: 19.0
click at [367, 159] on link "Edição" at bounding box center [380, 165] width 113 height 17
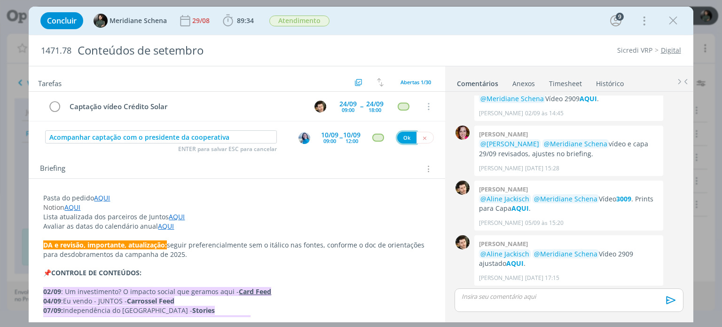
click at [401, 138] on button "Ok" at bounding box center [406, 138] width 19 height 12
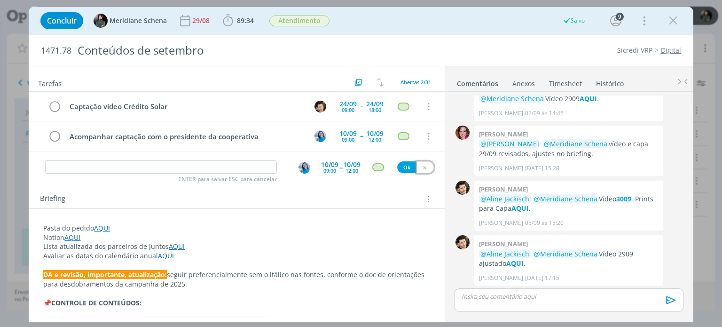
click at [422, 166] on icon "dialog" at bounding box center [425, 168] width 6 height 6
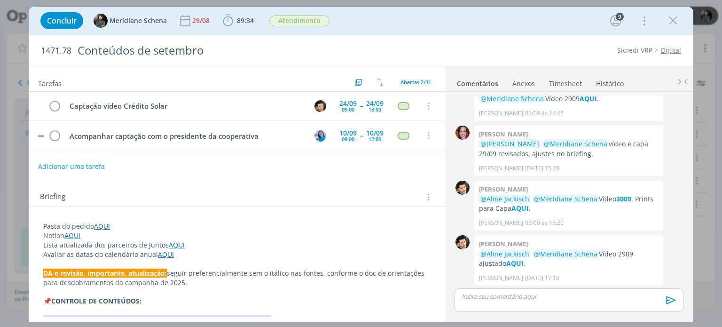
scroll to position [0, 0]
click at [671, 24] on icon "dialog" at bounding box center [673, 21] width 14 height 14
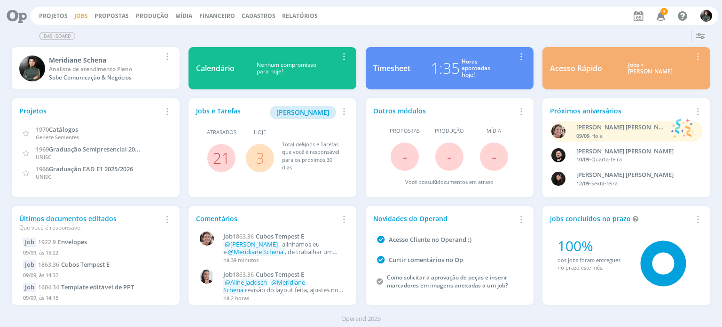
click at [81, 13] on link "Jobs" at bounding box center [81, 16] width 14 height 8
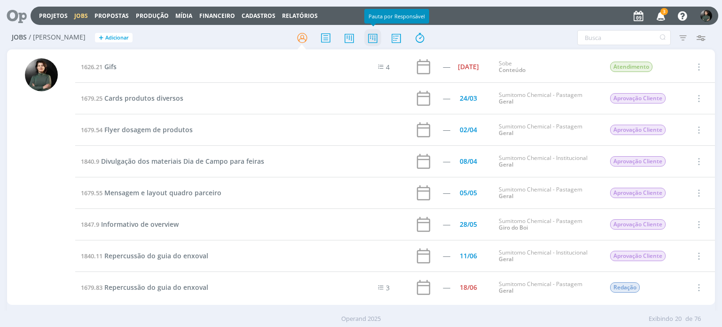
click at [371, 39] on icon at bounding box center [372, 38] width 17 height 18
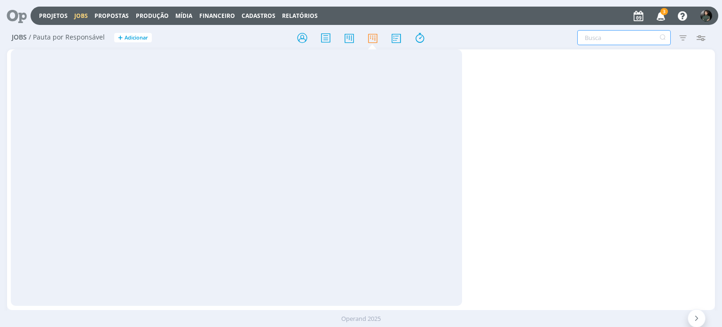
click at [594, 32] on input "text" at bounding box center [624, 37] width 94 height 15
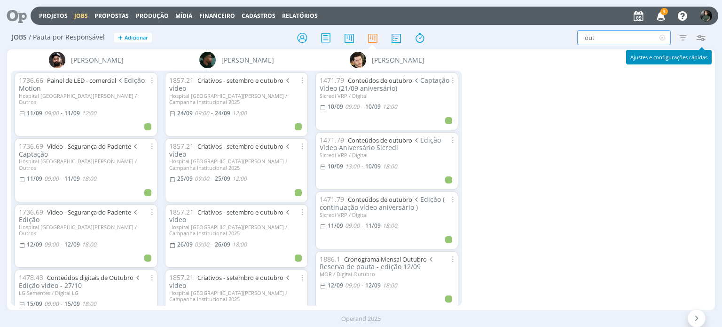
type input "out"
click at [701, 38] on icon "button" at bounding box center [701, 37] width 17 height 17
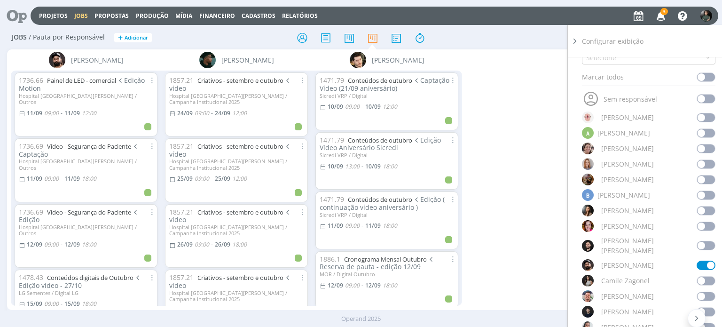
scroll to position [94, 0]
click at [701, 150] on span at bounding box center [706, 147] width 19 height 9
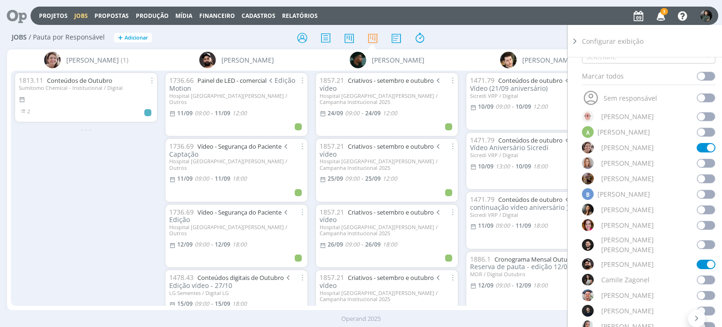
click at [703, 224] on span at bounding box center [706, 224] width 19 height 9
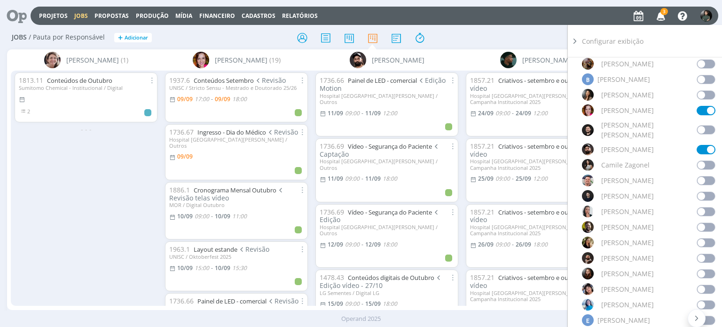
scroll to position [235, 0]
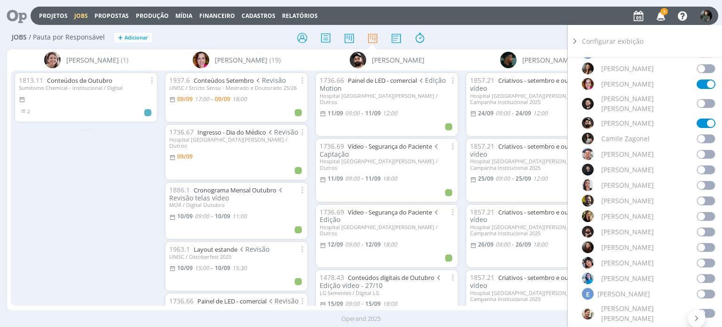
click at [704, 181] on span at bounding box center [706, 185] width 19 height 9
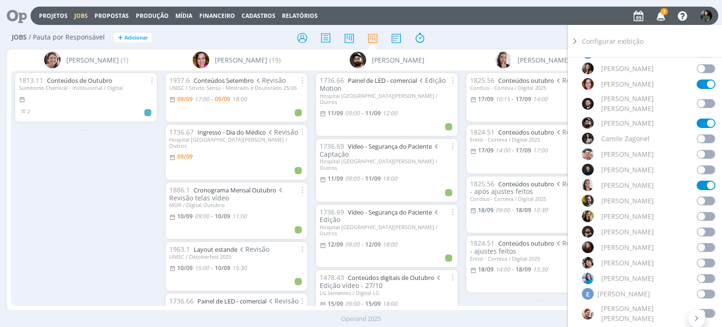
click at [701, 258] on span at bounding box center [706, 262] width 19 height 9
drag, startPoint x: 705, startPoint y: 270, endPoint x: 696, endPoint y: 275, distance: 9.9
click at [706, 274] on span at bounding box center [706, 278] width 19 height 9
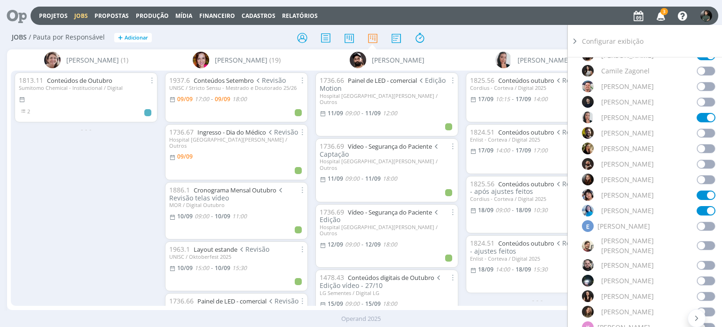
scroll to position [329, 0]
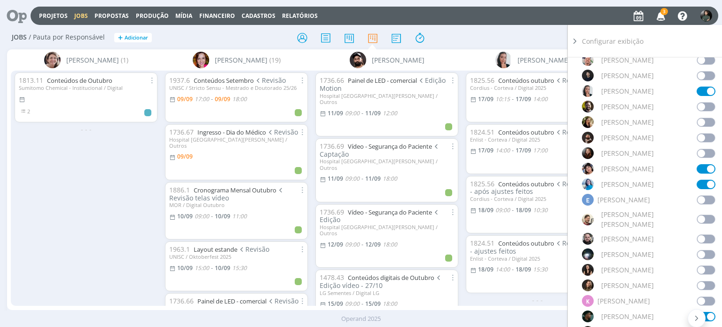
click at [701, 234] on span at bounding box center [706, 238] width 19 height 9
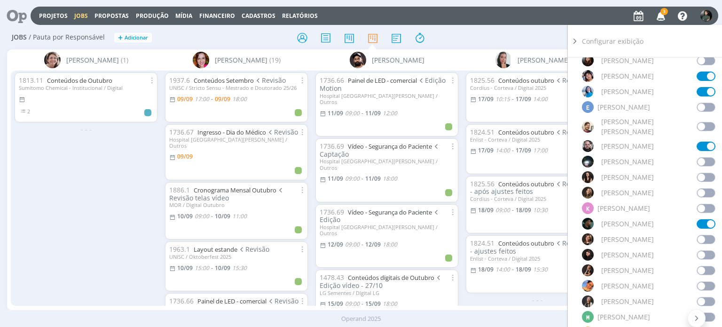
scroll to position [423, 0]
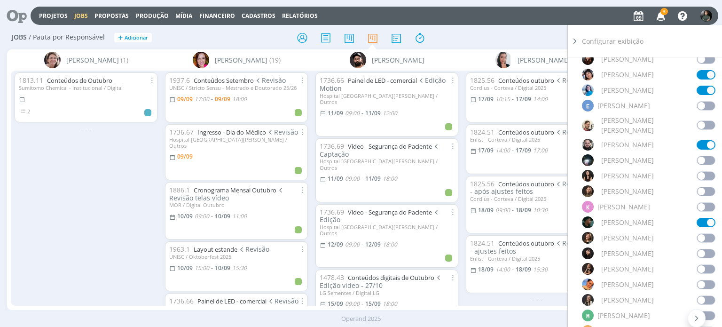
click at [701, 249] on span at bounding box center [706, 253] width 19 height 9
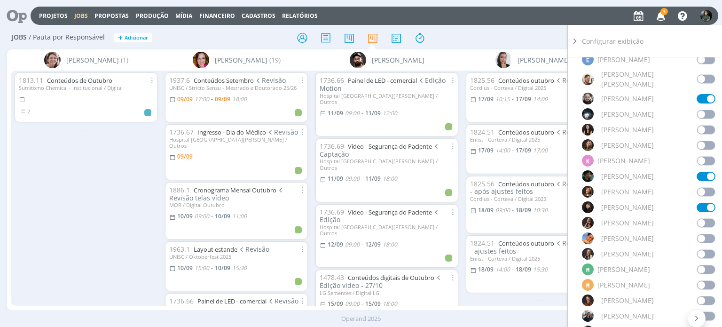
scroll to position [470, 0]
click at [707, 248] on span at bounding box center [706, 252] width 19 height 9
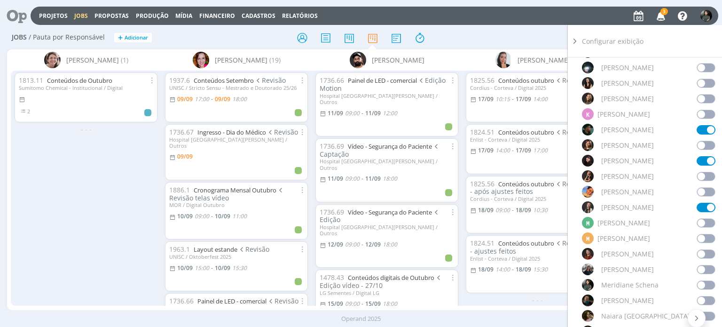
scroll to position [517, 0]
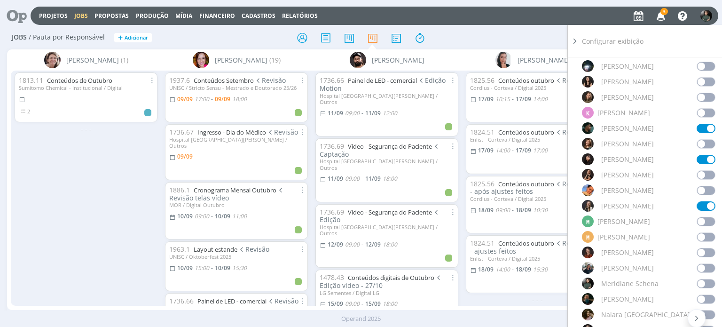
click at [707, 263] on span at bounding box center [706, 267] width 19 height 9
click at [705, 279] on span at bounding box center [706, 283] width 19 height 9
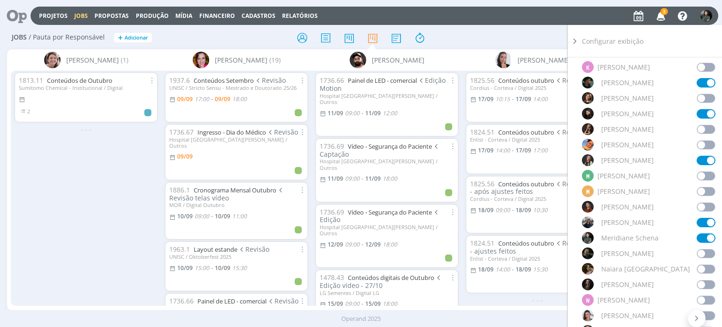
scroll to position [564, 0]
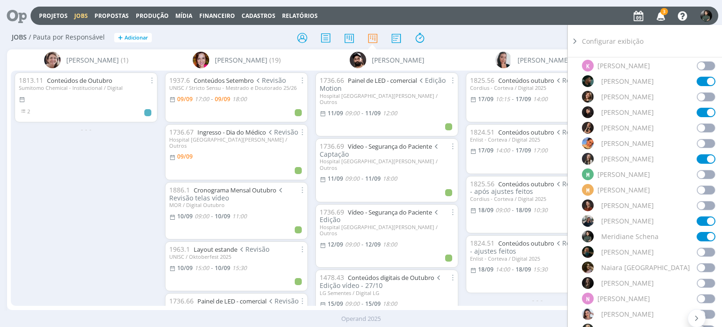
click at [699, 278] on span at bounding box center [706, 282] width 19 height 9
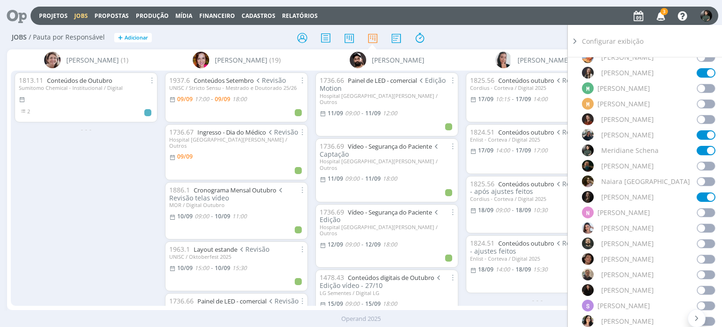
scroll to position [658, 0]
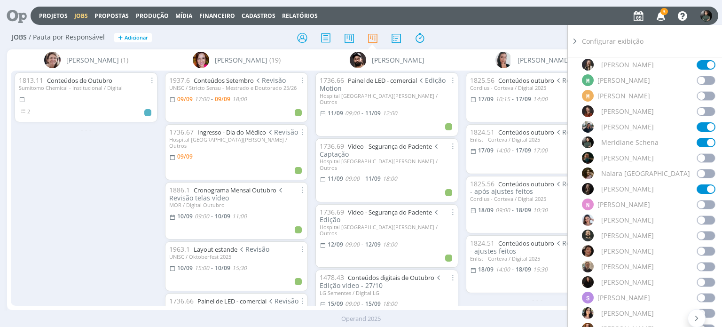
click at [704, 215] on span at bounding box center [706, 219] width 19 height 9
click at [701, 262] on span at bounding box center [706, 266] width 19 height 9
click at [699, 277] on span at bounding box center [706, 281] width 19 height 9
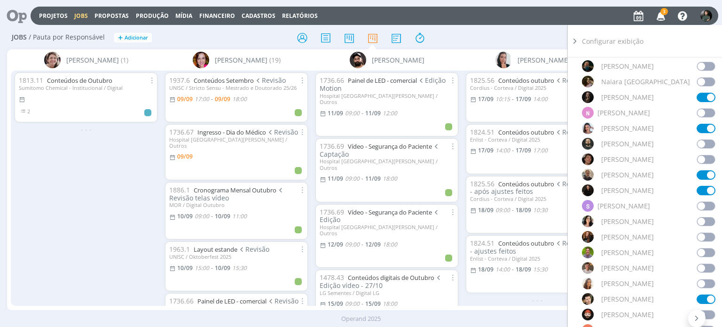
scroll to position [752, 0]
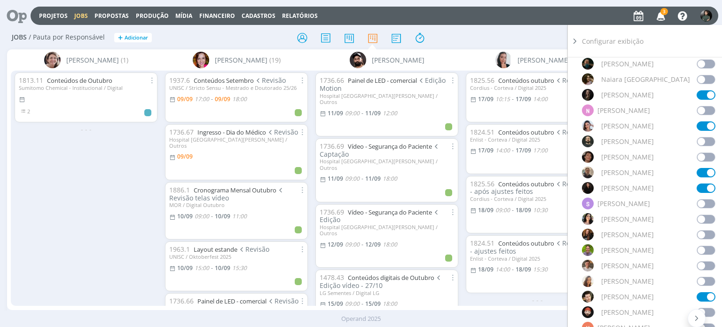
click at [705, 245] on span at bounding box center [706, 249] width 19 height 9
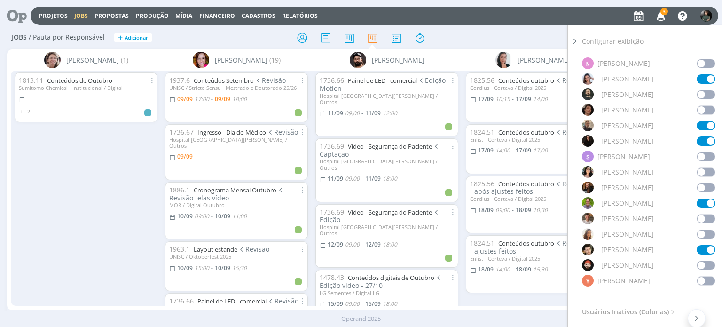
click at [697, 276] on span at bounding box center [706, 280] width 19 height 9
drag, startPoint x: 699, startPoint y: 249, endPoint x: 697, endPoint y: 253, distance: 4.8
click at [699, 260] on span at bounding box center [706, 264] width 19 height 9
click at [575, 41] on icon at bounding box center [574, 41] width 9 height 10
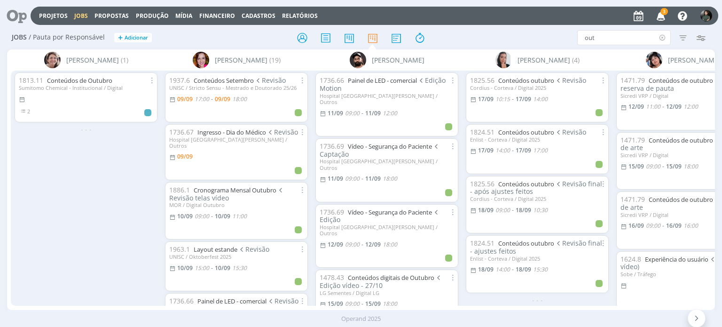
drag, startPoint x: 669, startPoint y: 38, endPoint x: 663, endPoint y: 39, distance: 6.2
click at [663, 39] on icon at bounding box center [663, 37] width 12 height 15
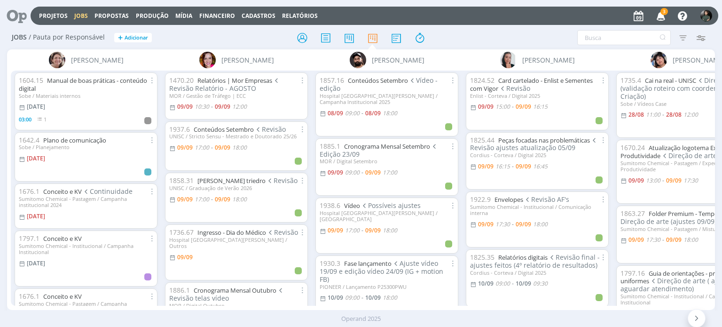
click at [658, 12] on icon "button" at bounding box center [661, 16] width 16 height 16
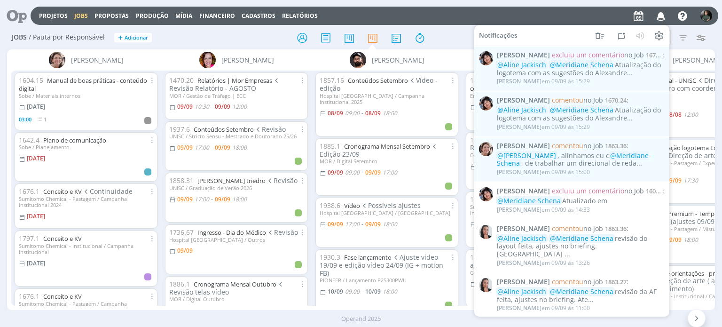
click at [596, 171] on div "[PERSON_NAME] em [DATE] 15:00" at bounding box center [580, 171] width 167 height 9
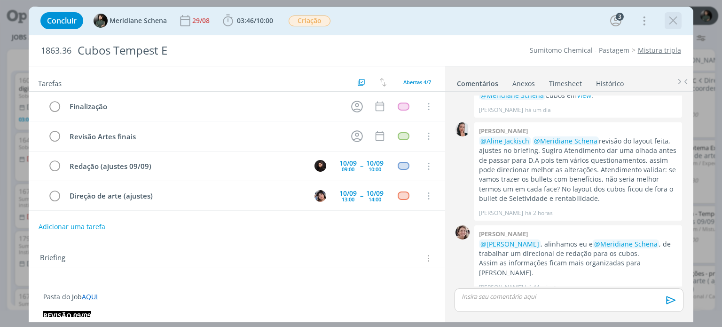
click at [673, 24] on icon "dialog" at bounding box center [673, 21] width 14 height 14
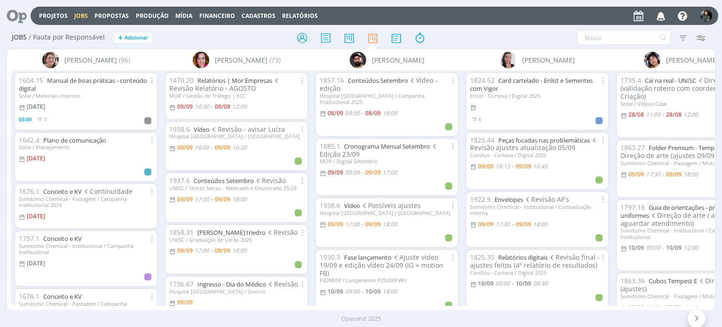
click at [497, 36] on div "Filtrar Filtrar [GEOGRAPHIC_DATA] Tipo Jobs e Tarefas Data Personalizado a Situ…" at bounding box center [597, 37] width 227 height 15
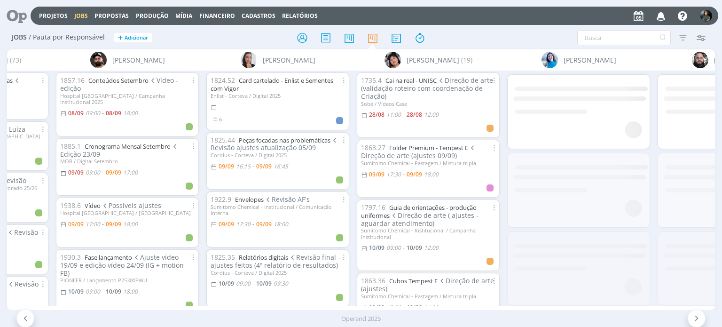
scroll to position [0, 394]
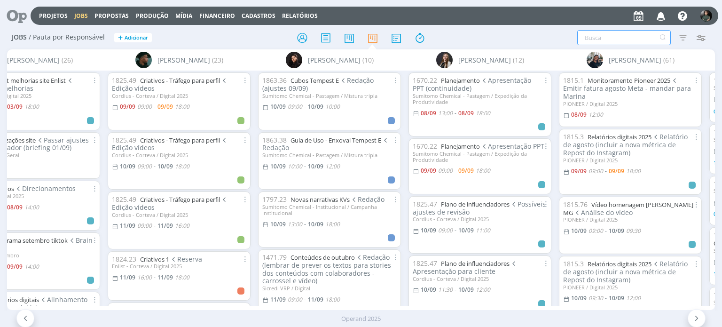
click at [602, 37] on input "text" at bounding box center [624, 37] width 94 height 15
click at [598, 33] on input "text" at bounding box center [624, 37] width 94 height 15
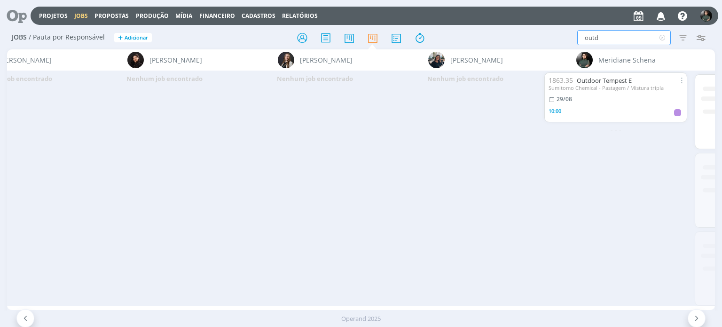
scroll to position [0, 1127]
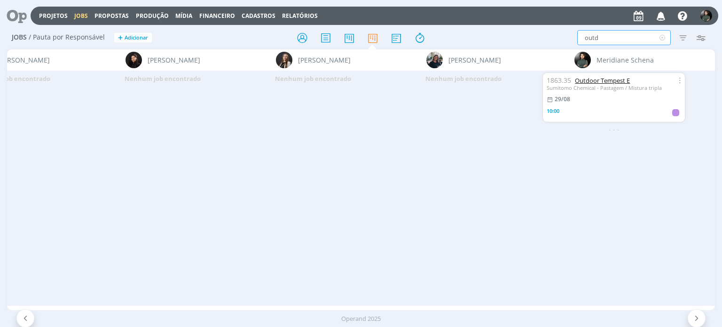
type input "outd"
click at [595, 82] on link "Outdoor Tempest E" at bounding box center [602, 80] width 55 height 8
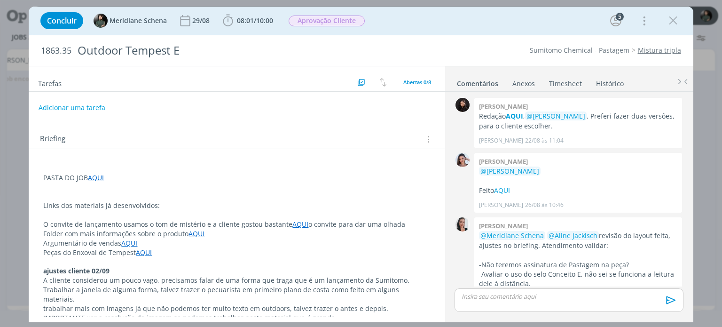
scroll to position [252, 0]
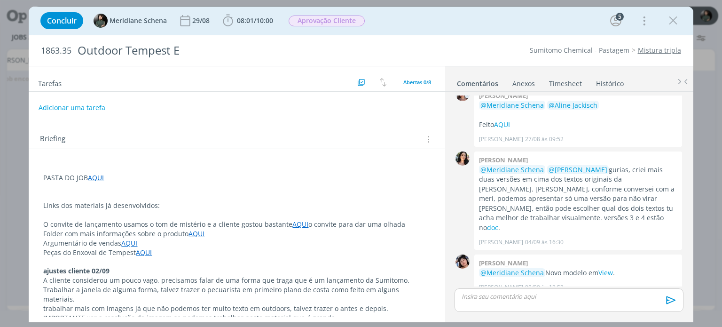
click at [141, 182] on p "dialog" at bounding box center [236, 186] width 387 height 9
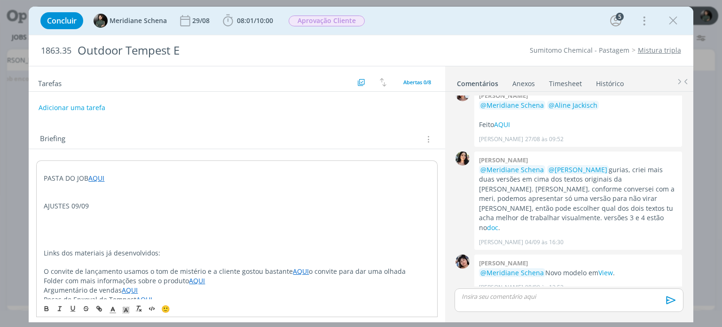
click at [54, 199] on p "dialog" at bounding box center [237, 196] width 386 height 9
click at [60, 205] on p "AJUSTES 09/09" at bounding box center [237, 205] width 386 height 9
click at [61, 205] on p "AJUSTES 09/09" at bounding box center [237, 205] width 386 height 9
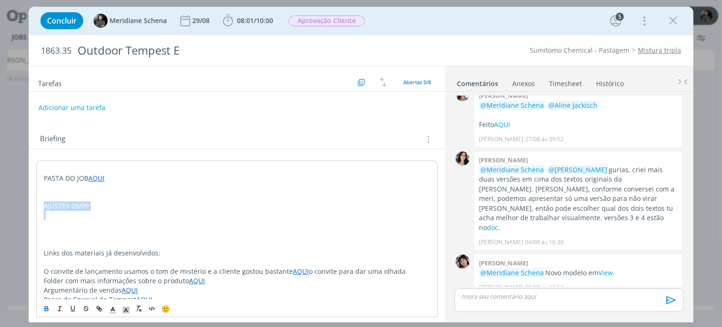
click at [48, 309] on icon "dialog" at bounding box center [47, 309] width 8 height 8
click at [97, 207] on p "AJUSTES 09/09" at bounding box center [237, 205] width 386 height 9
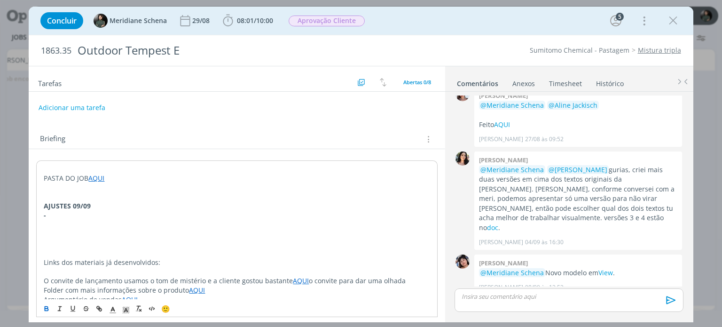
click at [44, 310] on icon "dialog" at bounding box center [47, 309] width 8 height 8
click at [60, 213] on p "- Redação: Precisamos" at bounding box center [237, 215] width 386 height 9
click at [62, 214] on p "- Redação: Precisamos" at bounding box center [237, 215] width 386 height 9
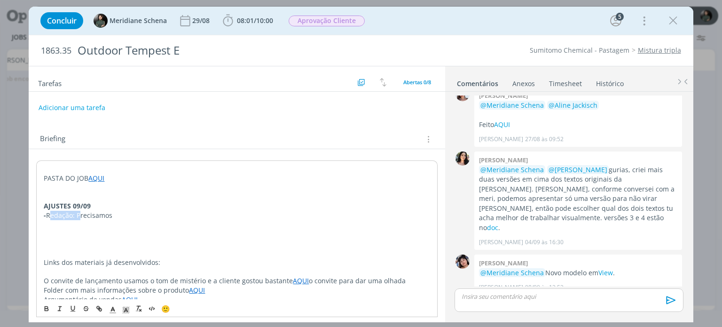
drag, startPoint x: 77, startPoint y: 212, endPoint x: 49, endPoint y: 214, distance: 28.3
click at [49, 214] on p "- Redação: Precisamos" at bounding box center [237, 215] width 386 height 9
click at [41, 309] on button "dialog" at bounding box center [46, 308] width 13 height 11
click at [67, 255] on p "dialog" at bounding box center [237, 252] width 386 height 9
click at [116, 217] on p "- Redação: Precisamos" at bounding box center [237, 215] width 386 height 9
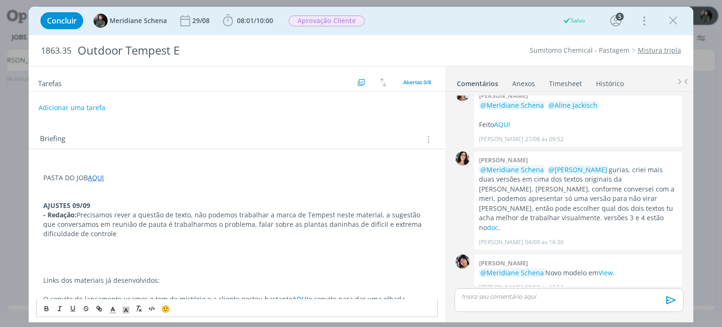
click at [106, 229] on p "- Redação: Precisamos rever a questão de texto, não podemos trabalhar a marca d…" at bounding box center [236, 224] width 387 height 28
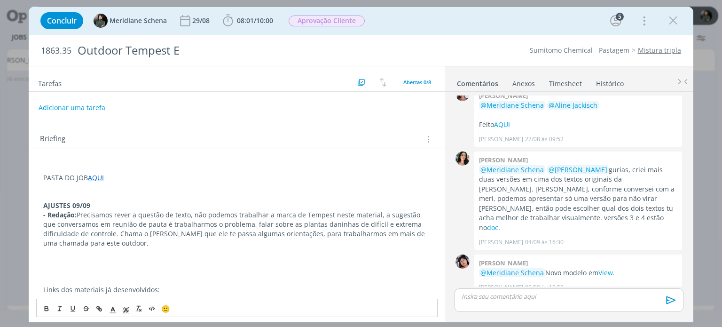
click at [94, 205] on p "AJUSTES 09/09" at bounding box center [236, 205] width 387 height 9
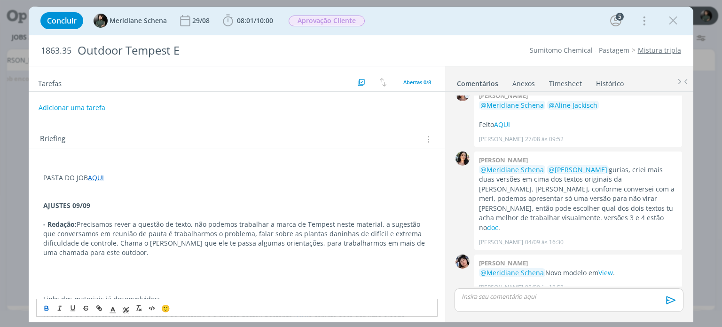
click at [115, 252] on p "- Redação: Precisamos rever a questão de texto, não podemos trabalhar a marca d…" at bounding box center [236, 239] width 387 height 38
drag, startPoint x: 78, startPoint y: 272, endPoint x: 42, endPoint y: 272, distance: 35.3
click at [45, 308] on icon "dialog" at bounding box center [46, 309] width 3 height 2
click at [81, 278] on p "dialog" at bounding box center [236, 280] width 387 height 9
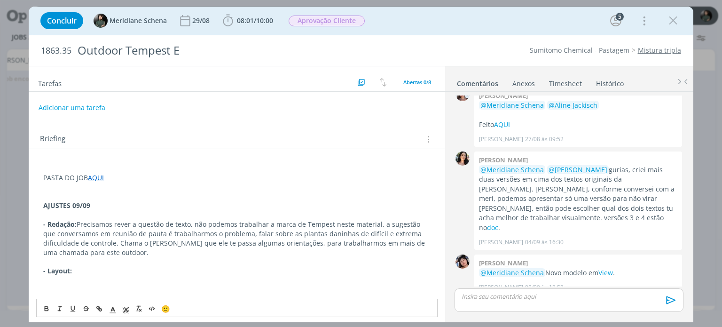
click at [80, 269] on p "- Layout:" at bounding box center [236, 270] width 387 height 9
click at [45, 309] on icon "dialog" at bounding box center [46, 309] width 3 height 2
click at [87, 269] on strong "- Layout: [GEOGRAPHIC_DATA]" at bounding box center [92, 270] width 99 height 9
click at [46, 310] on icon "dialog" at bounding box center [46, 309] width 3 height 2
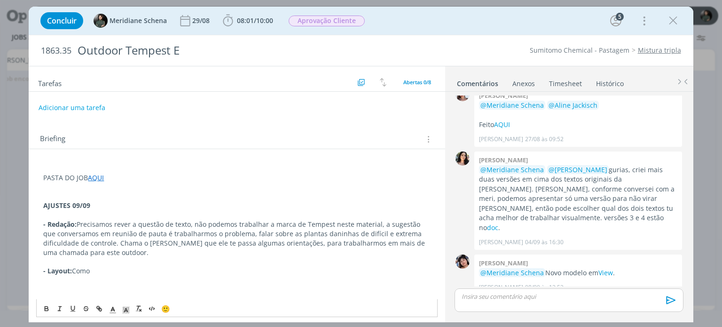
click at [98, 270] on p "- Layout: [GEOGRAPHIC_DATA]" at bounding box center [236, 270] width 387 height 9
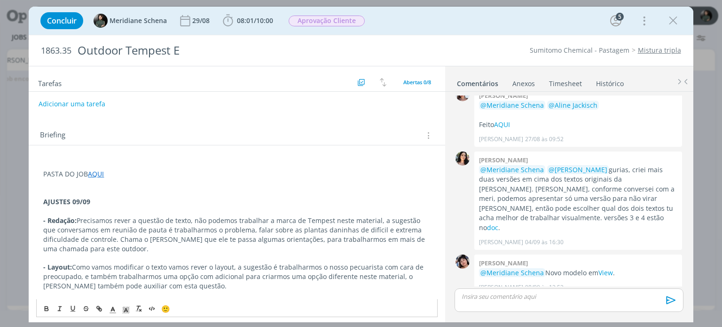
scroll to position [0, 0]
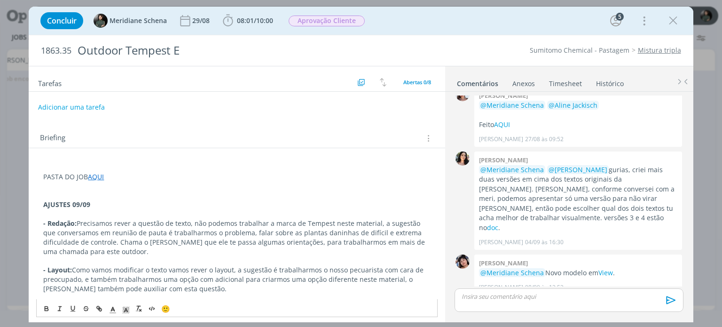
click at [83, 102] on button "Adicionar uma tarefa" at bounding box center [71, 107] width 67 height 16
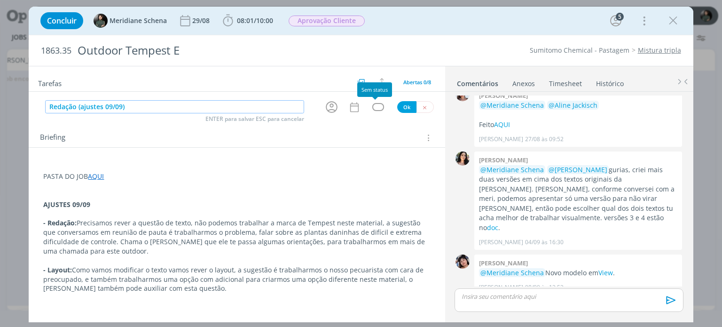
click at [372, 107] on div "dialog" at bounding box center [378, 107] width 12 height 8
type input "Redação (ajustes 09/09)"
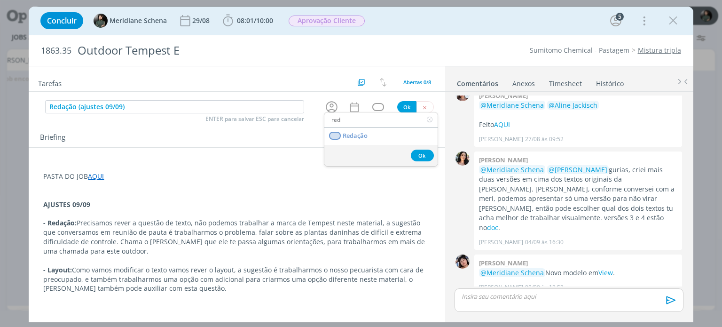
type input "red"
click at [370, 133] on link "Redação" at bounding box center [380, 135] width 113 height 17
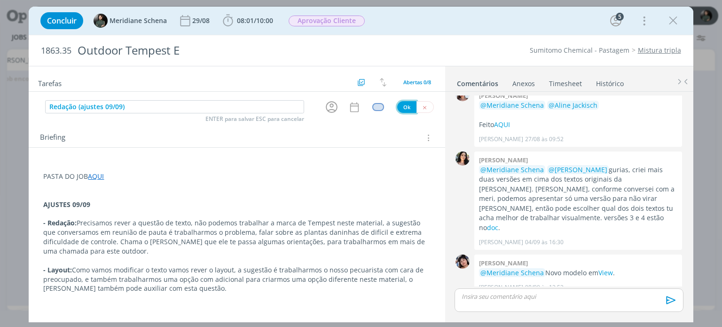
click at [402, 104] on button "Ok" at bounding box center [406, 107] width 19 height 12
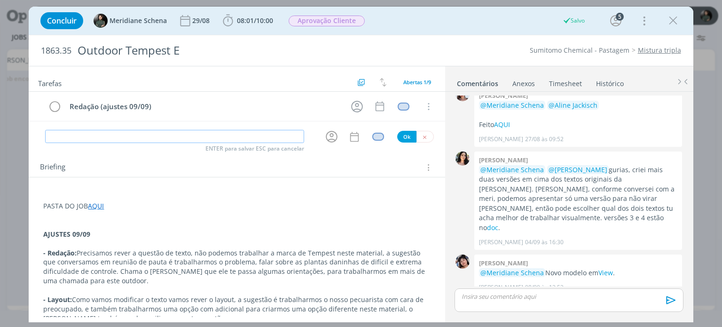
click at [110, 136] on input "dialog" at bounding box center [174, 136] width 259 height 13
click at [374, 136] on div "dialog" at bounding box center [378, 137] width 12 height 8
type input "Direção de arte (ajustes 09/09)"
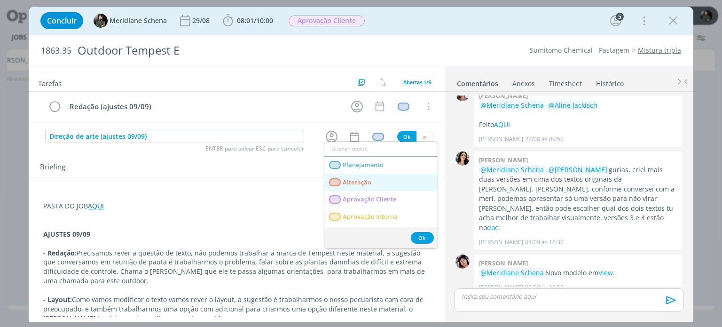
click at [371, 180] on span "Alteração" at bounding box center [357, 183] width 29 height 8
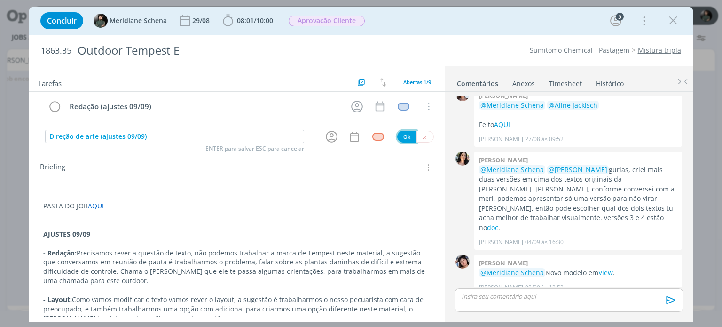
click at [402, 135] on button "Ok" at bounding box center [406, 137] width 19 height 12
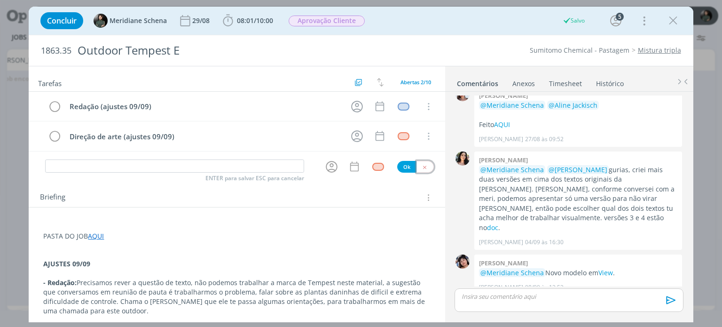
click at [422, 164] on icon "dialog" at bounding box center [425, 167] width 6 height 6
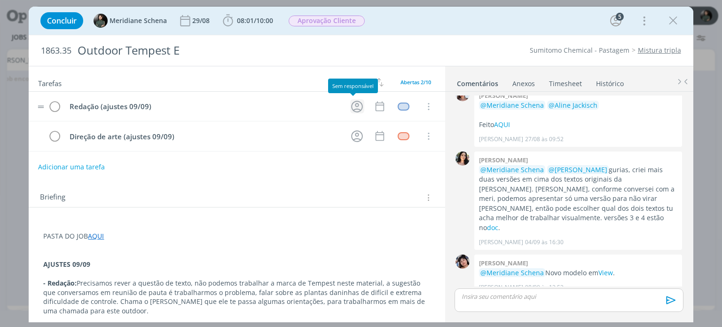
click at [351, 107] on icon "dialog" at bounding box center [357, 106] width 15 height 15
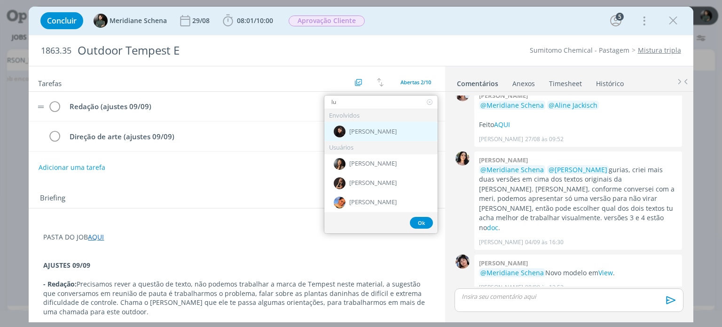
type input "lu"
click at [359, 126] on div "[PERSON_NAME]" at bounding box center [380, 131] width 113 height 19
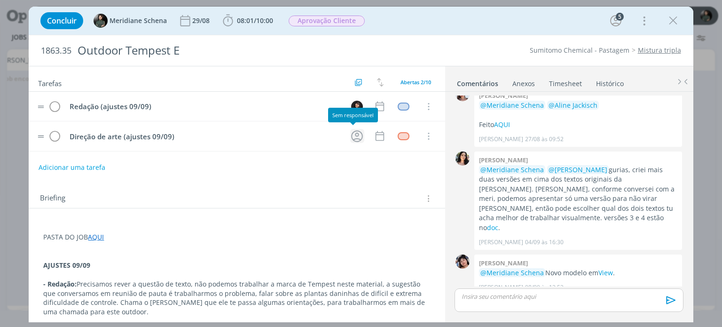
click at [354, 137] on icon "dialog" at bounding box center [357, 136] width 15 height 15
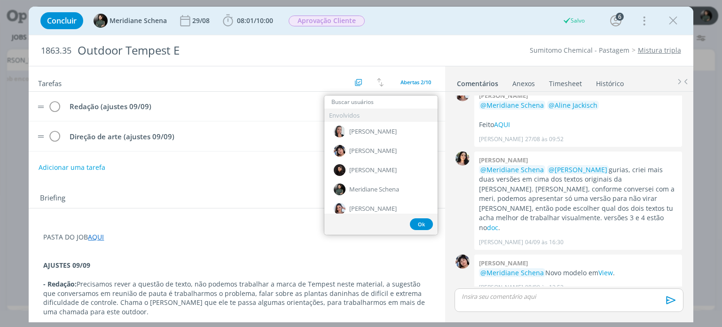
click at [278, 146] on tr "Direção de arte (ajustes 09/09) Envolvidos Caroline Pieczarka Eliana Hochscheid…" at bounding box center [237, 136] width 416 height 30
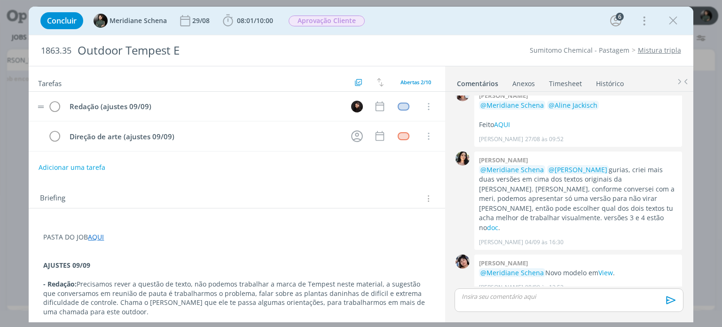
click at [475, 22] on div "Concluir Meridiane Schena 29/08 08:01 / 10:00 Iniciar Apontar Data * 09/09/2025…" at bounding box center [361, 20] width 650 height 23
click at [375, 107] on icon "dialog" at bounding box center [380, 106] width 12 height 12
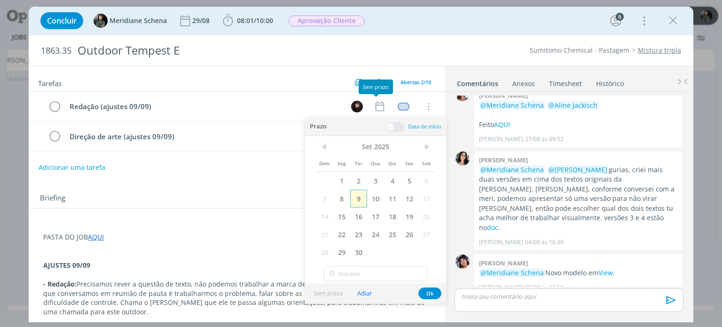
click at [357, 197] on span "9" at bounding box center [358, 198] width 17 height 18
click at [395, 125] on span at bounding box center [395, 126] width 19 height 9
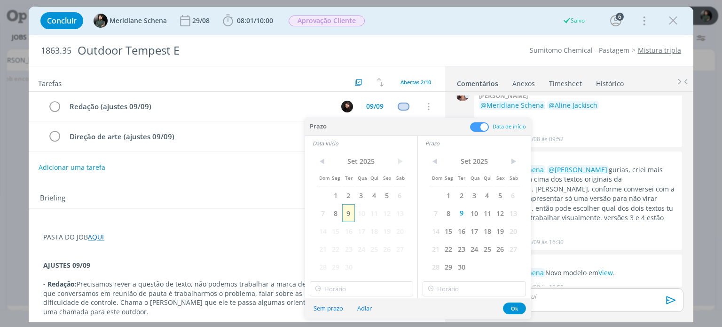
click at [352, 209] on span "9" at bounding box center [348, 213] width 13 height 18
click at [344, 291] on input "17:00" at bounding box center [361, 288] width 103 height 15
click at [341, 242] on div "16:45" at bounding box center [362, 246] width 105 height 17
type input "16:45"
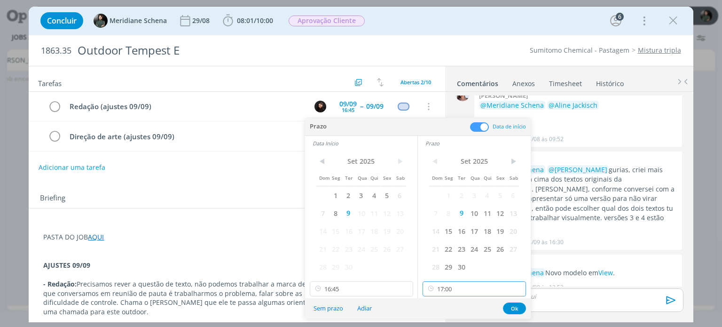
click at [448, 288] on input "17:00" at bounding box center [474, 288] width 103 height 15
click at [451, 248] on div "17:30" at bounding box center [475, 250] width 105 height 17
type input "17:30"
click at [512, 305] on button "Ok" at bounding box center [514, 308] width 23 height 12
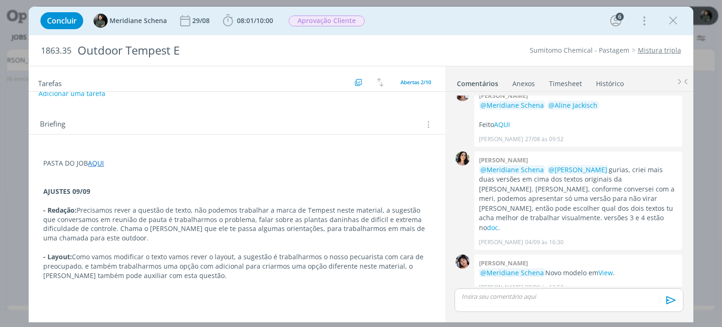
scroll to position [94, 0]
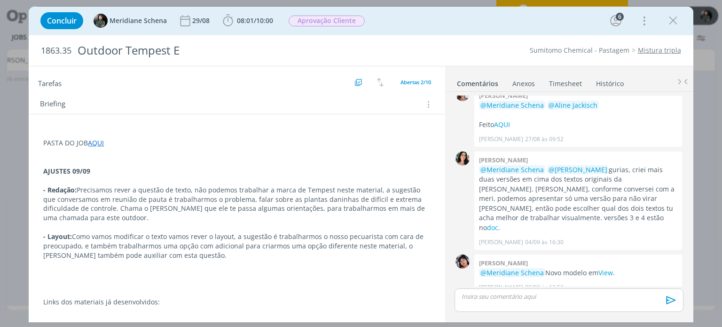
drag, startPoint x: 675, startPoint y: 23, endPoint x: 658, endPoint y: 3, distance: 25.7
click at [675, 23] on icon "dialog" at bounding box center [673, 21] width 14 height 14
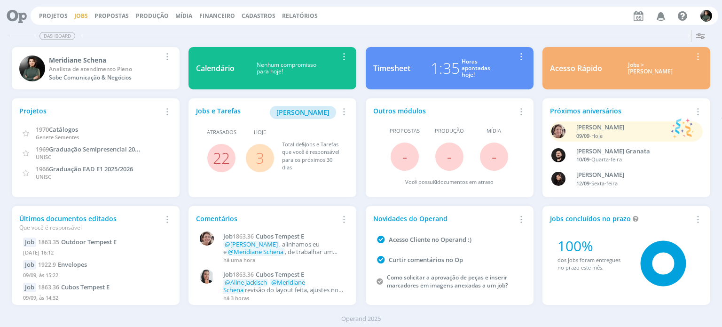
click at [81, 12] on link "Jobs" at bounding box center [81, 16] width 14 height 8
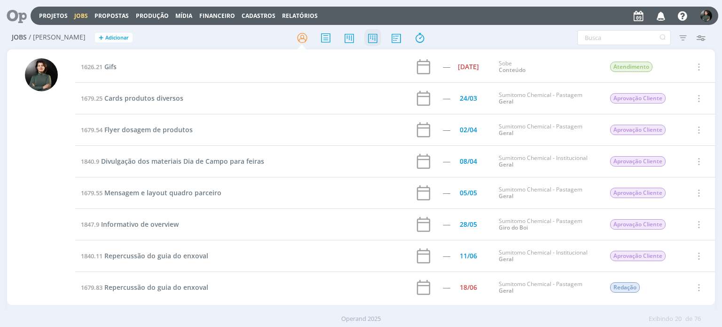
click at [373, 41] on icon at bounding box center [372, 38] width 17 height 18
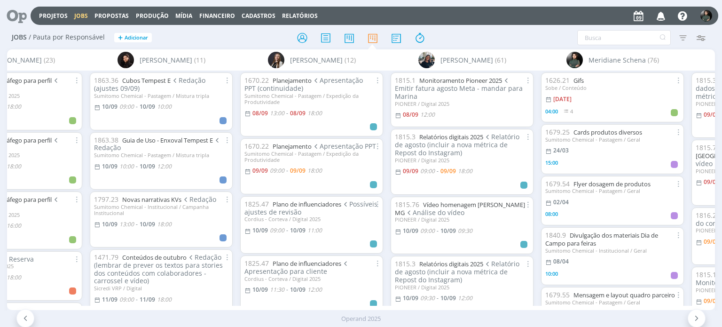
scroll to position [0, 1135]
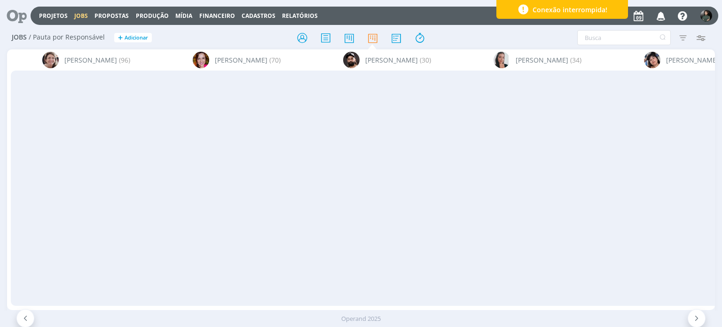
scroll to position [0, 1135]
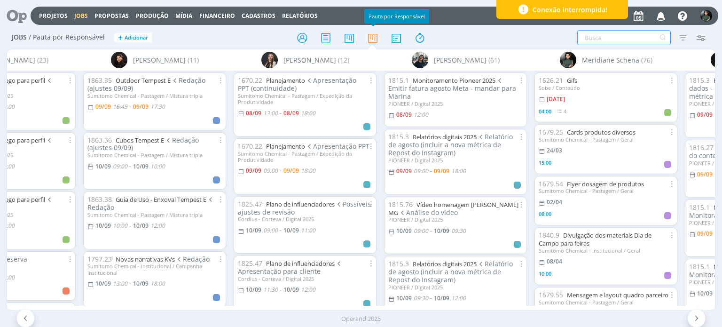
click at [604, 35] on input "text" at bounding box center [624, 37] width 94 height 15
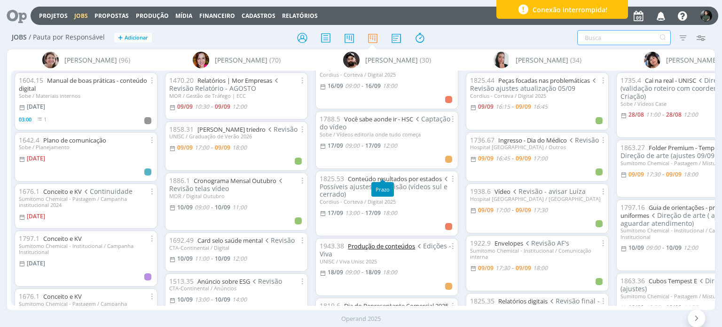
scroll to position [564, 0]
click at [361, 113] on link "Você sabe aonde ir - HSC" at bounding box center [378, 117] width 69 height 8
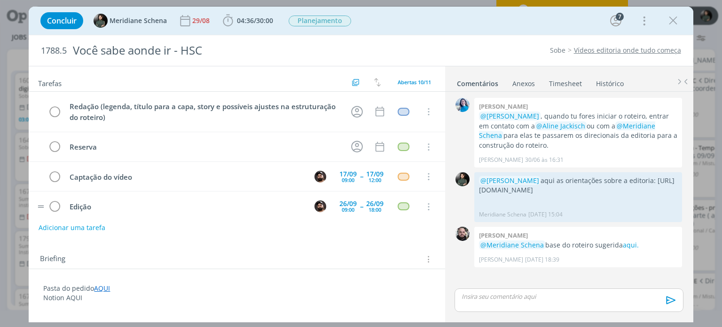
scroll to position [39, 0]
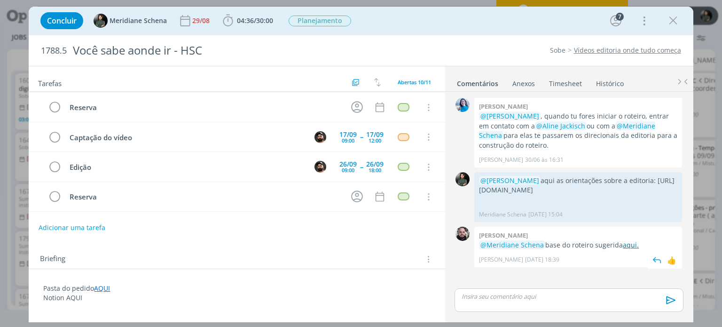
click at [625, 245] on link "aqui." at bounding box center [631, 244] width 16 height 9
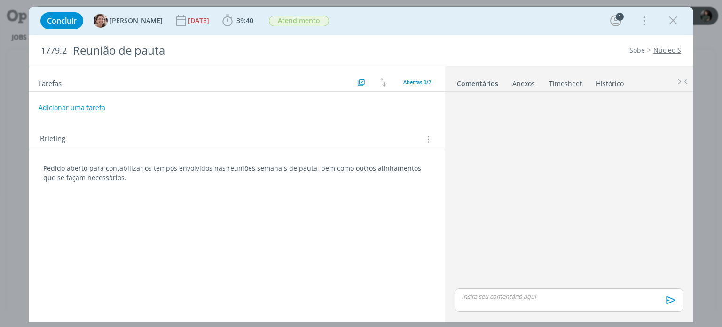
click at [565, 81] on link "Timesheet" at bounding box center [566, 82] width 34 height 14
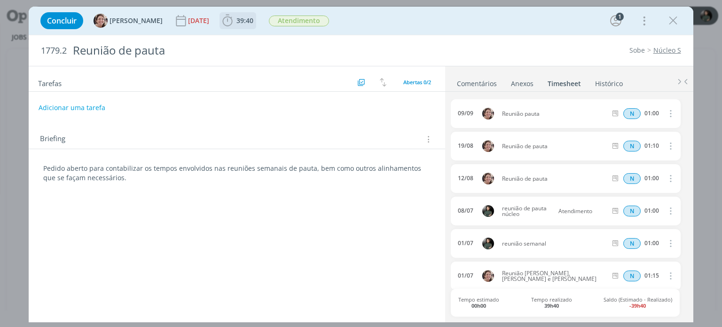
click at [236, 17] on span "39:40" at bounding box center [244, 20] width 17 height 9
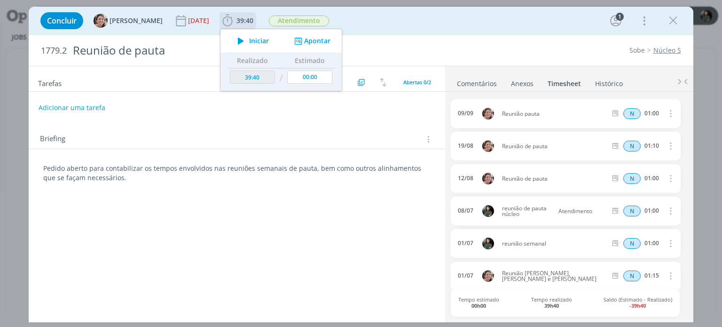
click at [297, 41] on icon "dialog" at bounding box center [298, 41] width 12 height 9
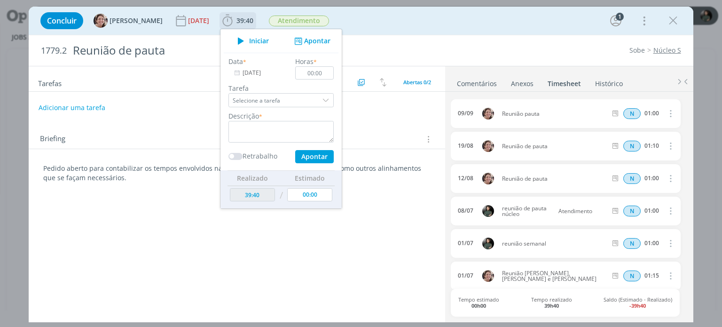
click at [254, 71] on input "[DATE]" at bounding box center [257, 72] width 59 height 13
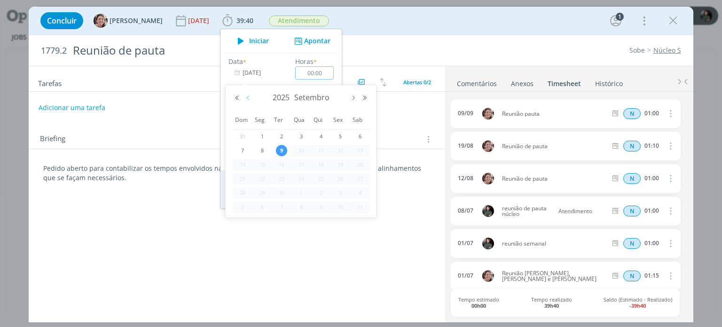
click at [244, 97] on button "Mês anterior" at bounding box center [248, 97] width 11 height 7
click at [284, 165] on span "12" at bounding box center [281, 164] width 11 height 11
type input "[DATE]"
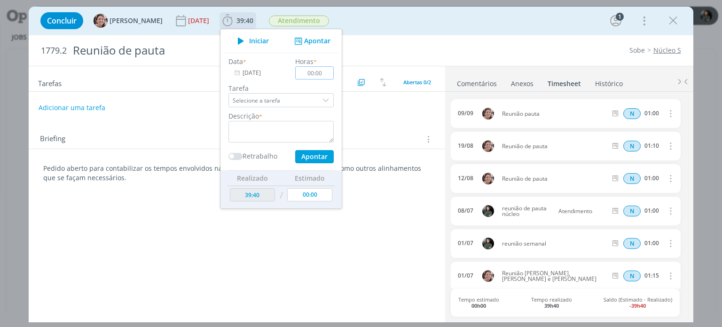
click at [323, 75] on input "00:00" at bounding box center [315, 72] width 39 height 13
type input "01:00"
click at [528, 178] on span "Reunião de pauta" at bounding box center [554, 179] width 112 height 6
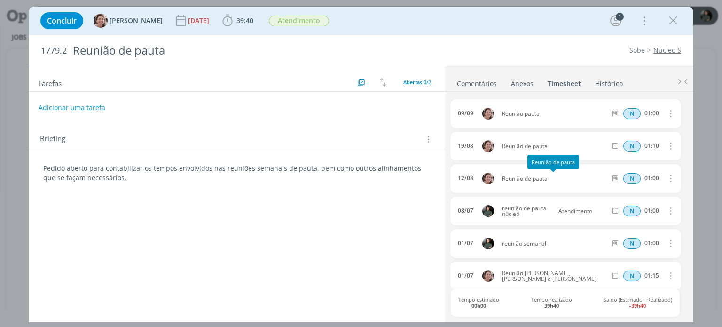
click at [528, 178] on span "Reunião de pauta" at bounding box center [554, 179] width 112 height 6
copy div "Reunião de pauta"
click at [233, 16] on span "39:40" at bounding box center [237, 21] width 35 height 14
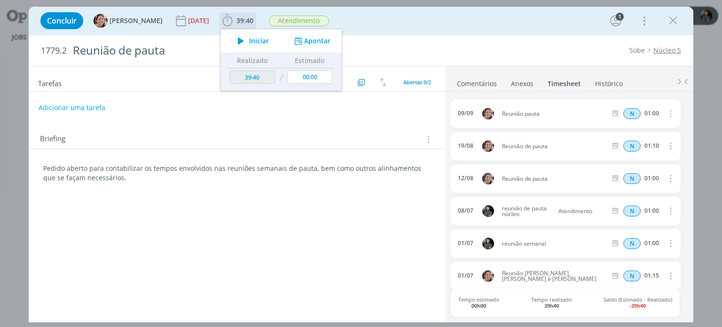
click at [299, 44] on icon "dialog" at bounding box center [298, 41] width 12 height 9
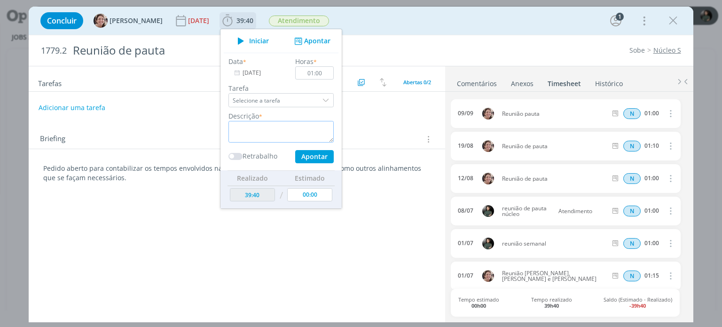
click at [273, 132] on textarea "dialog" at bounding box center [280, 132] width 105 height 22
paste textarea "Reunião de pauta"
click at [319, 156] on button "Apontar" at bounding box center [314, 156] width 39 height 13
type textarea "Reunião de pauta"
type input "40:40"
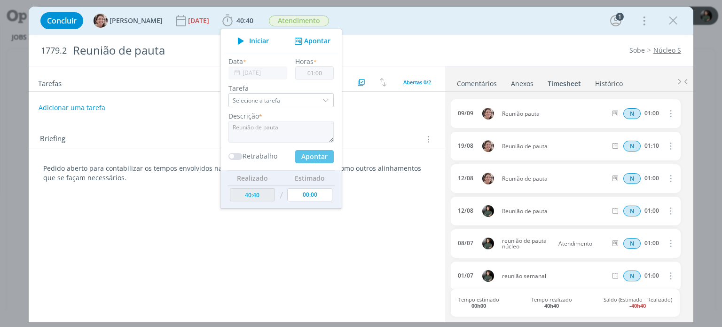
type input "[DATE]"
type input "00:00"
click at [237, 69] on icon "dialog" at bounding box center [237, 72] width 12 height 13
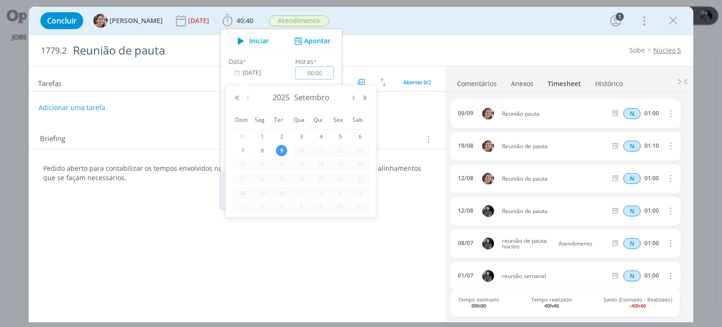
click at [251, 98] on button "Mês anterior" at bounding box center [248, 97] width 11 height 7
click at [278, 178] on span "19" at bounding box center [281, 178] width 11 height 11
type input "[DATE]"
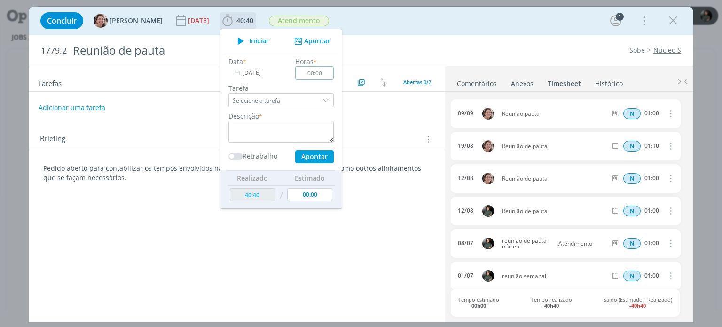
click at [324, 75] on input "00:00" at bounding box center [315, 72] width 39 height 13
type input "01:10"
click at [258, 128] on textarea "dialog" at bounding box center [280, 132] width 105 height 22
paste textarea "Reunião de pauta"
click at [298, 155] on button "Apontar" at bounding box center [314, 156] width 39 height 13
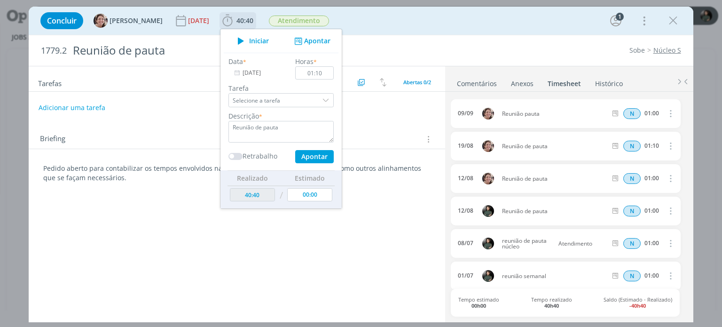
type textarea "Reunião de pauta"
type input "41:50"
type input "[DATE]"
type input "00:00"
click at [249, 77] on input "[DATE]" at bounding box center [257, 72] width 59 height 13
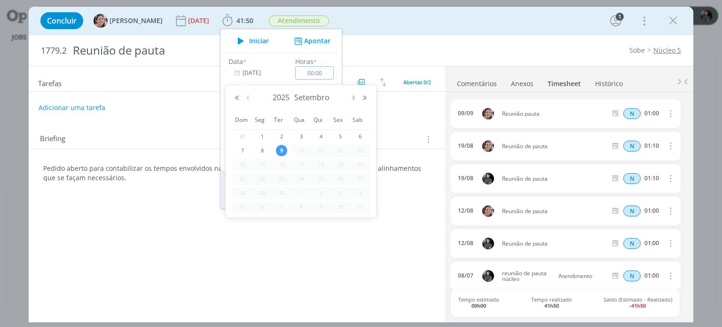
click at [248, 98] on button "Mês anterior" at bounding box center [248, 97] width 11 height 7
click at [284, 195] on span "26" at bounding box center [281, 192] width 11 height 11
type input "26/08/2025"
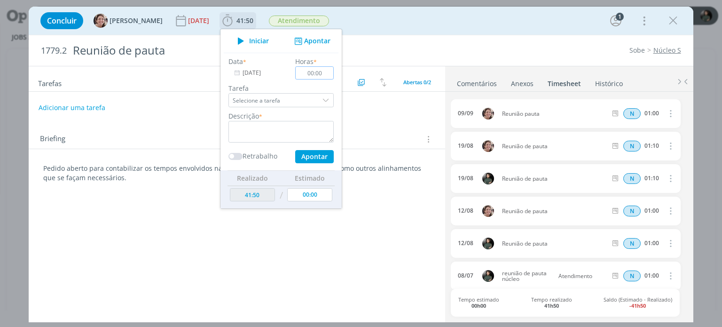
click at [324, 72] on input "00:00" at bounding box center [315, 72] width 39 height 13
type input "01:00"
click at [301, 122] on textarea "dialog" at bounding box center [280, 132] width 105 height 22
paste textarea "Reunião de pauta"
click at [308, 157] on button "Apontar" at bounding box center [314, 156] width 39 height 13
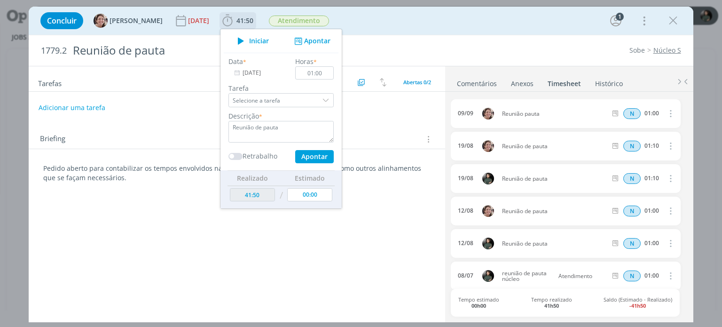
type textarea "Reunião de pauta"
type input "42:50"
type input "[DATE]"
type input "00:00"
click at [263, 73] on input "[DATE]" at bounding box center [257, 72] width 59 height 13
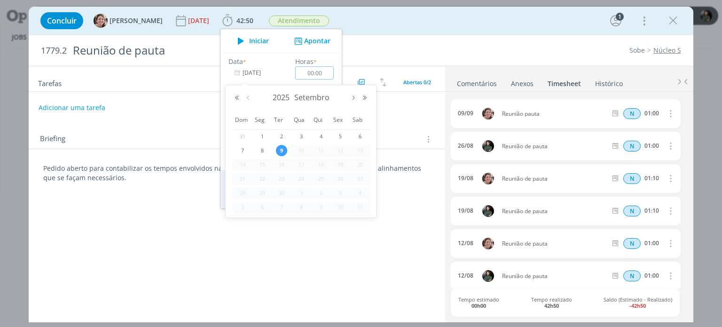
click at [248, 95] on button "Mês anterior" at bounding box center [248, 97] width 11 height 7
click at [283, 208] on span "2" at bounding box center [281, 206] width 11 height 11
type input "02/09/2025"
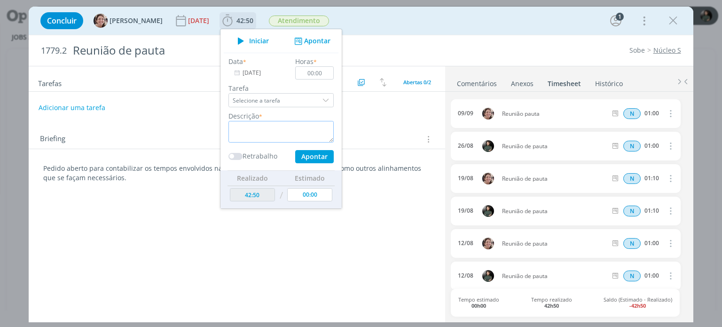
click at [276, 126] on textarea "dialog" at bounding box center [280, 132] width 105 height 22
paste textarea "Reunião de pauta"
type textarea "Reunião de pauta"
click at [323, 74] on input "00:00" at bounding box center [315, 72] width 39 height 13
type input "00:45"
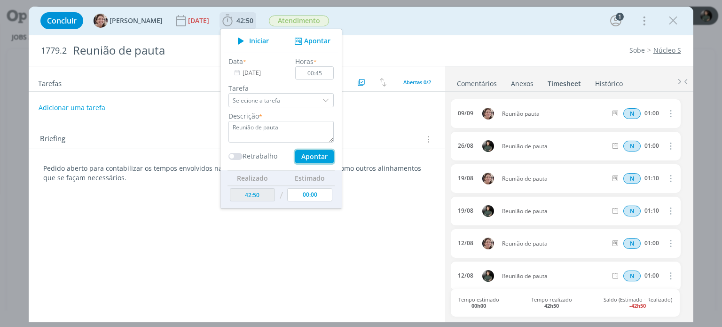
click at [319, 157] on button "Apontar" at bounding box center [314, 156] width 39 height 13
type textarea "Reunião de pauta"
type input "43:35"
type input "[DATE]"
type input "00:00"
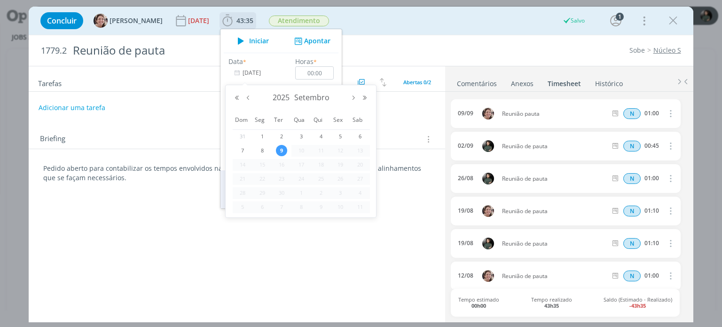
click at [246, 70] on input "[DATE]" at bounding box center [257, 72] width 59 height 13
click at [280, 150] on span "9" at bounding box center [281, 150] width 11 height 11
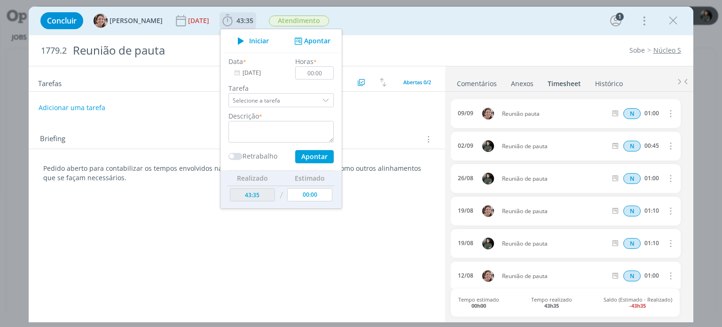
click at [332, 66] on div "Horas * 00:00" at bounding box center [315, 67] width 48 height 23
click at [323, 72] on input "00:00" at bounding box center [315, 72] width 39 height 13
type input "01:00"
click at [296, 135] on textarea "dialog" at bounding box center [280, 132] width 105 height 22
paste textarea "Reunião de pauta"
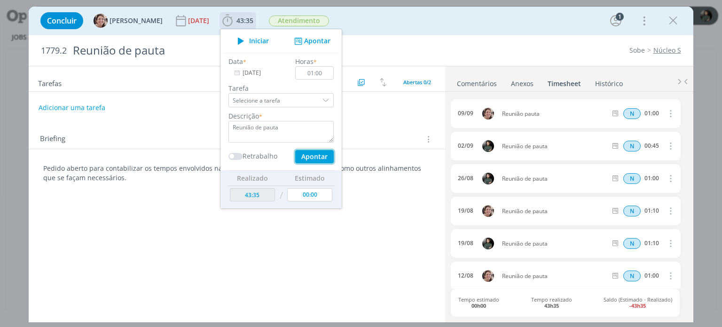
click at [307, 154] on button "Apontar" at bounding box center [314, 156] width 39 height 13
type textarea "Reunião de pauta"
type input "44:35"
type input "00:00"
click at [425, 31] on div "Concluir Aline Jackisch 31/12/24 44:35 Iniciar Apontar Data * 09/09/2025 Horas …" at bounding box center [361, 20] width 650 height 23
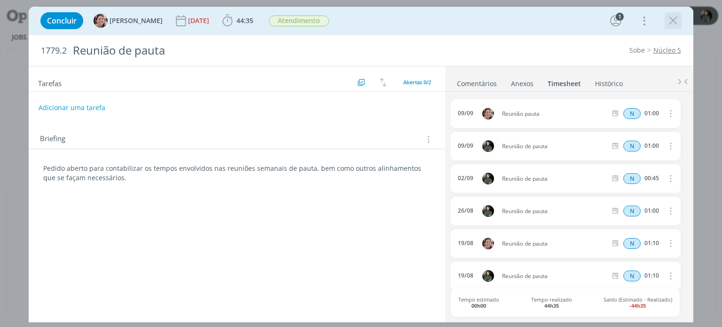
click at [677, 19] on icon "dialog" at bounding box center [673, 21] width 14 height 14
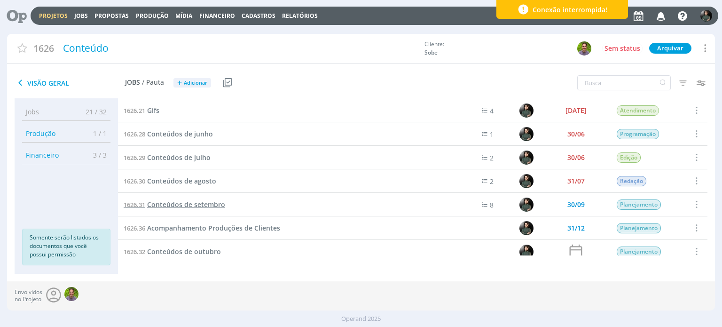
click at [205, 205] on span "Conteúdos de setembro" at bounding box center [186, 204] width 78 height 9
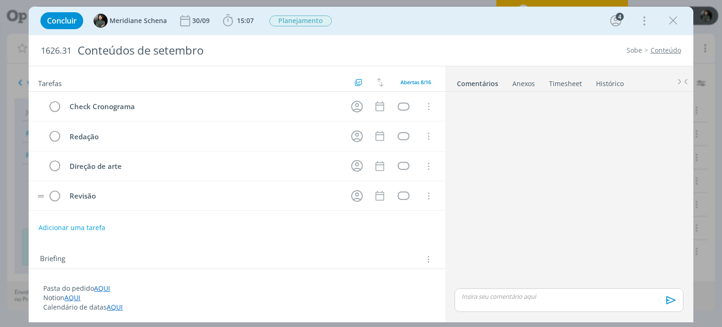
scroll to position [706, 0]
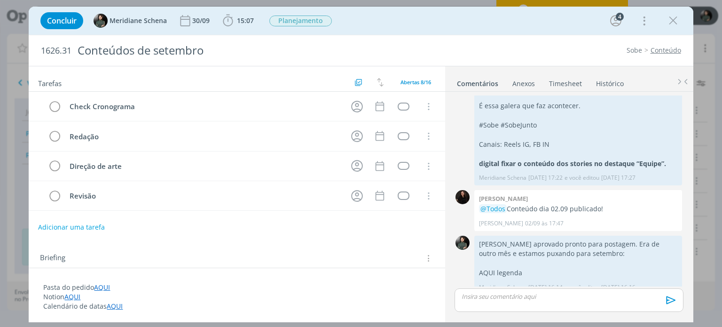
click at [80, 225] on button "Adicionar uma tarefa" at bounding box center [71, 227] width 67 height 16
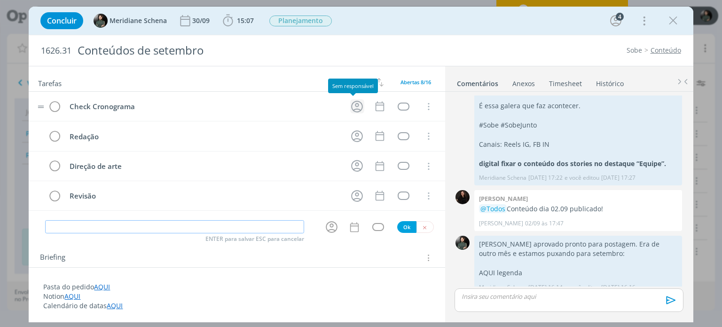
click at [354, 107] on icon "dialog" at bounding box center [357, 106] width 15 height 15
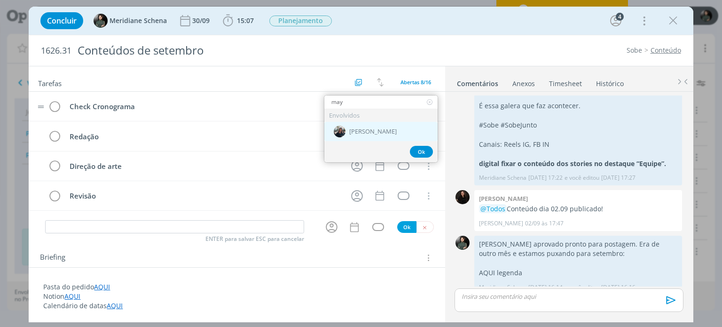
type input "may"
click at [372, 129] on span "[PERSON_NAME]" at bounding box center [372, 132] width 47 height 8
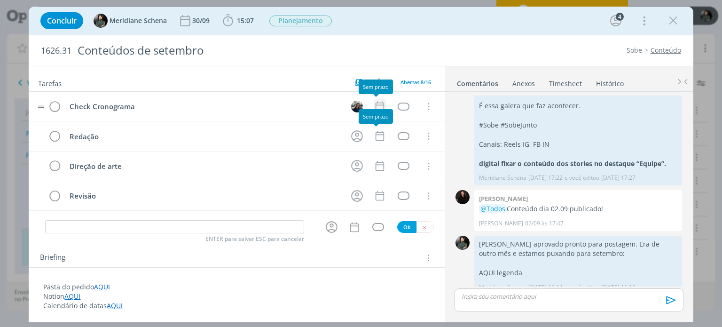
click at [374, 103] on icon "dialog" at bounding box center [380, 106] width 12 height 12
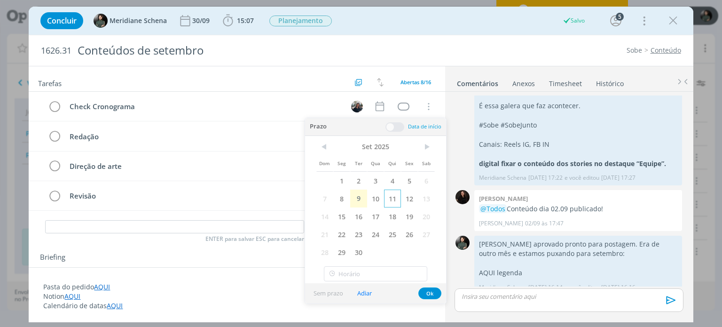
click at [392, 196] on span "11" at bounding box center [392, 198] width 17 height 18
click at [400, 127] on span at bounding box center [395, 126] width 19 height 9
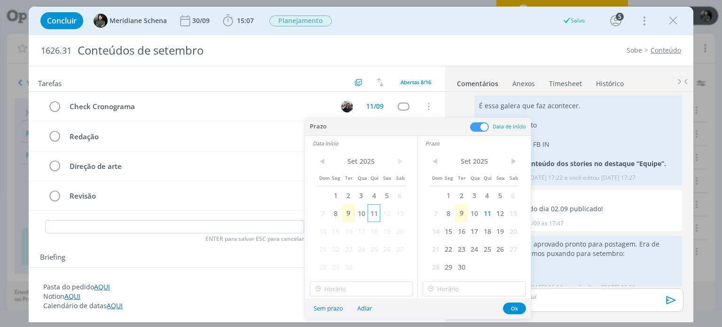
click at [376, 214] on span "11" at bounding box center [374, 213] width 13 height 18
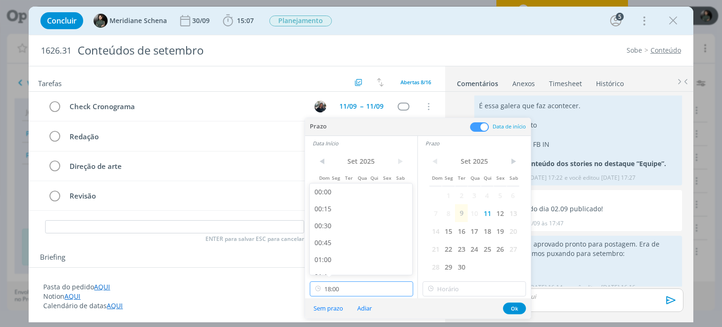
click at [354, 292] on input "18:00" at bounding box center [361, 288] width 103 height 15
click at [336, 238] on div "13:30" at bounding box center [362, 240] width 105 height 17
type input "13:30"
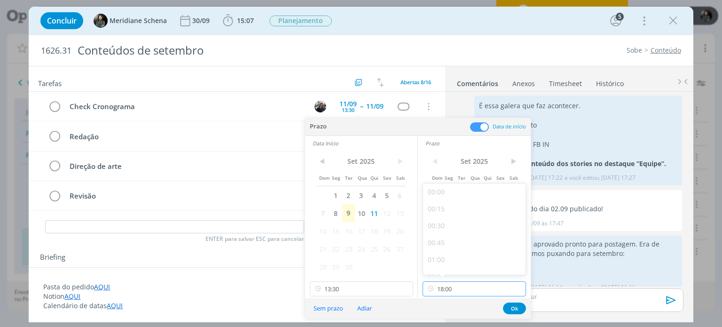
click at [450, 287] on input "18:00" at bounding box center [474, 288] width 103 height 15
click at [444, 229] on div "14:00" at bounding box center [475, 227] width 105 height 17
click at [461, 292] on input "14:00" at bounding box center [474, 288] width 103 height 15
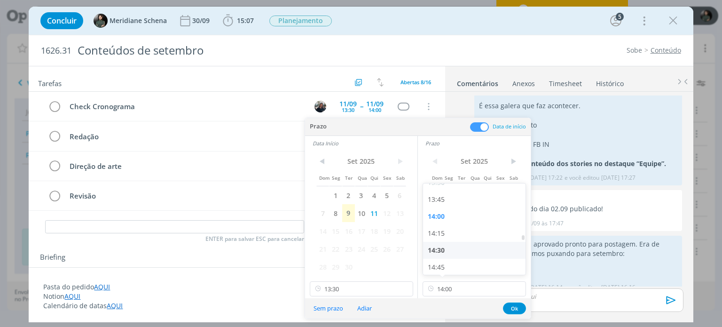
click at [446, 251] on div "14:30" at bounding box center [475, 250] width 105 height 17
type input "14:30"
click at [518, 308] on button "Ok" at bounding box center [514, 308] width 23 height 12
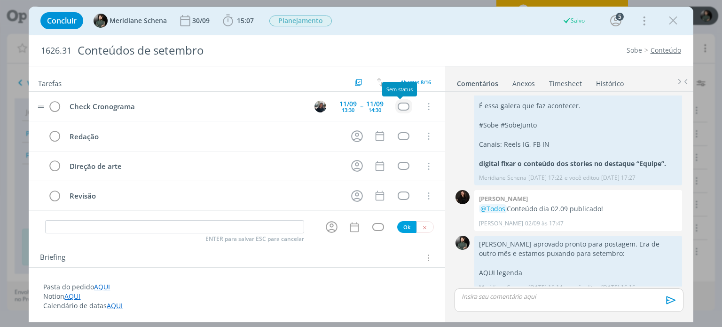
click at [400, 107] on div "dialog" at bounding box center [404, 106] width 12 height 8
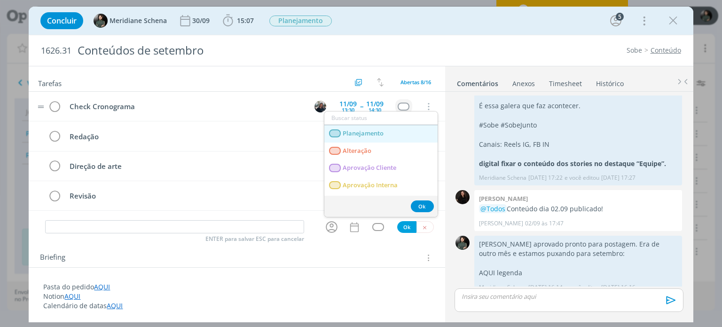
click at [387, 133] on link "Planejamento" at bounding box center [380, 133] width 113 height 17
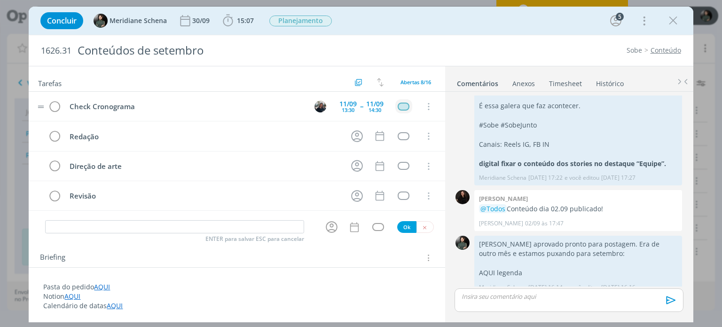
scroll to position [0, 0]
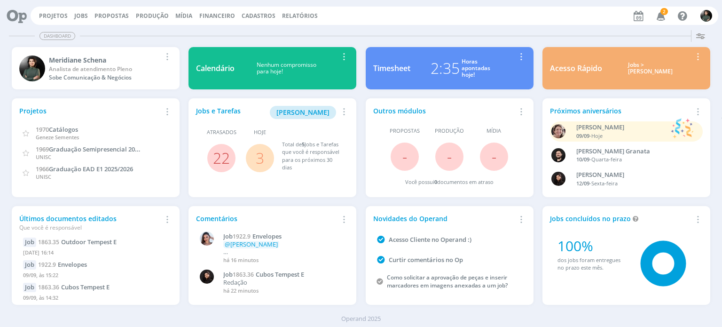
click at [662, 16] on icon "button" at bounding box center [661, 16] width 16 height 16
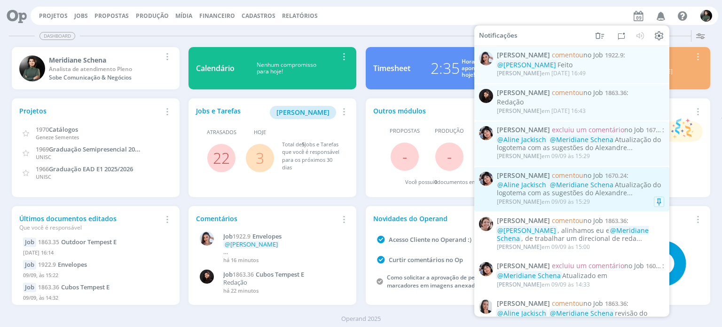
click at [631, 198] on div "[PERSON_NAME] em [DATE] 15:29" at bounding box center [580, 201] width 167 height 9
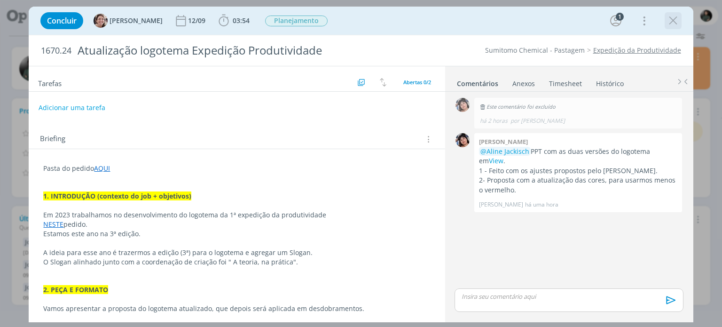
click at [669, 20] on icon "dialog" at bounding box center [673, 21] width 14 height 14
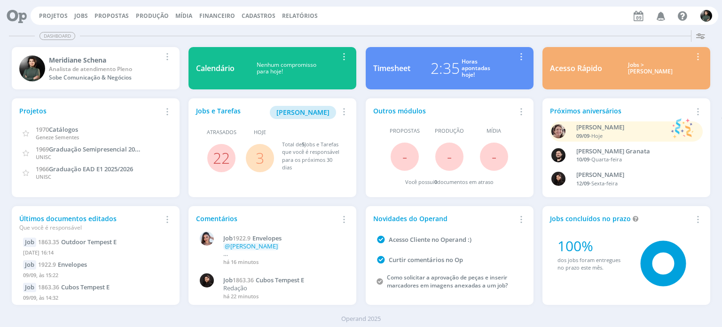
click at [661, 13] on icon "button" at bounding box center [661, 16] width 16 height 16
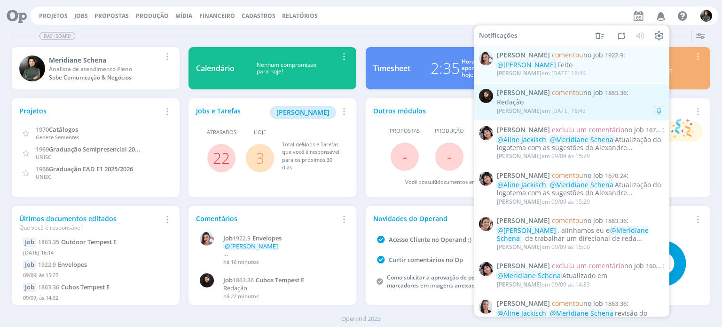
click at [613, 103] on div "Redação" at bounding box center [580, 102] width 167 height 8
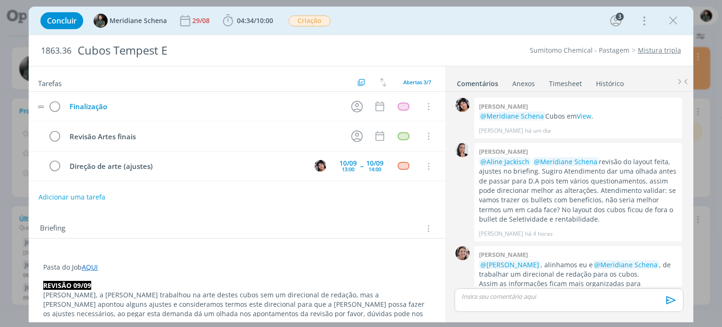
scroll to position [85, 0]
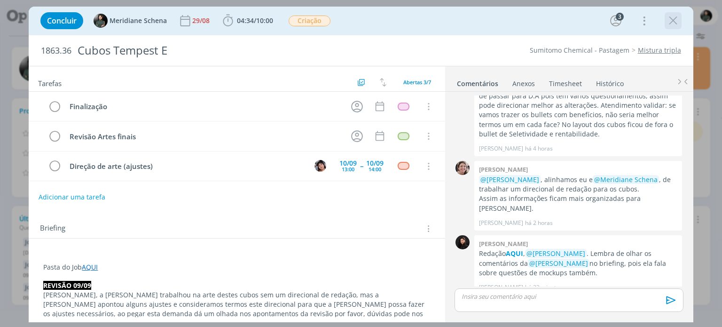
click at [668, 20] on icon "dialog" at bounding box center [673, 21] width 14 height 14
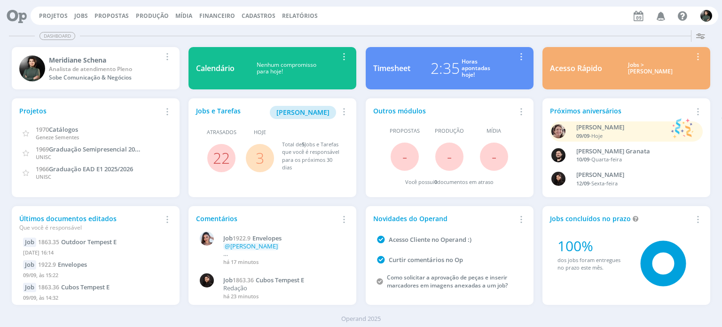
click at [660, 13] on icon "button" at bounding box center [661, 16] width 16 height 16
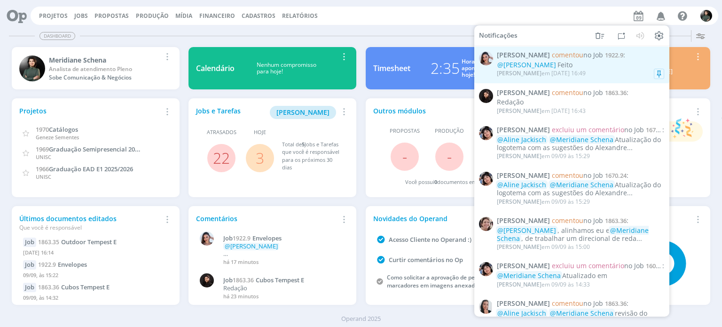
click at [621, 71] on div "[PERSON_NAME] em [DATE] 16:49" at bounding box center [580, 73] width 167 height 9
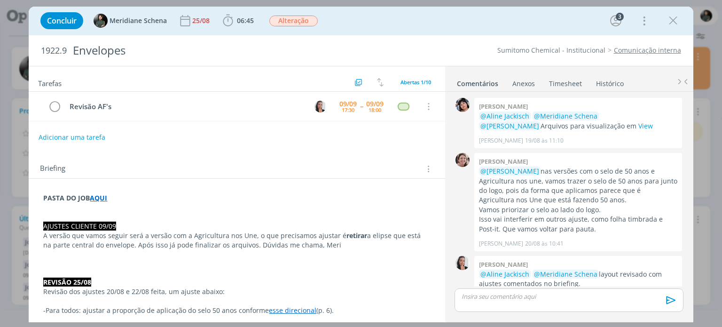
scroll to position [523, 0]
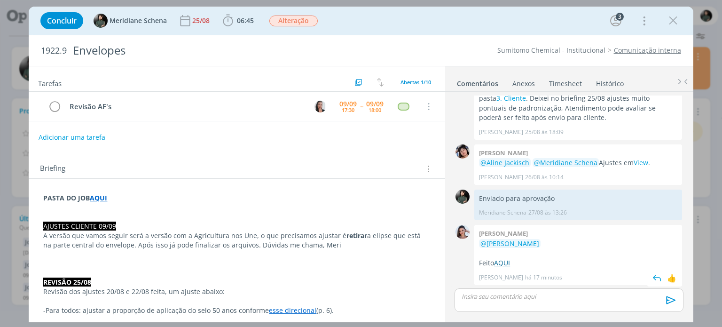
click at [499, 263] on link "AQUI" at bounding box center [502, 262] width 16 height 9
click at [672, 23] on icon "dialog" at bounding box center [673, 21] width 14 height 14
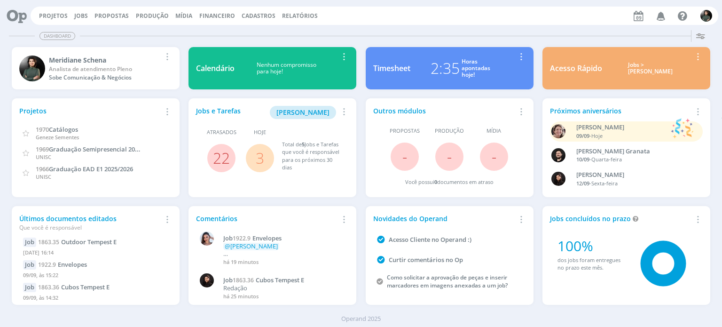
click at [661, 16] on icon "button" at bounding box center [661, 16] width 16 height 16
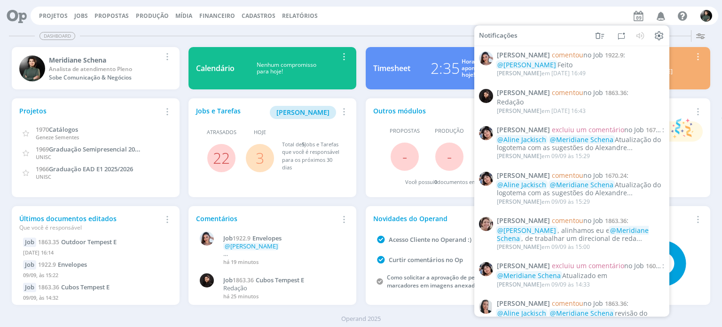
click at [469, 18] on div "Projetos Jobs Propostas Produção [GEOGRAPHIC_DATA] Financeiro Cadastros Relatór…" at bounding box center [375, 16] width 688 height 18
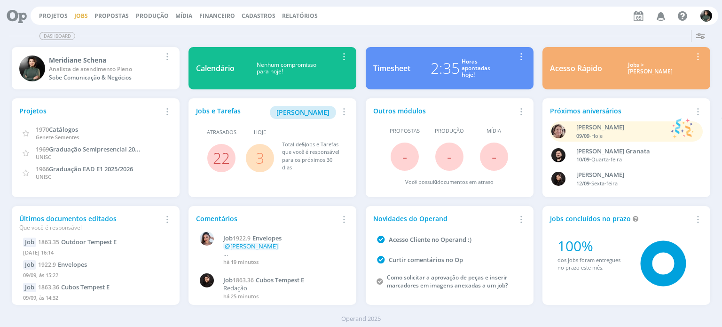
click at [78, 18] on link "Jobs" at bounding box center [81, 16] width 14 height 8
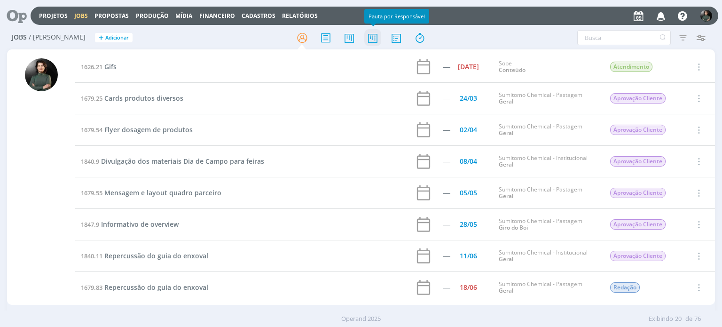
click at [370, 40] on icon at bounding box center [372, 38] width 17 height 18
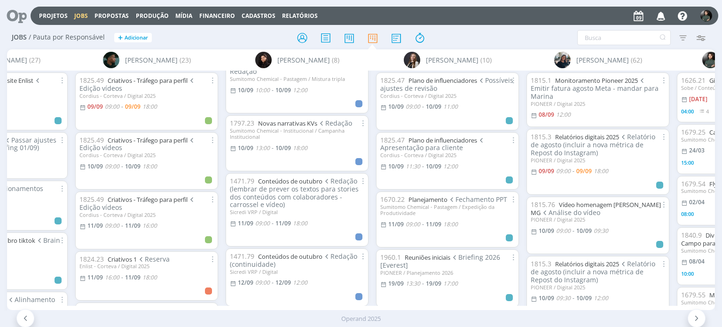
scroll to position [47, 0]
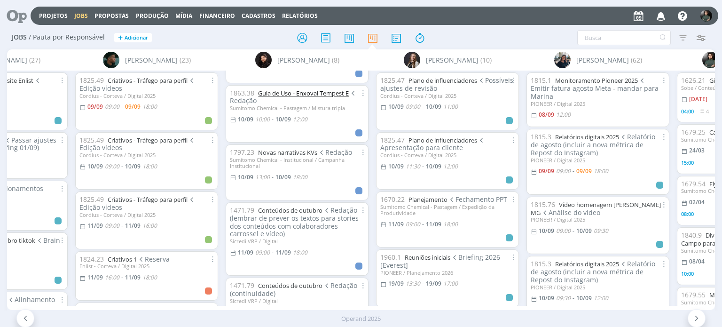
click at [310, 94] on link "Guia de Uso - Enxoval Tempest E" at bounding box center [303, 93] width 91 height 8
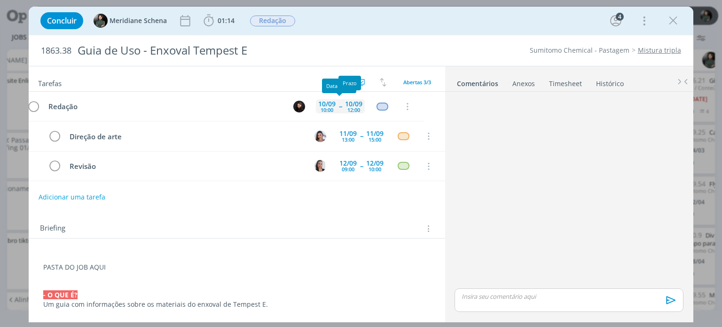
click at [349, 105] on div "[DATE] 10:00" at bounding box center [348, 106] width 22 height 14
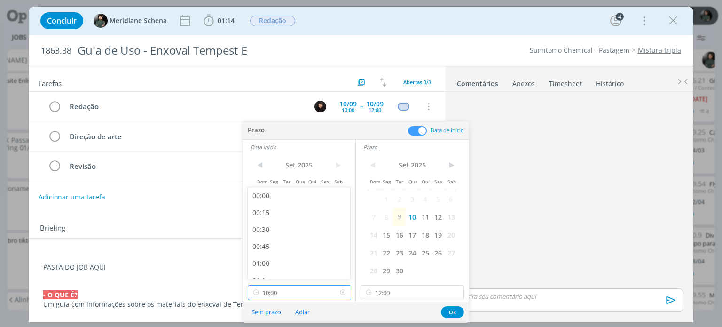
click at [284, 294] on input "10:00" at bounding box center [299, 292] width 103 height 15
click at [268, 243] on div "11:00" at bounding box center [300, 240] width 105 height 17
type input "11:00"
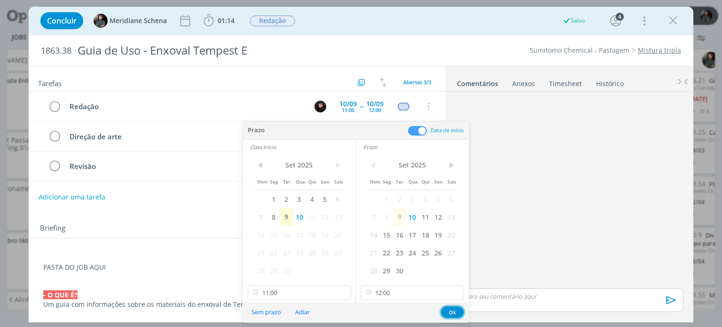
click at [449, 312] on button "Ok" at bounding box center [452, 312] width 23 height 12
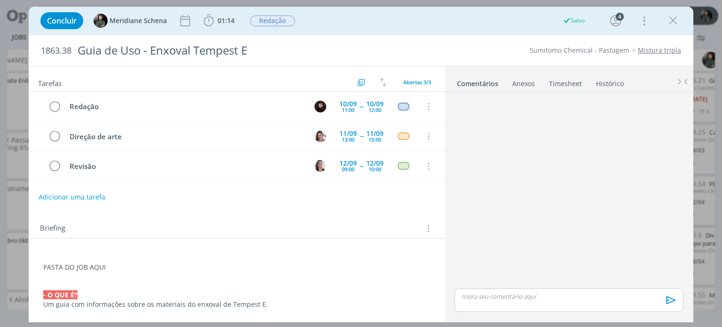
click at [674, 24] on icon "dialog" at bounding box center [673, 21] width 14 height 14
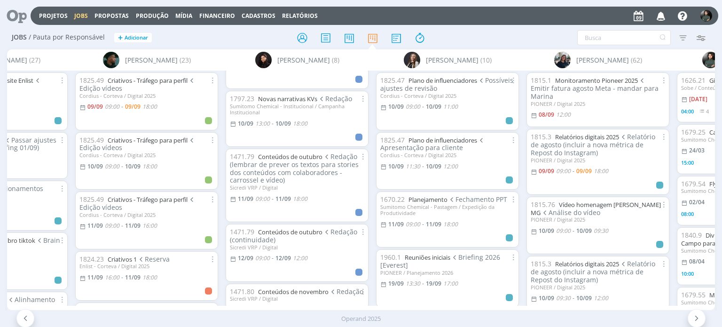
scroll to position [94, 0]
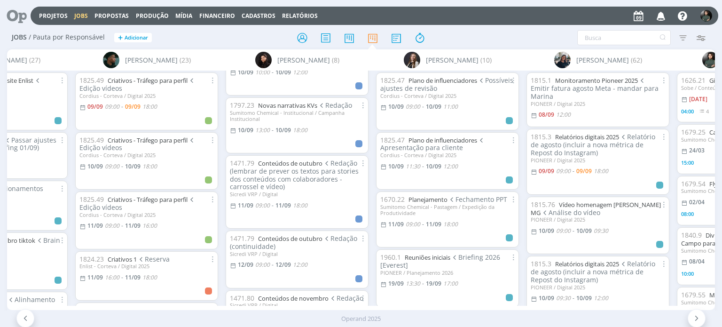
click at [492, 31] on div "Filtrar Filtrar Limpar Tipo Jobs e Tarefas Data Personalizado a Situação dos jo…" at bounding box center [597, 37] width 227 height 15
click at [591, 36] on input "text" at bounding box center [624, 37] width 94 height 15
click at [598, 39] on input "text" at bounding box center [624, 37] width 94 height 15
type input "plotagem"
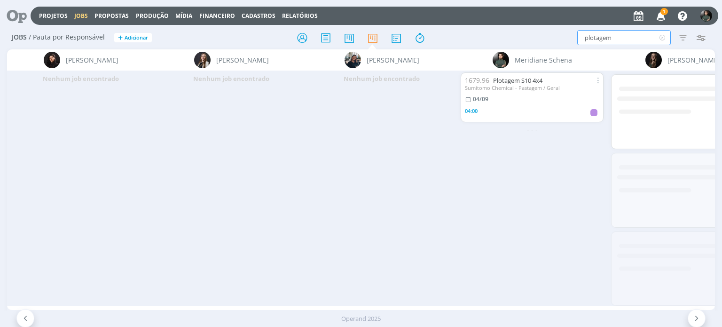
scroll to position [0, 1279]
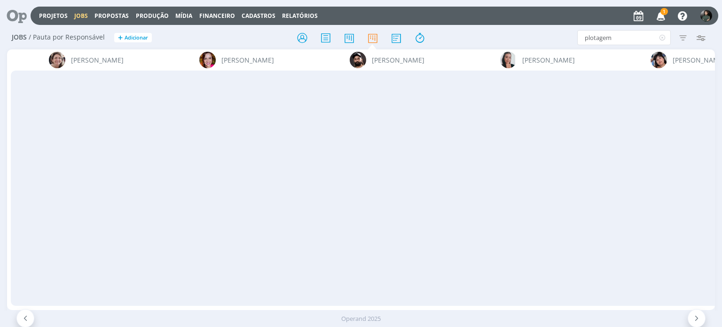
scroll to position [0, 1279]
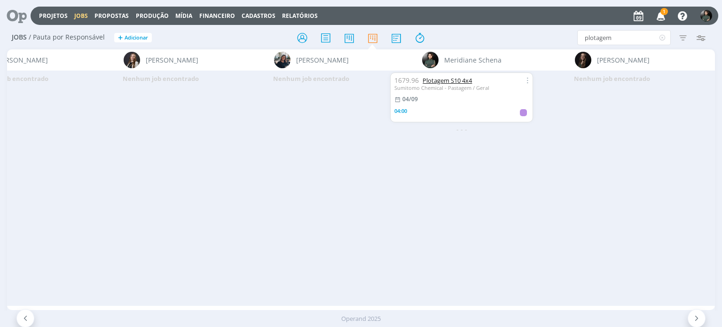
click at [444, 81] on link "Plotagem S10 4x4" at bounding box center [447, 80] width 49 height 8
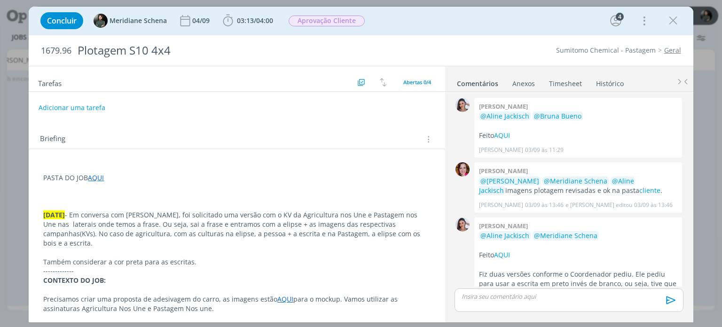
scroll to position [85, 0]
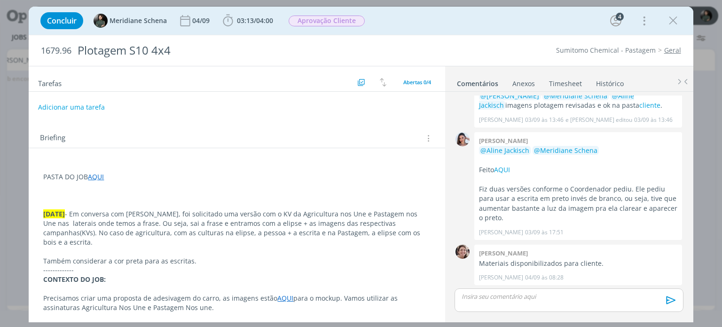
click at [83, 109] on button "Adicionar uma tarefa" at bounding box center [71, 107] width 67 height 16
paste input "Vamos com a versão em que utilizamos os KVs - opção 2."
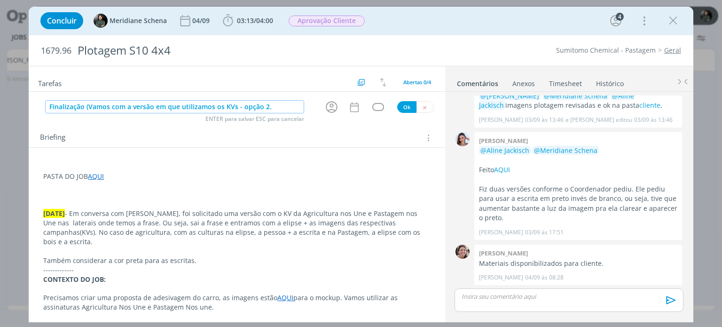
drag, startPoint x: 215, startPoint y: 107, endPoint x: 158, endPoint y: 109, distance: 56.9
click at [158, 109] on input "Finalização (Vamos com a versão em que utilizamos os KVs - opção 2." at bounding box center [174, 106] width 259 height 13
click at [229, 109] on input "Finalização (Vamos com a versão com os KVs - opção 2." at bounding box center [174, 106] width 259 height 13
click at [508, 170] on link "AQUI" at bounding box center [502, 169] width 16 height 9
click at [241, 25] on span "03:13 / 04:00" at bounding box center [248, 21] width 54 height 14
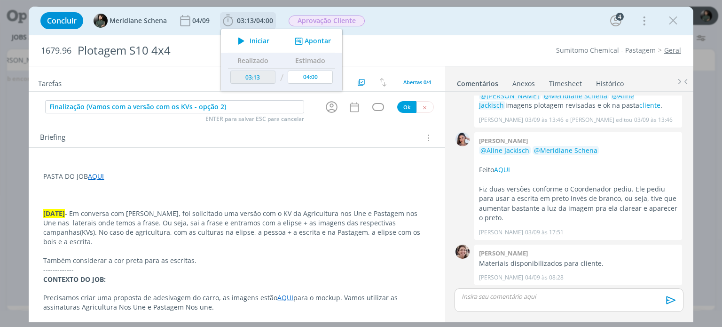
click at [246, 41] on icon "dialog" at bounding box center [241, 41] width 16 height 12
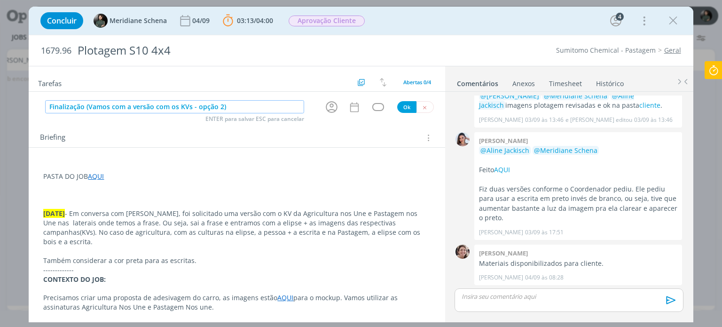
drag, startPoint x: 131, startPoint y: 107, endPoint x: 85, endPoint y: 113, distance: 46.9
click at [85, 113] on div "Finalização (Vamos com a versão com os KVs - opção 2) ENTER para salvar ESC par…" at bounding box center [174, 107] width 259 height 14
click at [205, 106] on input "Finalização (versão com os KVs - opção 2)" at bounding box center [174, 106] width 259 height 13
click at [328, 107] on icon "dialog" at bounding box center [331, 107] width 15 height 15
type input "Finalização (versão com os KVs - opção 2)"
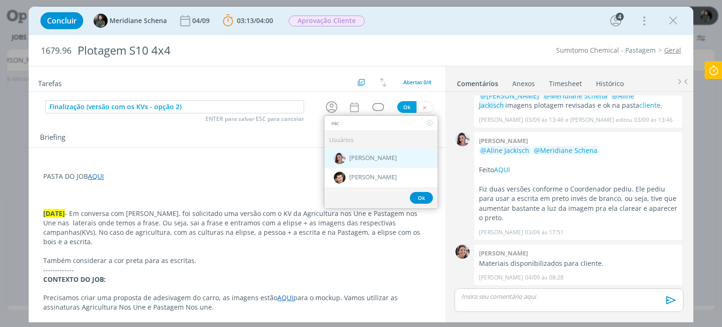
type input "nic"
click at [364, 155] on span "[PERSON_NAME]" at bounding box center [372, 159] width 47 height 8
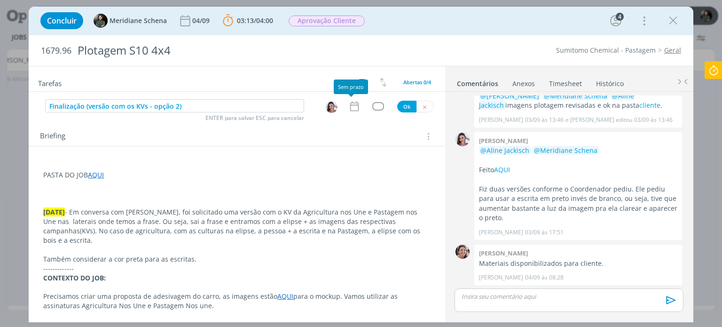
click at [352, 104] on icon "dialog" at bounding box center [354, 107] width 8 height 10
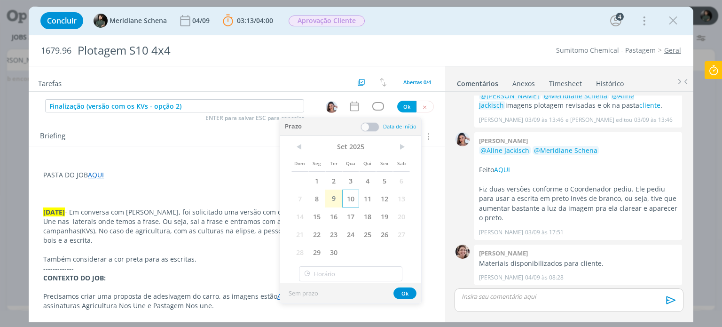
click at [352, 197] on span "10" at bounding box center [350, 198] width 17 height 18
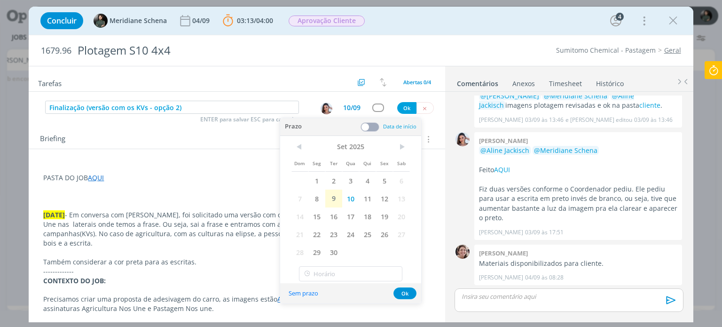
click at [370, 127] on span at bounding box center [370, 126] width 19 height 9
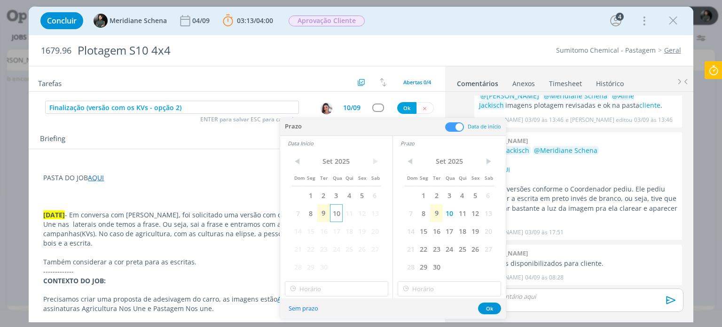
click at [337, 214] on span "10" at bounding box center [336, 213] width 13 height 18
click at [305, 290] on input "18:00" at bounding box center [336, 288] width 103 height 15
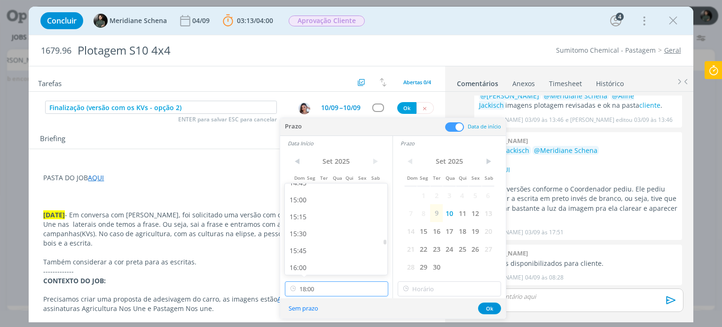
scroll to position [1006, 0]
click at [316, 202] on div "15:00" at bounding box center [337, 201] width 105 height 17
type input "15:00"
click at [427, 285] on input "18:00" at bounding box center [449, 288] width 103 height 15
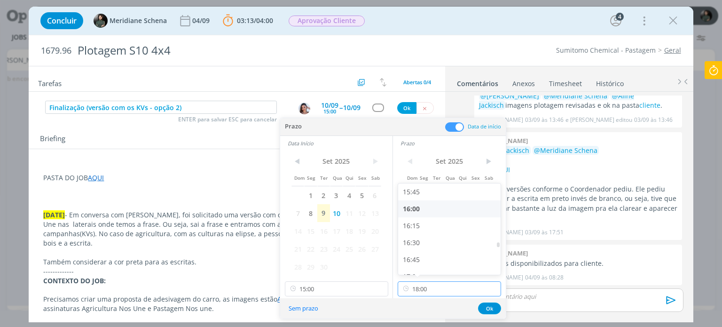
scroll to position [1053, 0]
click at [417, 225] on div "16:00" at bounding box center [450, 221] width 105 height 17
type input "16:00"
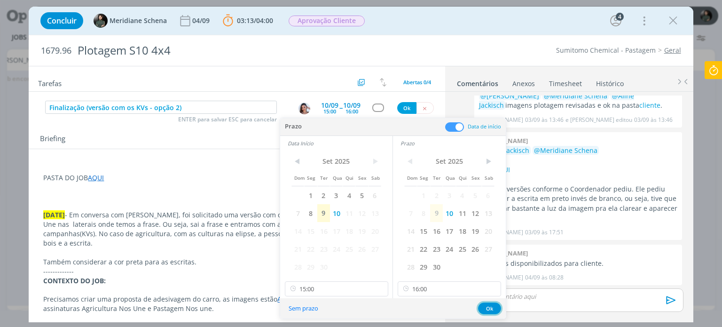
click at [485, 308] on button "Ok" at bounding box center [489, 308] width 23 height 12
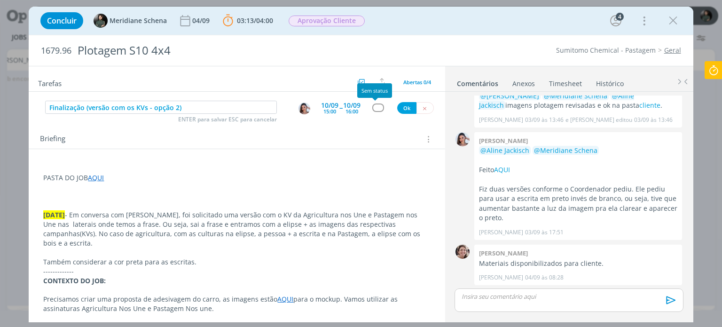
click at [378, 109] on div "dialog" at bounding box center [378, 107] width 12 height 8
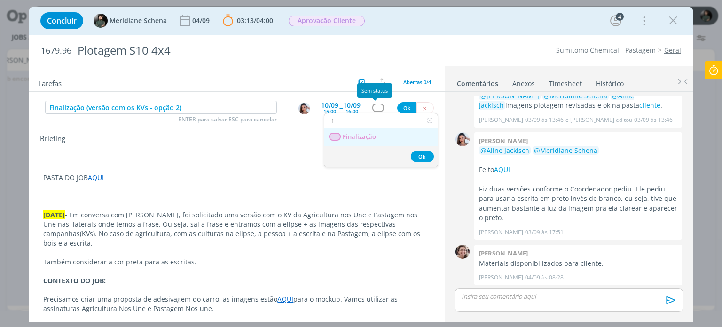
type input "f"
click at [371, 131] on link "Finalização" at bounding box center [380, 136] width 113 height 17
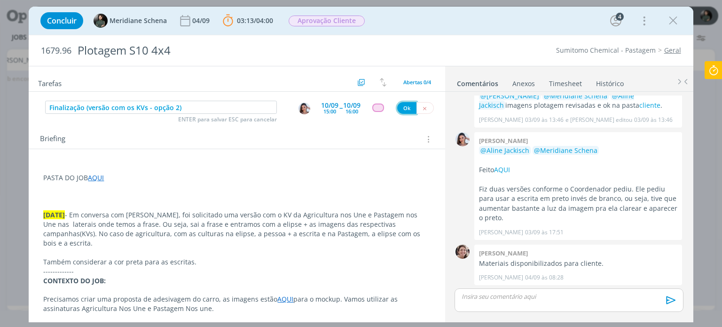
click at [401, 108] on button "Ok" at bounding box center [406, 108] width 19 height 12
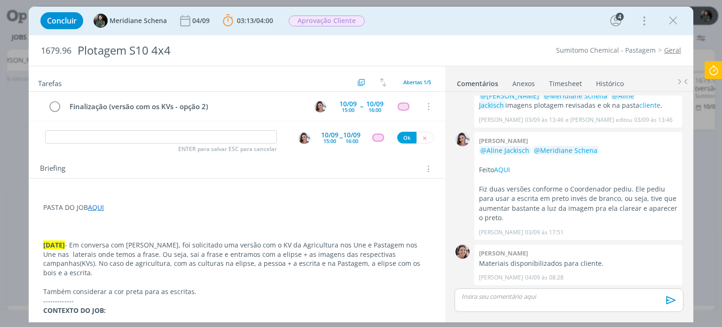
click at [327, 140] on div "15:00" at bounding box center [329, 140] width 13 height 5
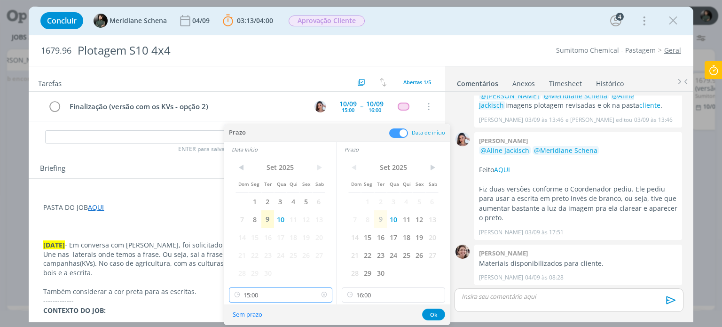
click at [256, 293] on input "15:00" at bounding box center [280, 294] width 103 height 15
click at [251, 238] on div "09:00" at bounding box center [281, 239] width 105 height 17
type input "09:00"
click at [371, 295] on input "16:00" at bounding box center [393, 294] width 103 height 15
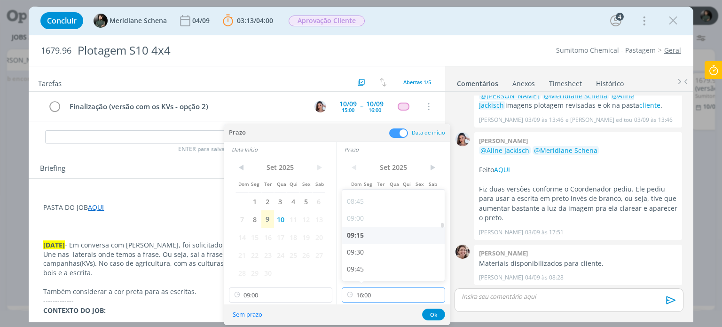
scroll to position [589, 0]
click at [365, 254] on div "09:30" at bounding box center [394, 252] width 105 height 17
type input "09:30"
click at [429, 315] on button "Ok" at bounding box center [433, 314] width 23 height 12
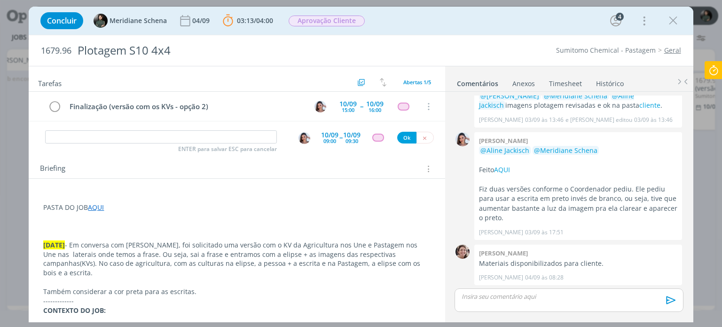
click at [305, 139] on img "dialog" at bounding box center [305, 138] width 12 height 12
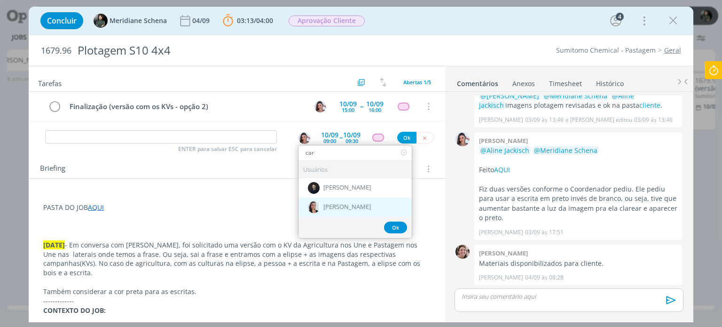
type input "car"
click at [340, 204] on span "[PERSON_NAME]" at bounding box center [346, 208] width 47 height 8
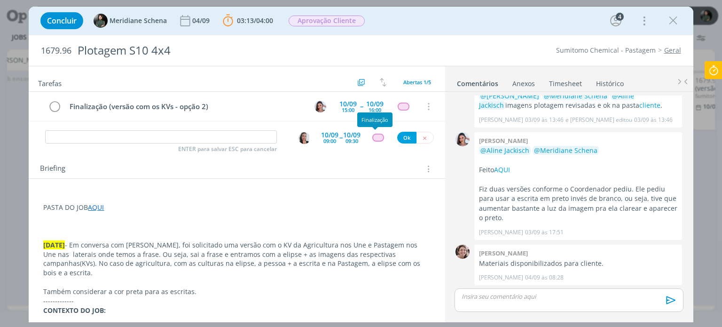
click at [378, 137] on div "dialog" at bounding box center [378, 138] width 12 height 8
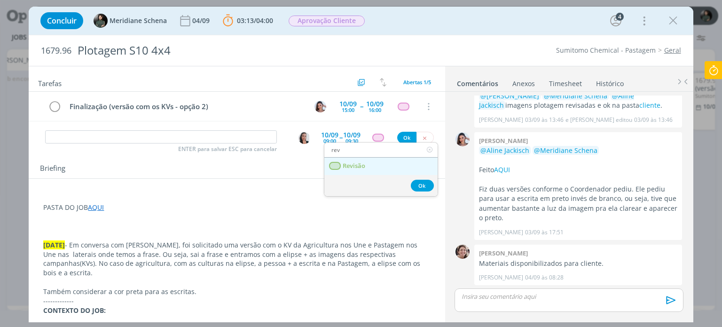
type input "rev"
click at [381, 164] on link "Revisão" at bounding box center [380, 165] width 113 height 17
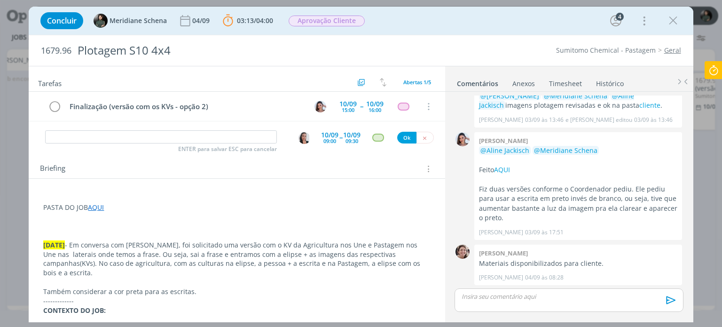
click at [330, 138] on div "09:00" at bounding box center [329, 140] width 13 height 5
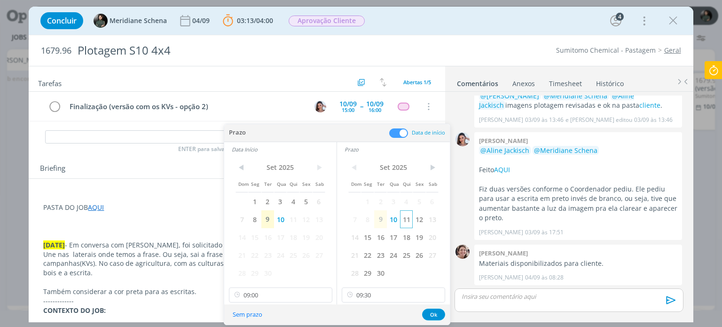
click at [405, 218] on span "11" at bounding box center [406, 219] width 13 height 18
click at [292, 218] on span "11" at bounding box center [293, 219] width 13 height 18
click at [440, 314] on button "Ok" at bounding box center [433, 314] width 23 height 12
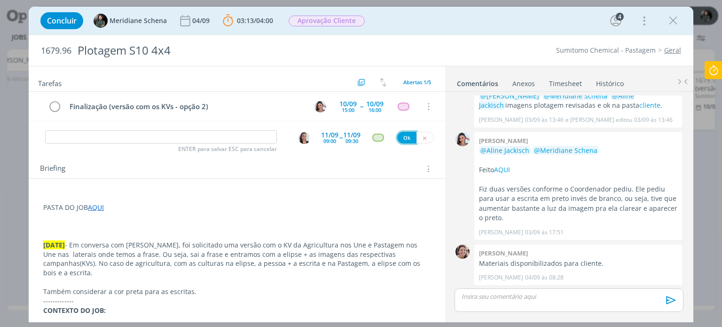
click at [400, 134] on button "Ok" at bounding box center [406, 138] width 19 height 12
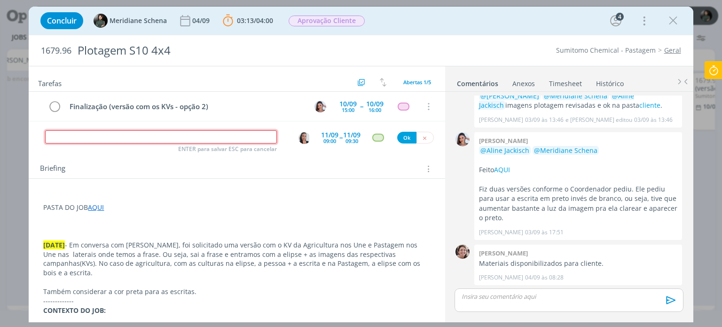
click at [187, 135] on input "dialog" at bounding box center [161, 136] width 232 height 13
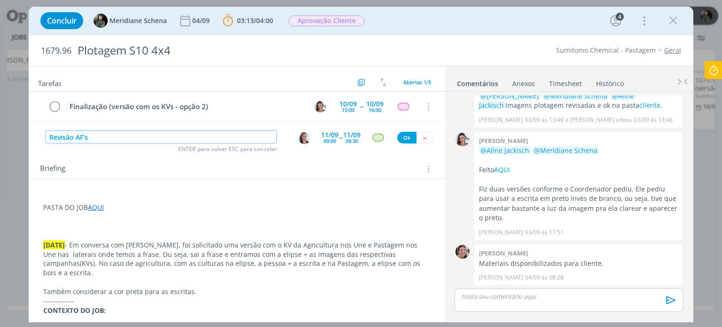
type input "Revisão AF's"
click at [404, 137] on button "Ok" at bounding box center [406, 138] width 19 height 12
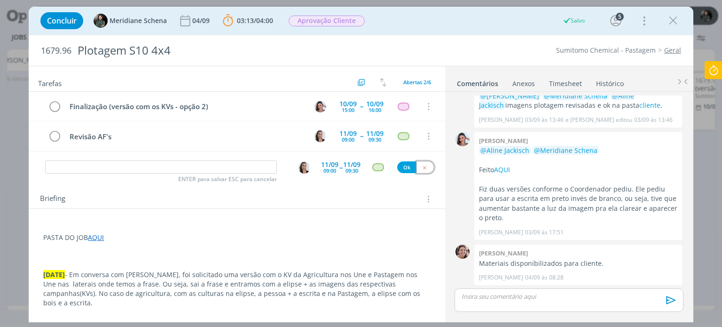
click at [422, 165] on icon "dialog" at bounding box center [425, 168] width 6 height 6
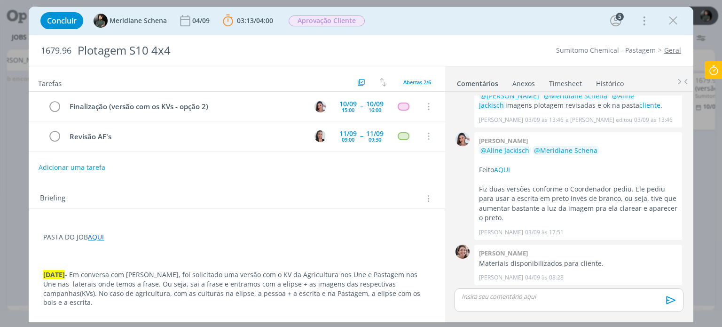
click at [339, 11] on div "Concluir Meridiane Schena 04/09 03:13 / 04:00 Parar Apontar Data * 09/09/2025 H…" at bounding box center [361, 20] width 650 height 23
click at [332, 23] on span "Aprovação Cliente" at bounding box center [327, 21] width 76 height 11
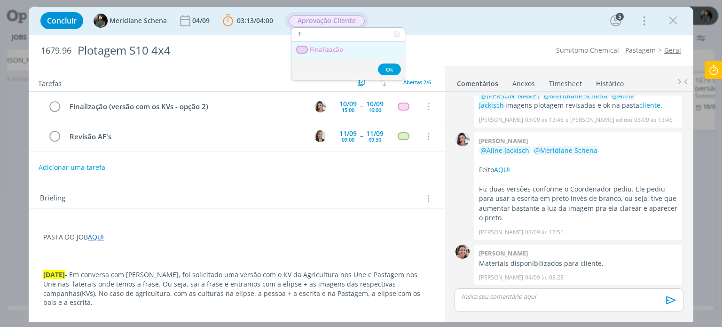
type input "fi"
click at [333, 50] on span "Finalização" at bounding box center [326, 50] width 33 height 8
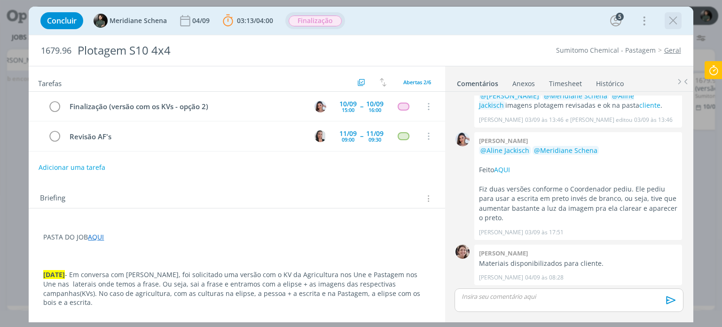
click at [672, 20] on icon "dialog" at bounding box center [673, 21] width 14 height 14
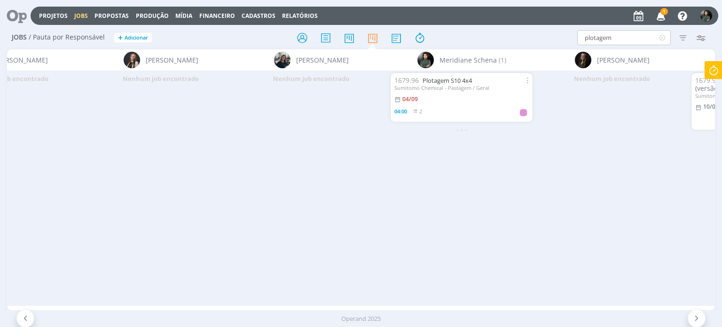
click at [663, 39] on icon at bounding box center [663, 37] width 12 height 15
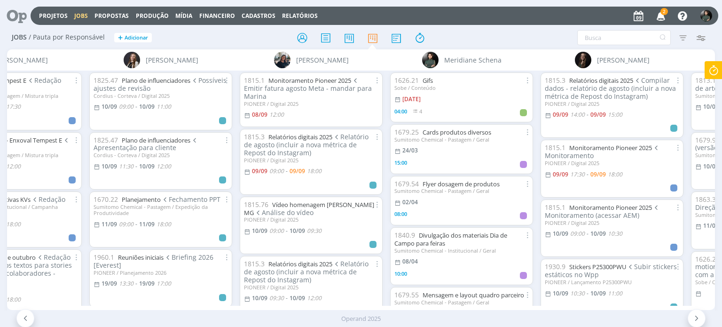
click at [661, 9] on span "2" at bounding box center [665, 11] width 8 height 7
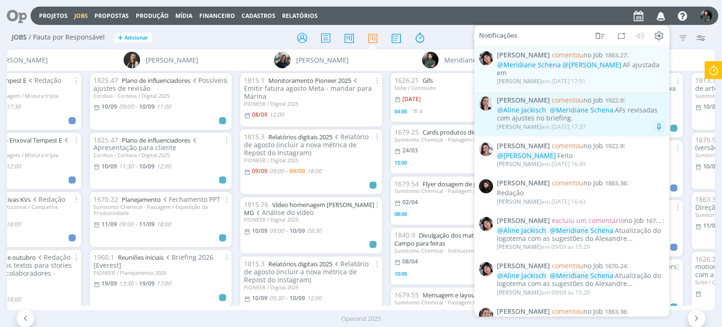
click at [609, 116] on div "@Aline Jackisch @Meridiane Schena AFs revisadas com ajustes no briefing." at bounding box center [580, 114] width 167 height 16
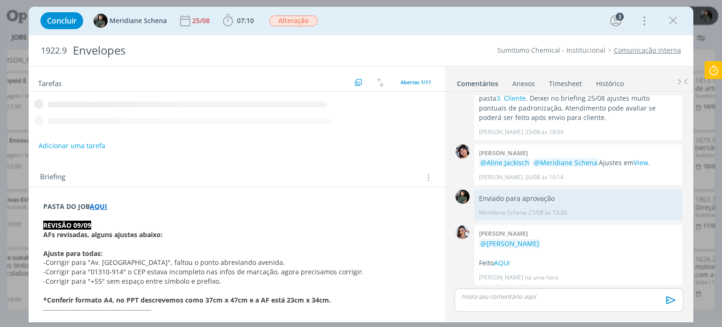
scroll to position [577, 0]
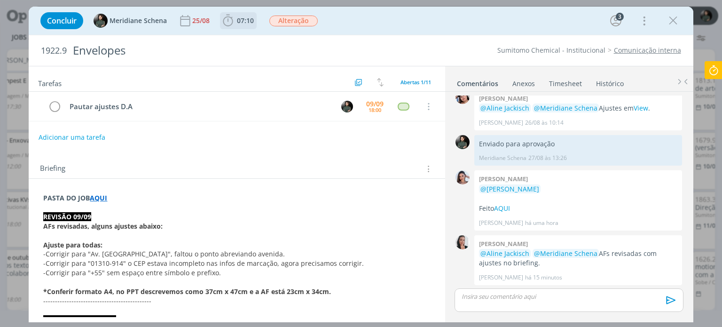
click at [235, 21] on b "07:10" at bounding box center [245, 20] width 21 height 7
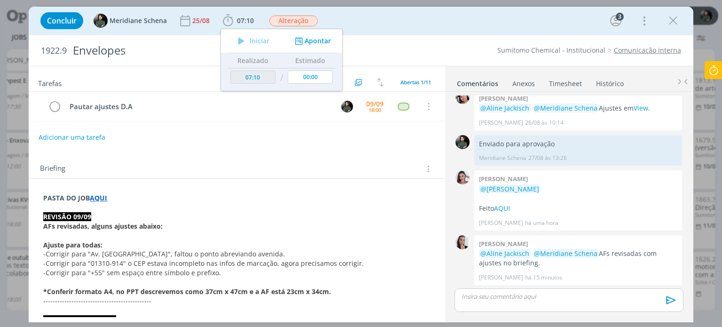
click at [713, 69] on icon at bounding box center [713, 70] width 17 height 18
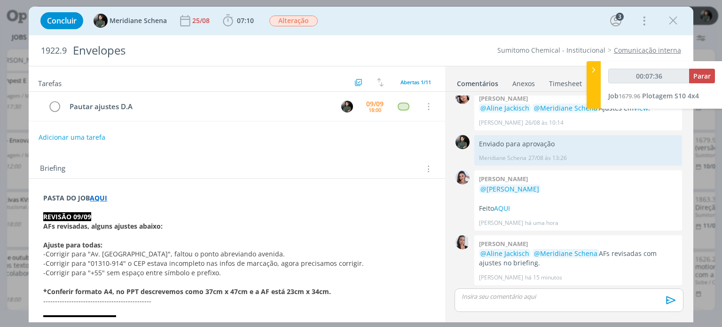
type input "00:07:37"
click at [701, 76] on span "Parar" at bounding box center [701, 75] width 17 height 9
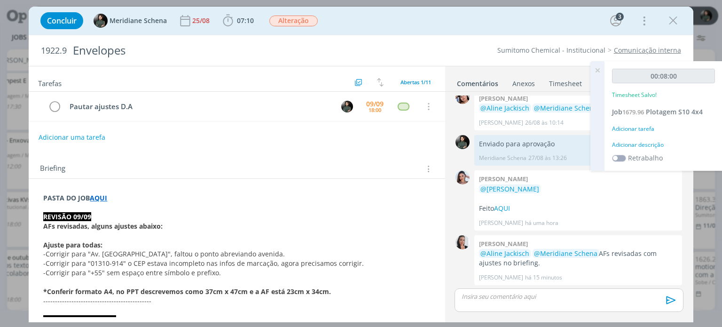
click at [636, 146] on div "Adicionar descrição" at bounding box center [663, 145] width 103 height 8
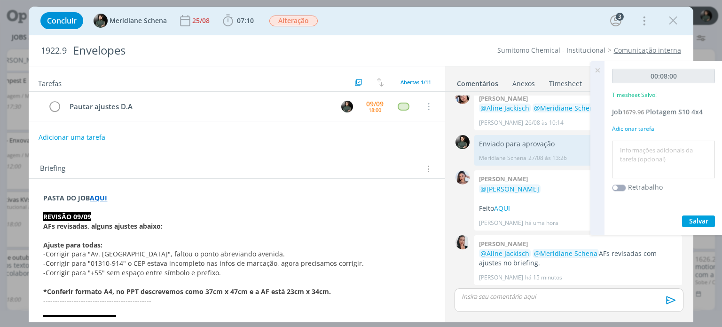
click at [638, 151] on textarea at bounding box center [663, 159] width 98 height 33
type textarea "pauta para finalização"
click at [700, 222] on span "Salvar" at bounding box center [698, 220] width 19 height 9
click at [597, 72] on icon at bounding box center [597, 70] width 17 height 18
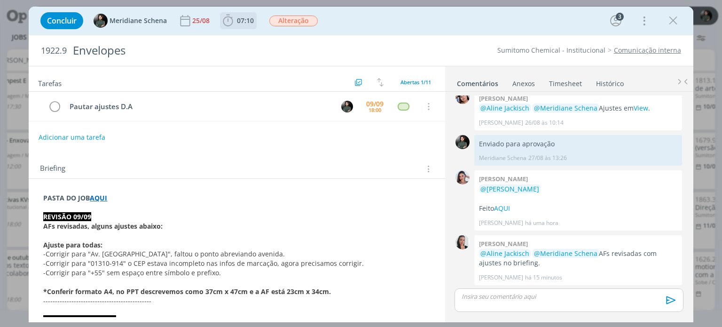
click at [246, 27] on span "07:10" at bounding box center [238, 21] width 35 height 14
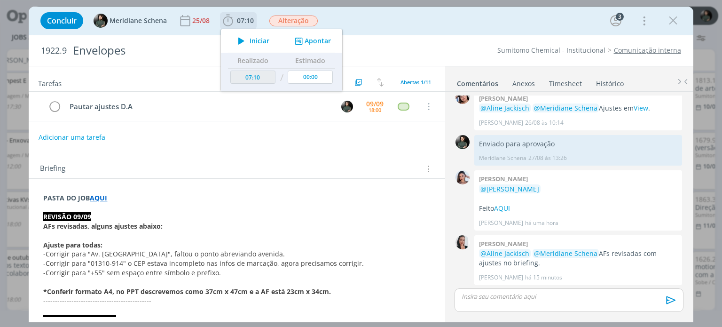
click at [244, 39] on icon "dialog" at bounding box center [241, 41] width 16 height 12
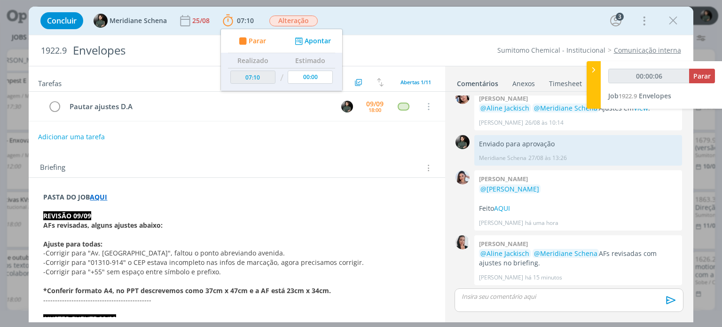
click at [76, 132] on button "Adicionar uma tarefa" at bounding box center [71, 137] width 67 height 16
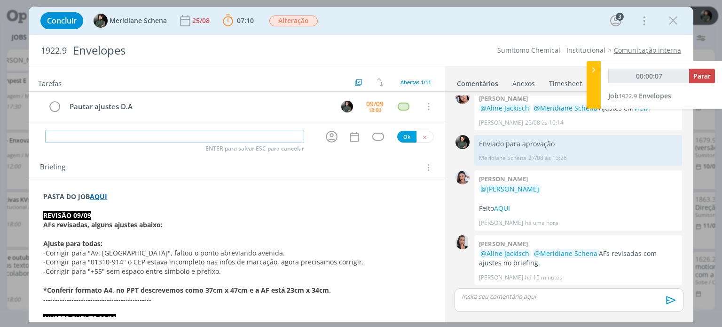
type input "00:00:08"
type input "Finali"
type input "00:00:09"
type input "Finaliza"
type input "00:00:10"
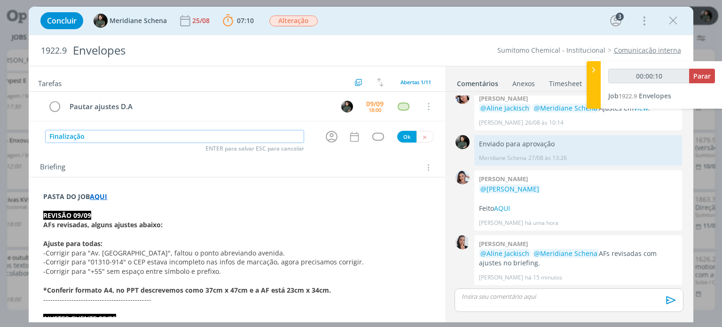
type input "Finalização"
type input "00:00:14"
type input "Finalização (a"
type input "00:00:15"
type input "Finalização (ajustes"
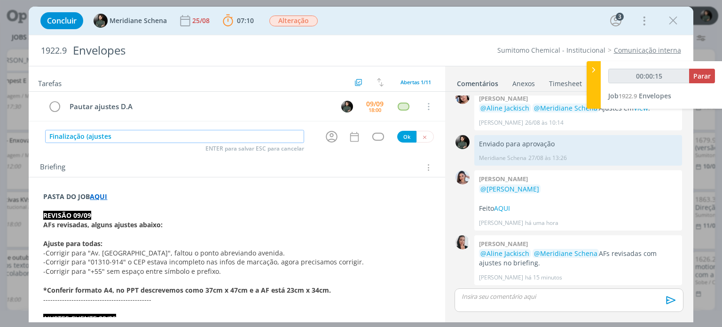
type input "00:00:16"
type input "Finalização (ajustes revis"
type input "00:00:17"
type input "Finalização (ajustes revisão"
type input "00:00:18"
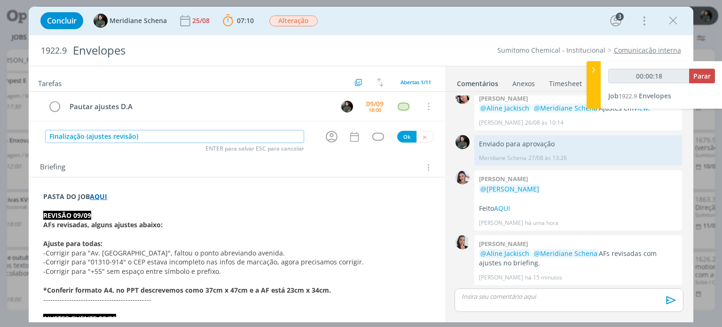
type input "Finalização (ajustes revisão)"
type input "00:00:21"
click at [329, 139] on icon "dialog" at bounding box center [331, 136] width 15 height 15
type input "Finalização (ajustes revisão)"
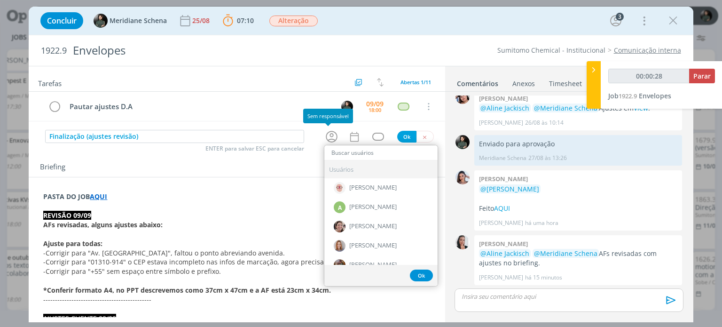
type input "00:00:29"
type input "ni"
type input "00:00:30"
type input "nic"
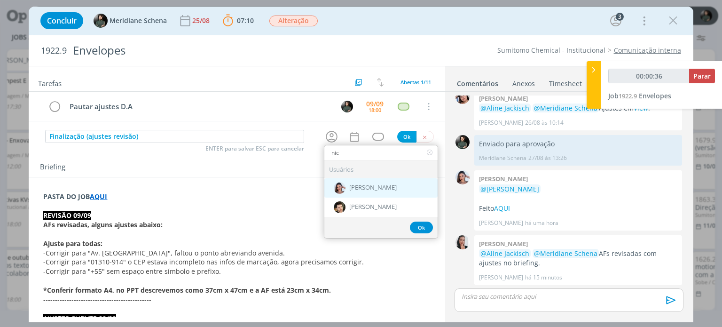
type input "00:00:37"
type input "nic"
click at [361, 186] on span "[PERSON_NAME]" at bounding box center [372, 188] width 47 height 8
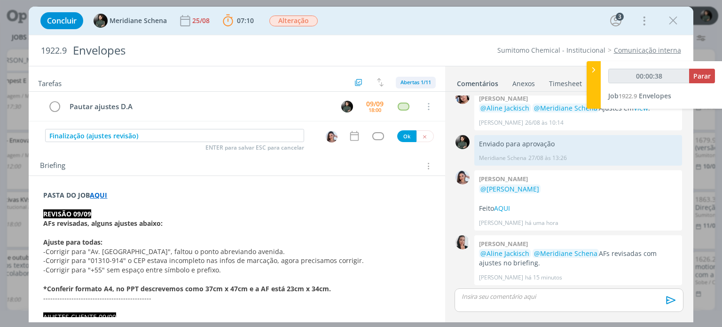
click at [416, 82] on span "Abertas 1/11" at bounding box center [416, 82] width 31 height 7
click at [350, 136] on icon "dialog" at bounding box center [354, 136] width 8 height 10
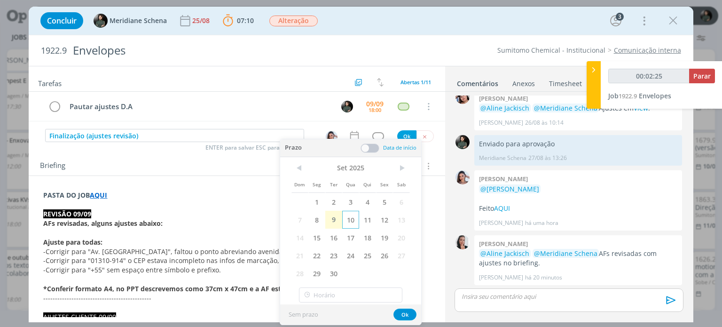
click at [354, 221] on span "10" at bounding box center [350, 220] width 17 height 18
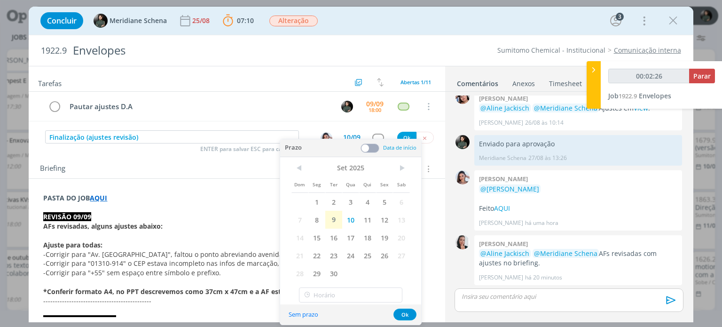
click at [376, 149] on span at bounding box center [370, 147] width 19 height 9
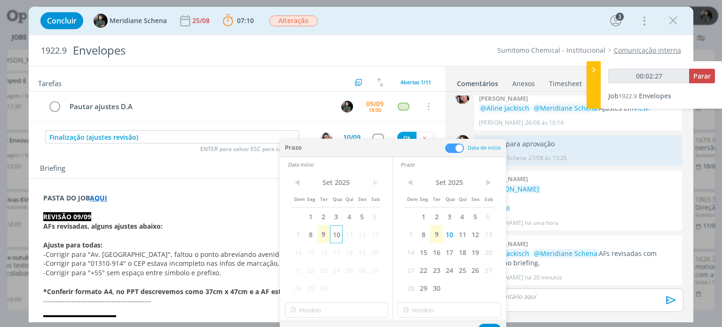
click at [335, 235] on span "10" at bounding box center [336, 234] width 13 height 18
type input "00:02:28"
type input "18:00"
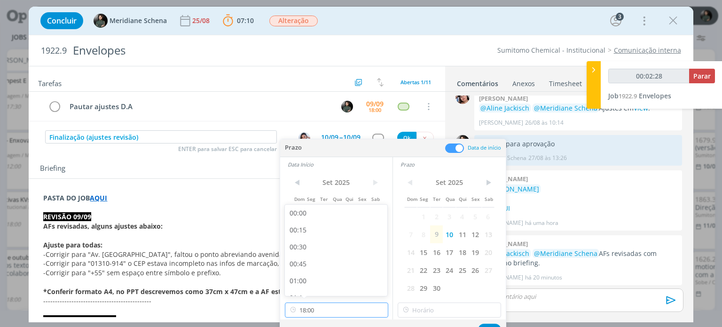
click at [318, 311] on input "18:00" at bounding box center [336, 309] width 103 height 15
type input "00:02:31"
click at [311, 241] on div "16:00" at bounding box center [337, 243] width 105 height 17
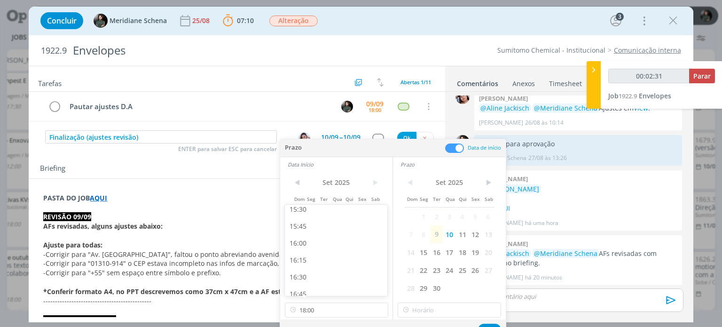
type input "16:00"
type input "00:02:32"
type input "18:00"
click at [435, 312] on input "18:00" at bounding box center [449, 309] width 103 height 15
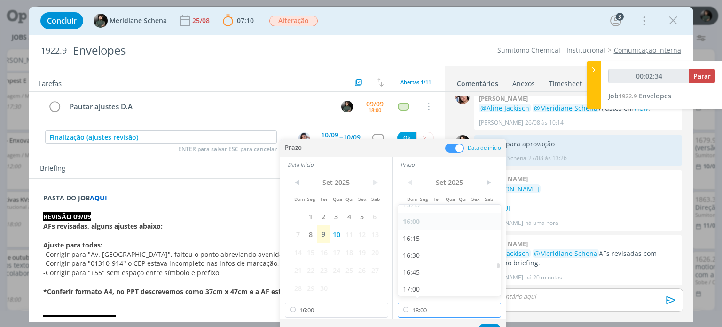
scroll to position [1100, 0]
type input "00:02:35"
click at [421, 233] on div "16:30" at bounding box center [450, 229] width 105 height 17
type input "16:30"
click at [487, 324] on button "Ok" at bounding box center [489, 329] width 23 height 12
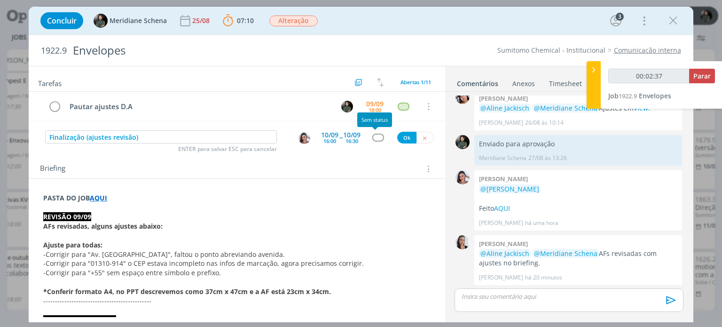
click at [378, 138] on div "dialog" at bounding box center [378, 138] width 12 height 8
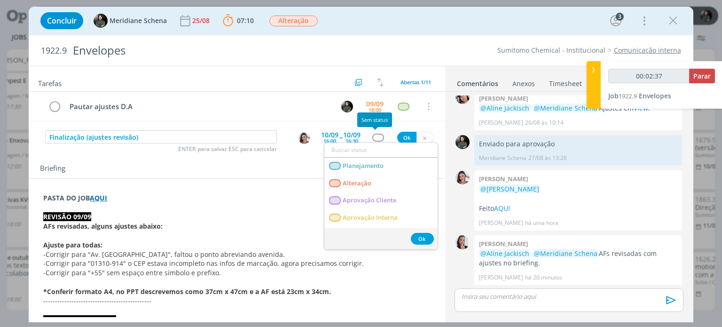
type input "00:02:38"
type input "f"
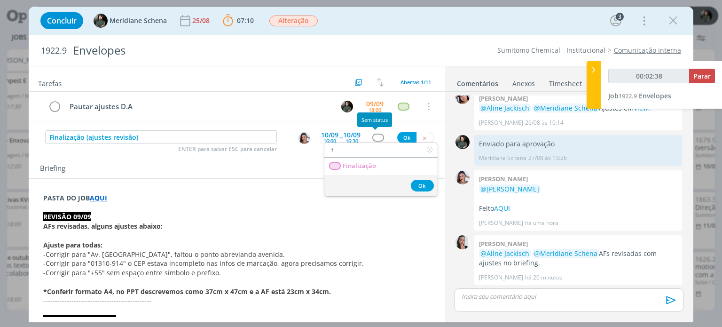
type input "00:02:39"
type input "fin"
type input "00:02:40"
type input "fin"
click at [360, 167] on span "Finalização" at bounding box center [359, 166] width 33 height 8
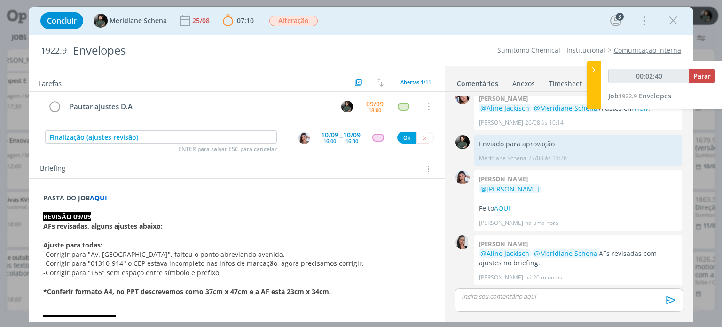
type input "00:02:41"
click at [401, 137] on button "Ok" at bounding box center [406, 138] width 19 height 12
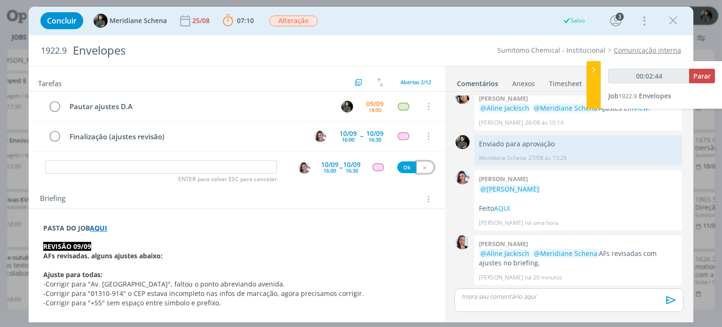
click at [420, 163] on button "dialog" at bounding box center [425, 167] width 17 height 12
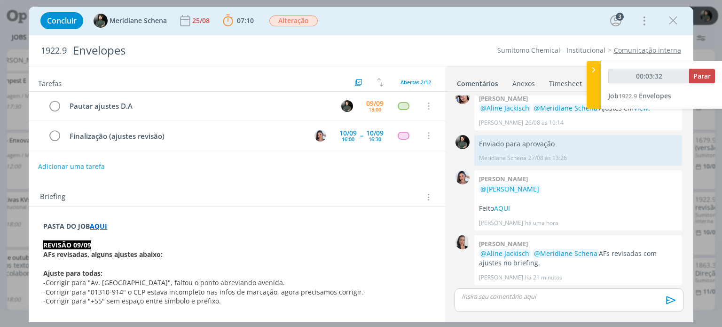
scroll to position [0, 0]
click at [56, 103] on icon "dialog" at bounding box center [54, 107] width 13 height 14
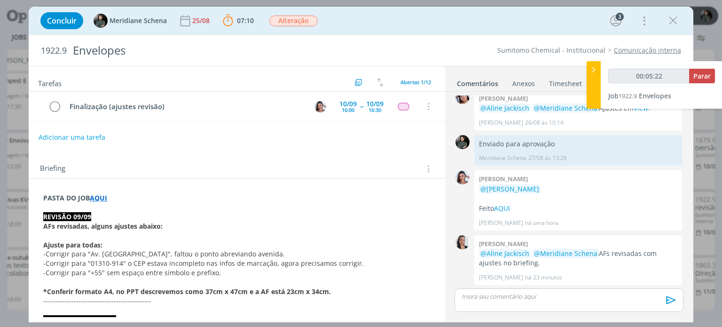
type input "00:05:23"
click at [705, 75] on span "Parar" at bounding box center [701, 75] width 17 height 9
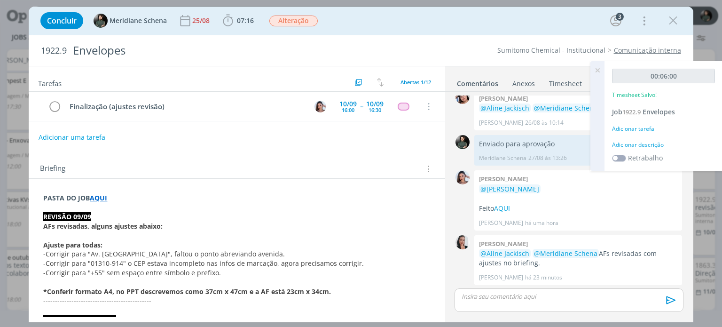
click at [635, 144] on div "Adicionar descrição" at bounding box center [663, 145] width 103 height 8
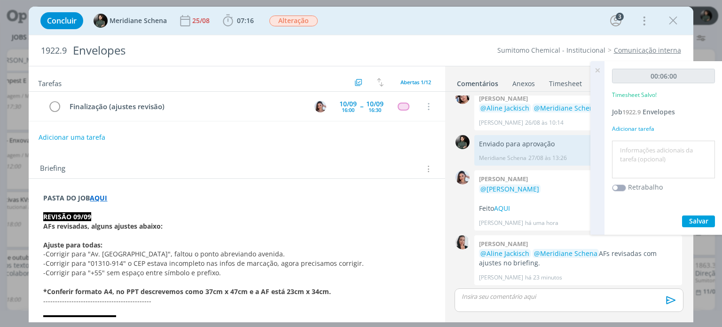
click at [634, 145] on textarea at bounding box center [663, 159] width 98 height 33
type textarea "Pauta para ajustes de AF"
click at [706, 218] on span "Salvar" at bounding box center [698, 220] width 19 height 9
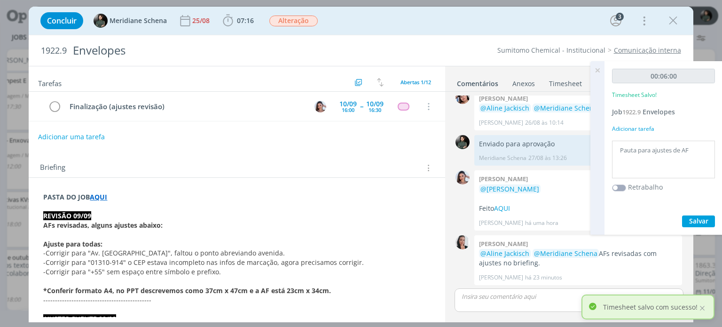
click at [97, 139] on button "Adicionar uma tarefa" at bounding box center [71, 137] width 67 height 16
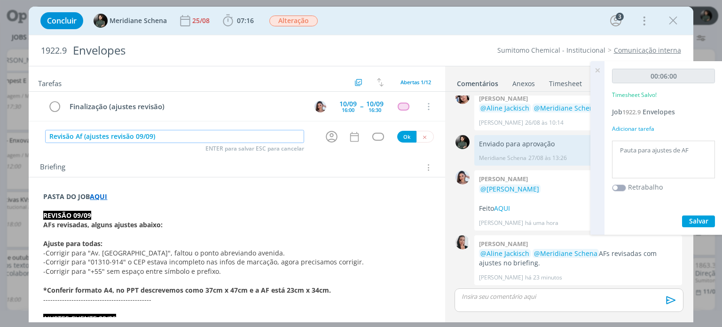
click at [82, 137] on input "Revisão Af (ajustes revisão 09/09)" at bounding box center [174, 136] width 259 height 13
click at [329, 139] on icon "dialog" at bounding box center [332, 137] width 12 height 12
type input "Revisão AF (ajustes revisão 09/09)"
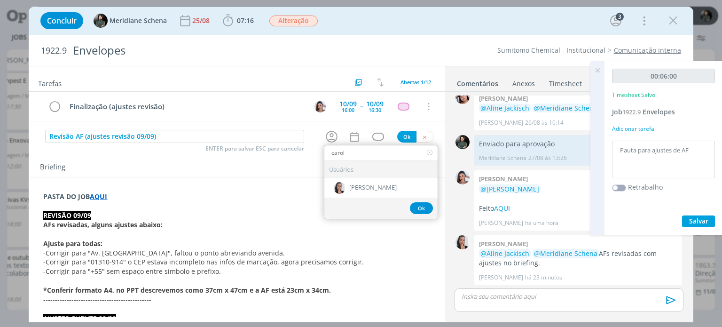
type input "carol"
click at [427, 152] on icon "dialog" at bounding box center [430, 153] width 12 height 14
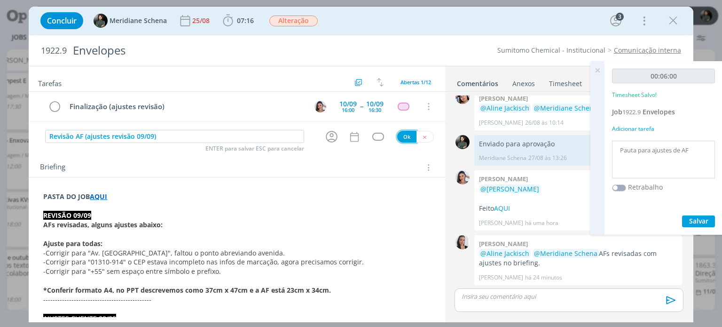
click at [398, 138] on button "Ok" at bounding box center [406, 137] width 19 height 12
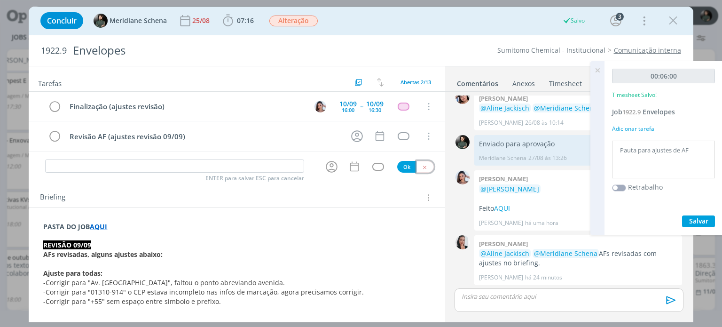
click at [422, 161] on button "dialog" at bounding box center [425, 167] width 17 height 12
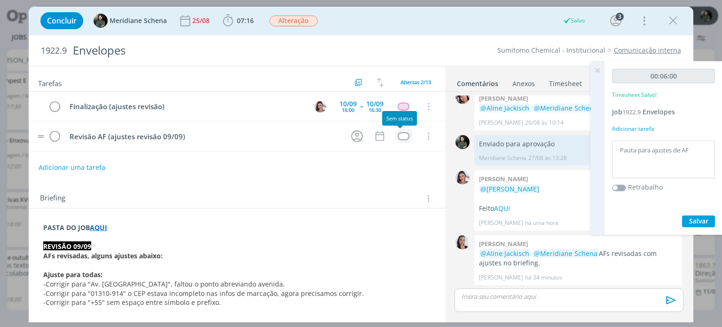
click at [406, 137] on td "dialog" at bounding box center [403, 136] width 17 height 14
click at [402, 140] on td "dialog" at bounding box center [403, 136] width 17 height 14
click at [402, 137] on div "dialog" at bounding box center [404, 136] width 12 height 8
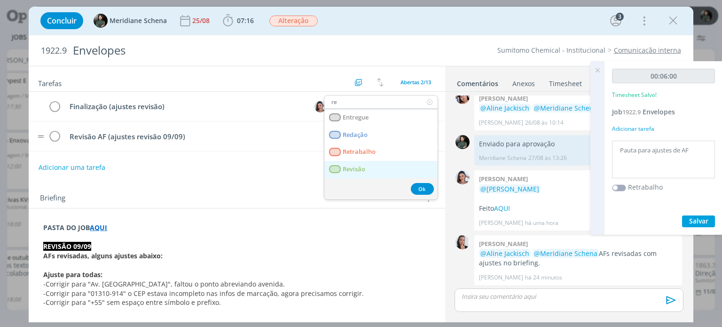
type input "re"
click at [379, 170] on link "Revisão" at bounding box center [380, 169] width 113 height 17
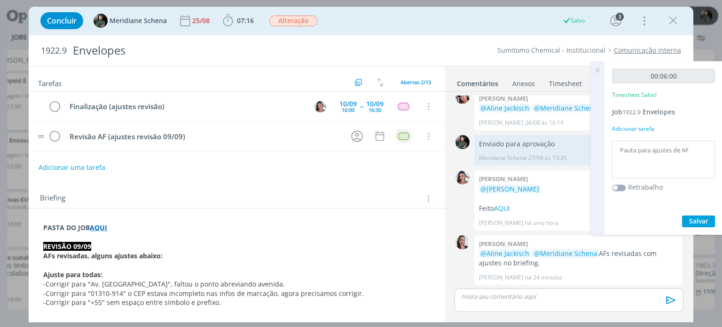
click at [595, 71] on icon at bounding box center [597, 70] width 17 height 18
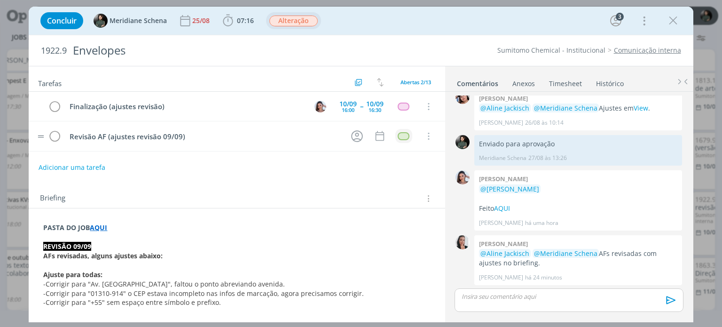
click at [301, 22] on span "Alteração" at bounding box center [293, 21] width 48 height 11
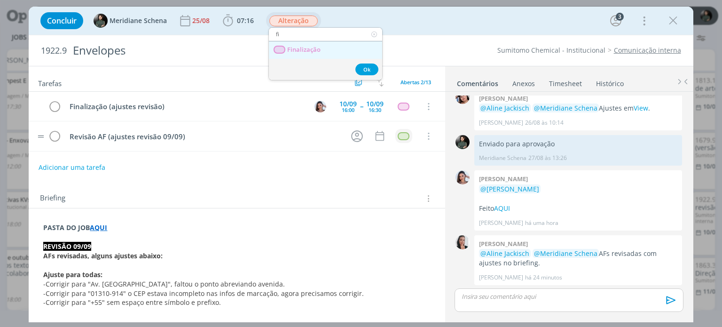
type input "fi"
click at [310, 48] on span "Finalização" at bounding box center [304, 50] width 33 height 8
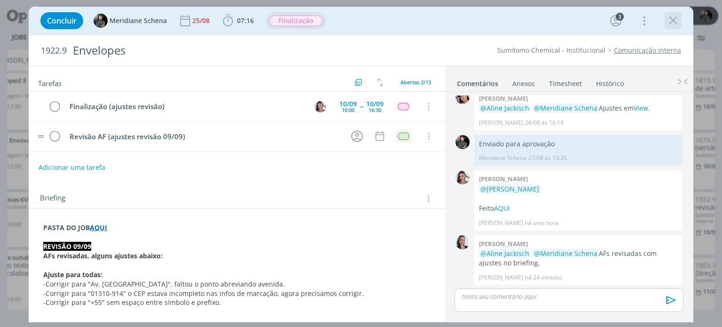
click at [677, 21] on icon "dialog" at bounding box center [673, 21] width 14 height 14
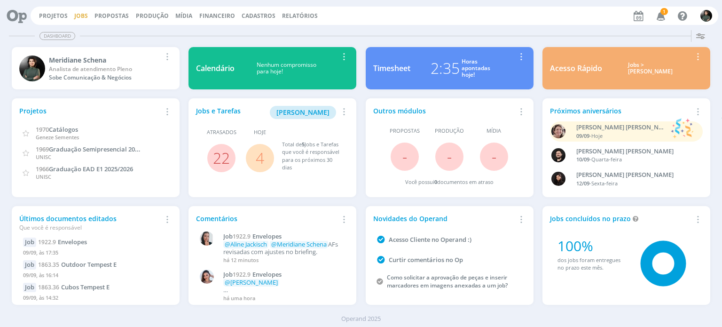
click at [79, 18] on link "Jobs" at bounding box center [81, 16] width 14 height 8
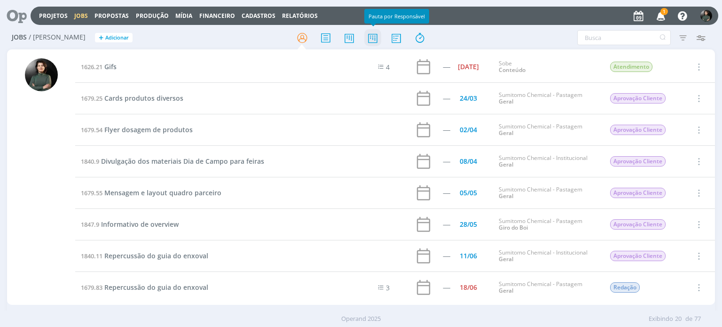
click at [370, 41] on icon at bounding box center [372, 38] width 17 height 18
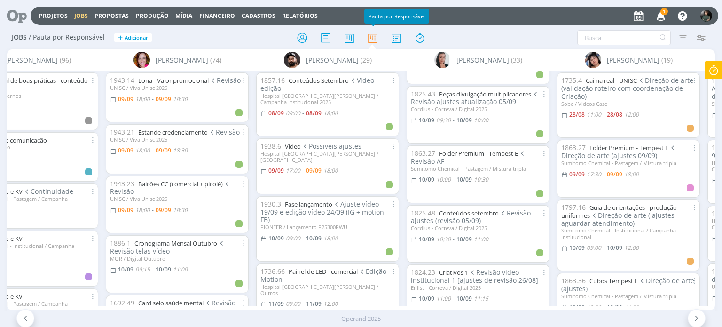
scroll to position [47, 0]
drag, startPoint x: 164, startPoint y: 304, endPoint x: 175, endPoint y: 309, distance: 12.2
click at [175, 309] on div "[PERSON_NAME] (96) 1604.15 Manual [PERSON_NAME] práticas - conteúdo digital Sob…" at bounding box center [361, 179] width 708 height 260
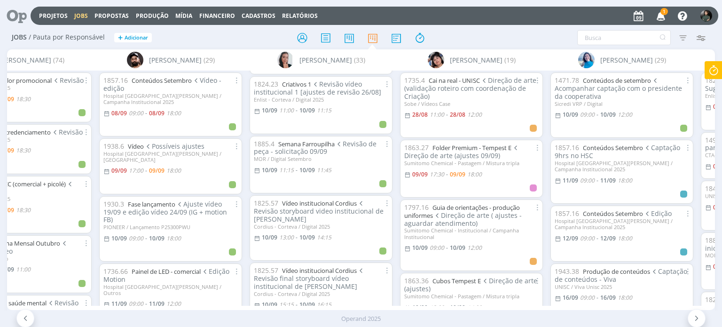
scroll to position [235, 0]
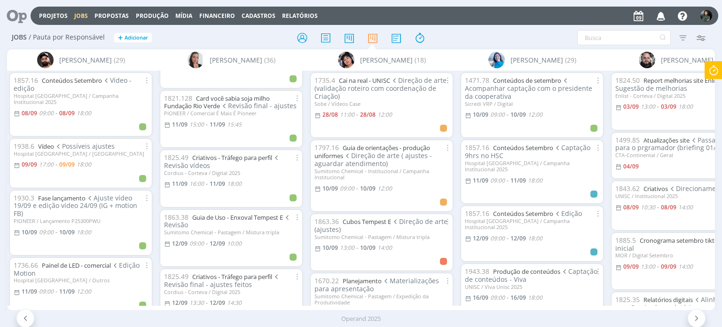
scroll to position [0, 495]
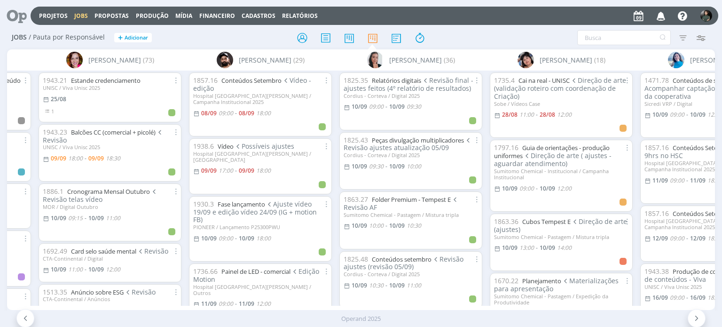
scroll to position [0, 120]
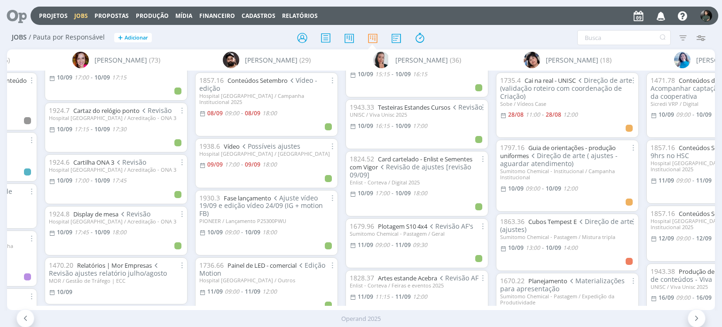
scroll to position [517, 0]
click at [616, 34] on input "text" at bounding box center [624, 37] width 94 height 15
type input "plotagem"
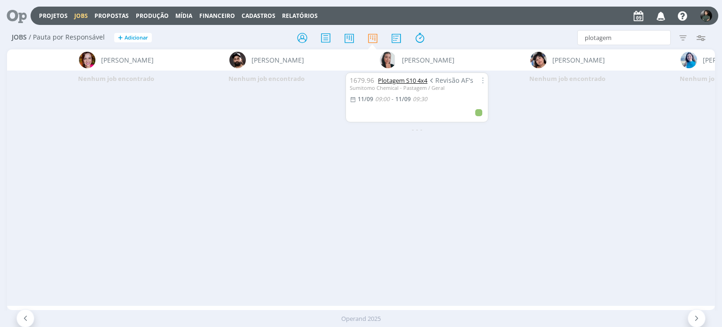
click at [406, 82] on link "Plotagem S10 4x4" at bounding box center [402, 80] width 49 height 8
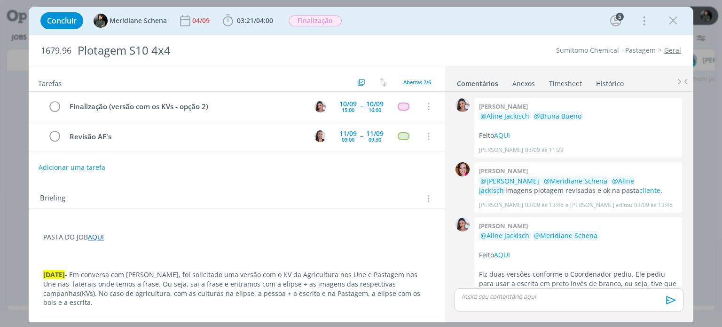
scroll to position [85, 0]
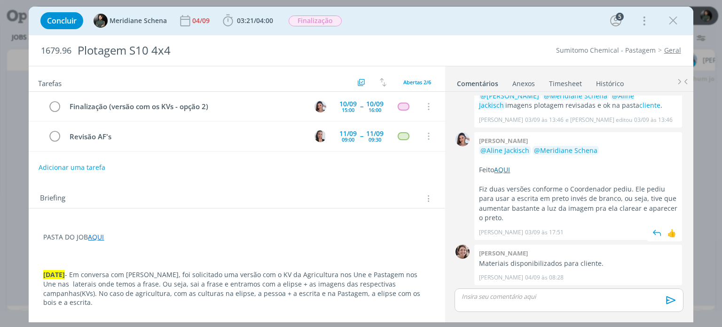
click at [510, 165] on link "AQUI" at bounding box center [502, 169] width 16 height 9
click at [676, 23] on icon "dialog" at bounding box center [673, 21] width 14 height 14
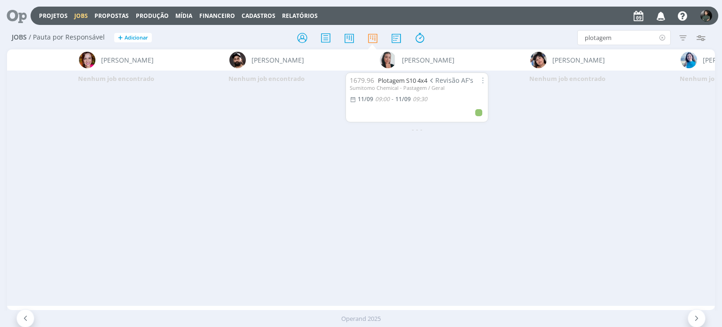
click at [663, 37] on icon at bounding box center [663, 37] width 12 height 15
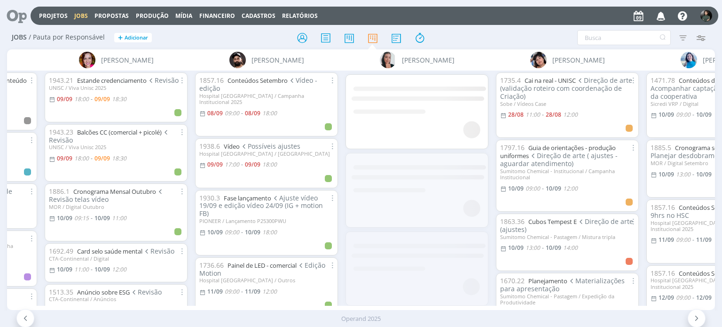
click at [663, 15] on icon "button" at bounding box center [661, 16] width 16 height 16
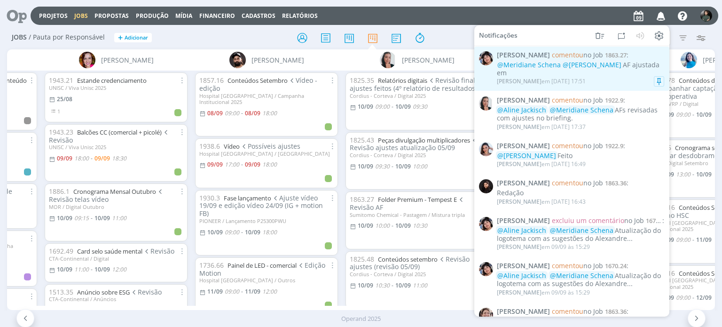
click at [622, 80] on div "Eliana Hochscheidt em 09/09 às 17:51" at bounding box center [580, 81] width 167 height 9
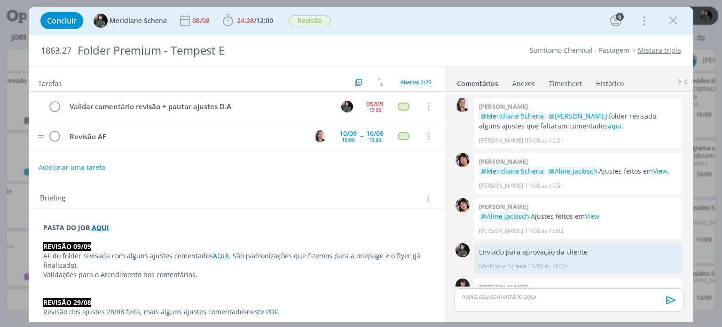
scroll to position [1029, 0]
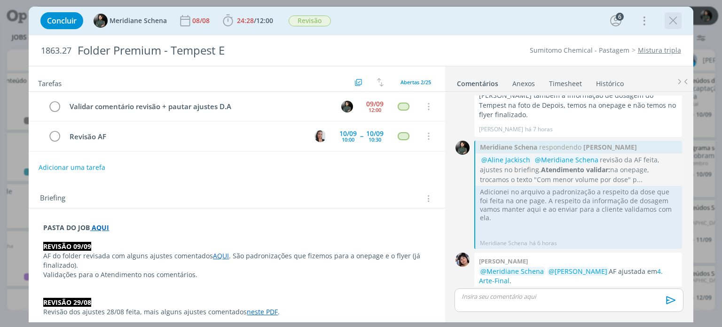
click at [674, 17] on icon "dialog" at bounding box center [673, 21] width 14 height 14
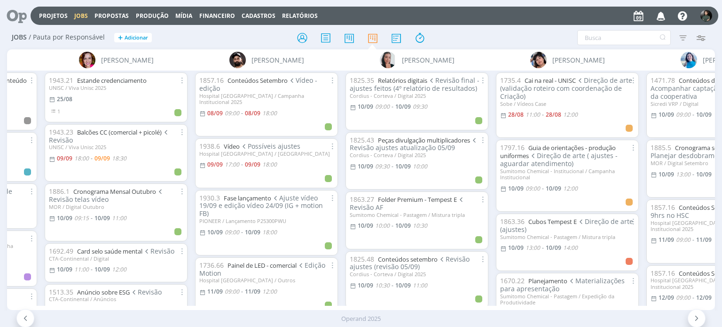
click at [662, 15] on icon "button" at bounding box center [661, 16] width 16 height 16
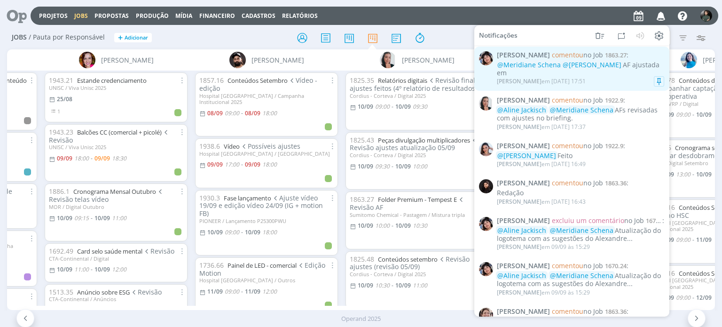
click at [595, 75] on div "@Meridiane Schena @Caroline Pieczarka AF ajustada em" at bounding box center [580, 69] width 167 height 16
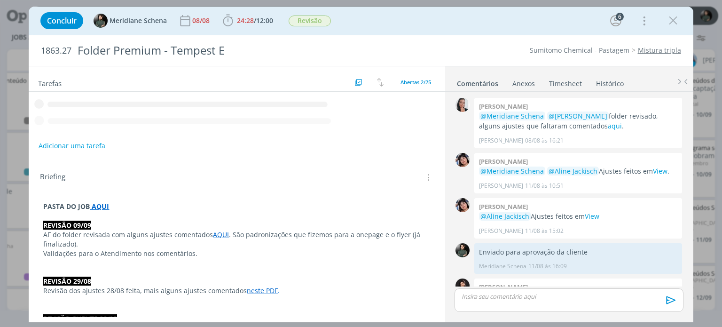
scroll to position [1029, 0]
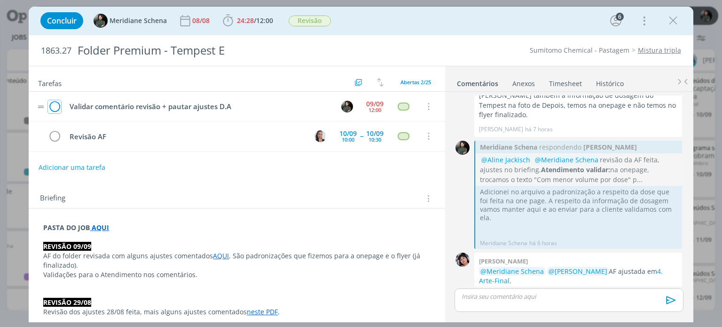
click at [51, 107] on icon "dialog" at bounding box center [54, 107] width 13 height 14
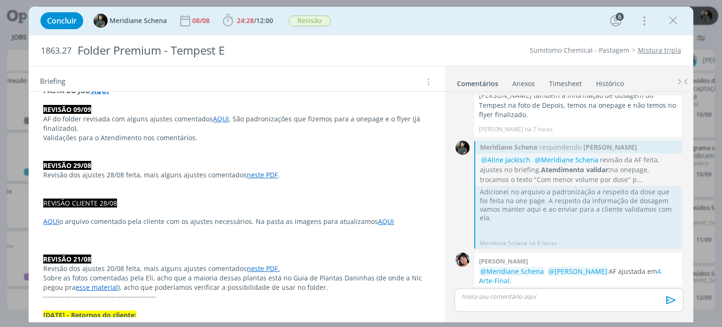
scroll to position [0, 0]
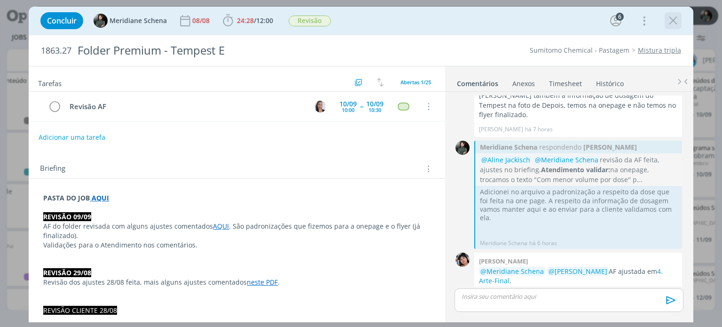
click at [677, 20] on icon "dialog" at bounding box center [673, 21] width 14 height 14
